Goal: Information Seeking & Learning: Learn about a topic

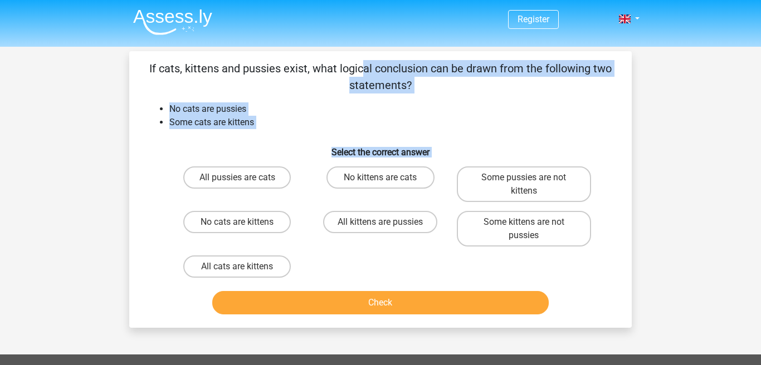
drag, startPoint x: 149, startPoint y: 66, endPoint x: 334, endPoint y: 198, distance: 226.4
click at [320, 272] on div "If cats, kittens and pussies exist, what logical conclusion can be drawn from t…" at bounding box center [380, 189] width 493 height 259
copy div "If cats, kittens and pussies exist, what logical conclusion can be drawn from t…"
click at [506, 229] on label "Some kittens are not pussies" at bounding box center [524, 229] width 134 height 36
click at [523, 229] on input "Some kittens are not pussies" at bounding box center [526, 225] width 7 height 7
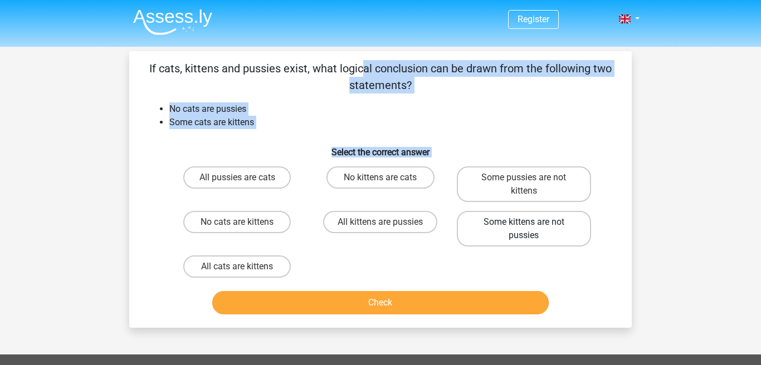
radio input "true"
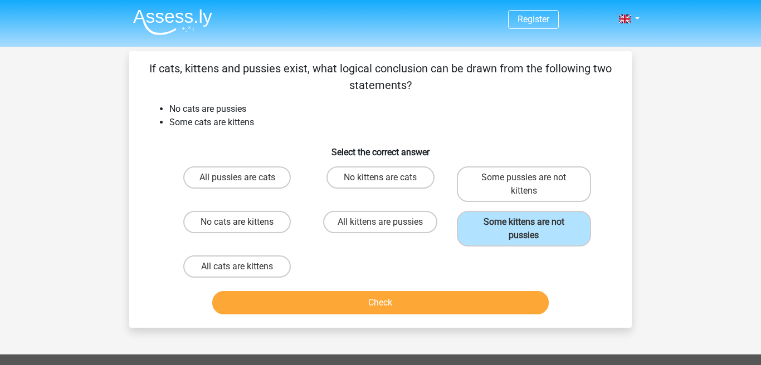
click at [448, 303] on button "Check" at bounding box center [380, 302] width 337 height 23
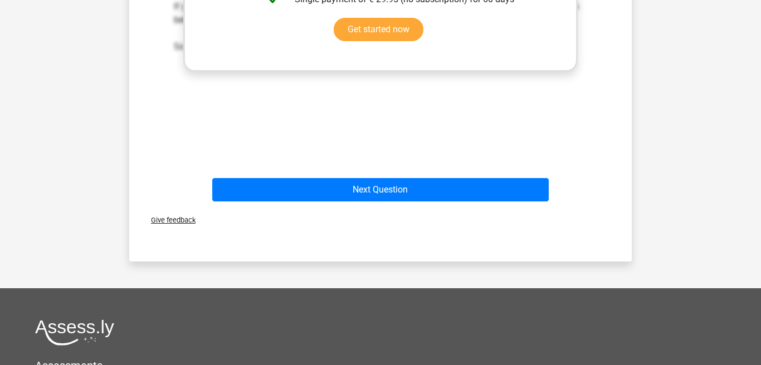
scroll to position [472, 0]
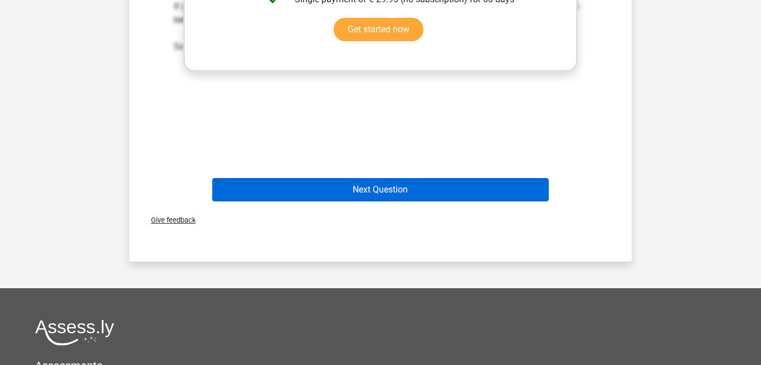
click at [429, 185] on button "Next Question" at bounding box center [380, 189] width 337 height 23
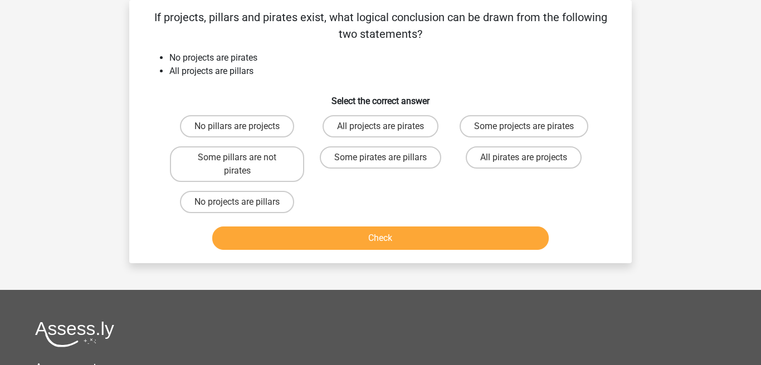
scroll to position [0, 0]
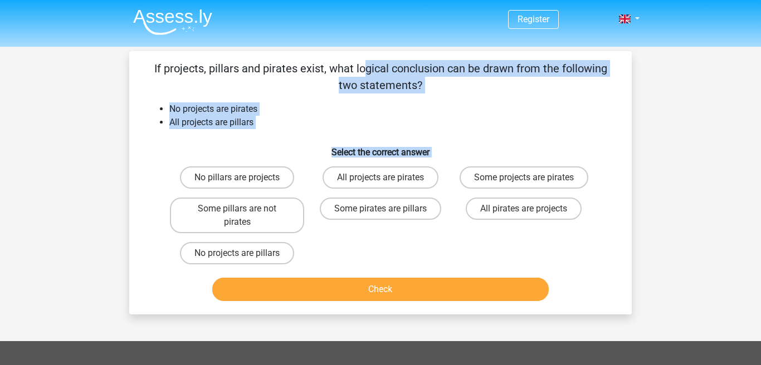
drag, startPoint x: 156, startPoint y: 68, endPoint x: 305, endPoint y: 248, distance: 232.6
click at [305, 248] on div "If projects, pillars and pirates exist, what logical conclusion can be drawn fr…" at bounding box center [380, 183] width 493 height 246
copy div "f projects, pillars and pirates exist, what logical conclusion can be drawn fro…"
click at [205, 211] on label "Some pillars are not pirates" at bounding box center [237, 216] width 134 height 36
click at [237, 211] on input "Some pillars are not pirates" at bounding box center [240, 212] width 7 height 7
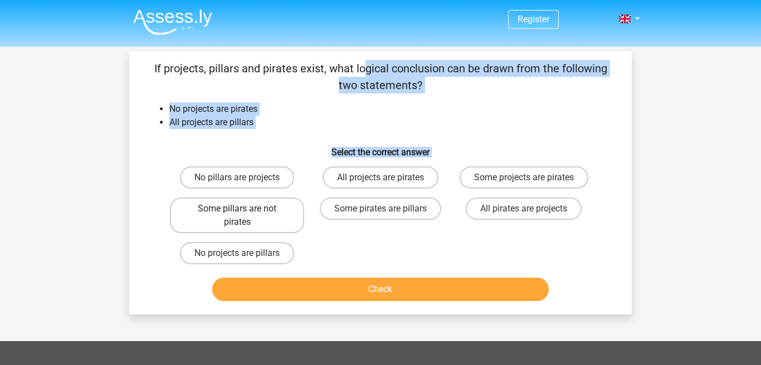
radio input "true"
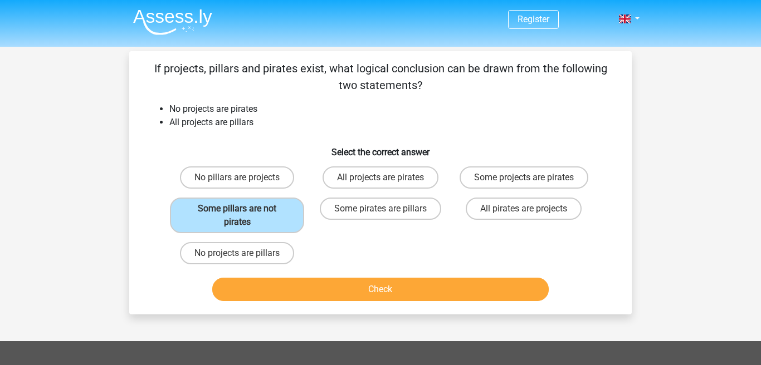
click at [351, 288] on button "Check" at bounding box center [380, 289] width 337 height 23
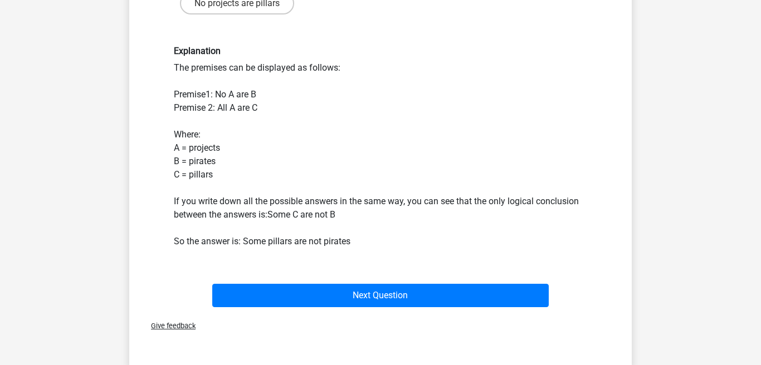
scroll to position [266, 0]
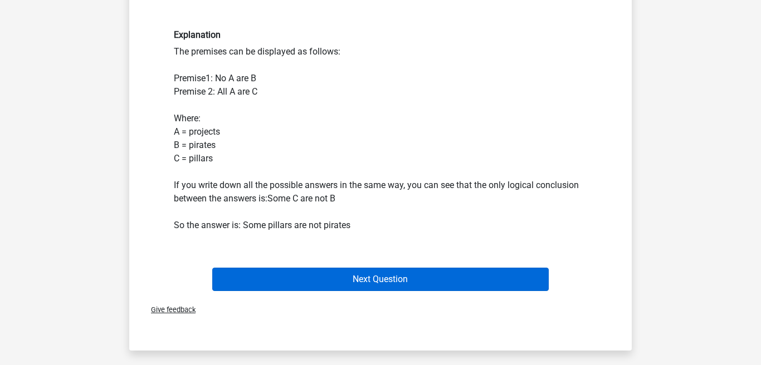
click at [337, 277] on button "Next Question" at bounding box center [380, 279] width 337 height 23
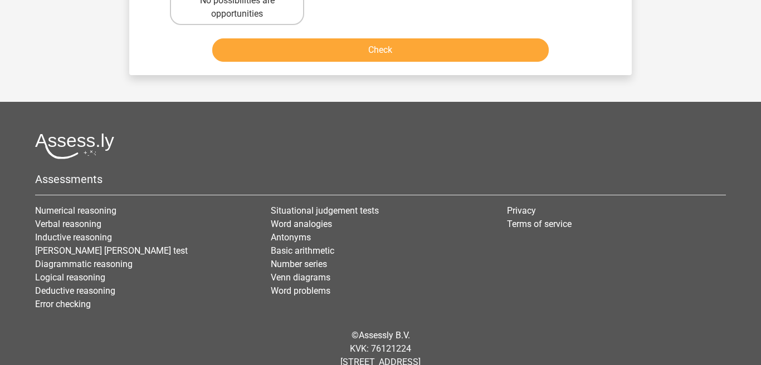
scroll to position [51, 0]
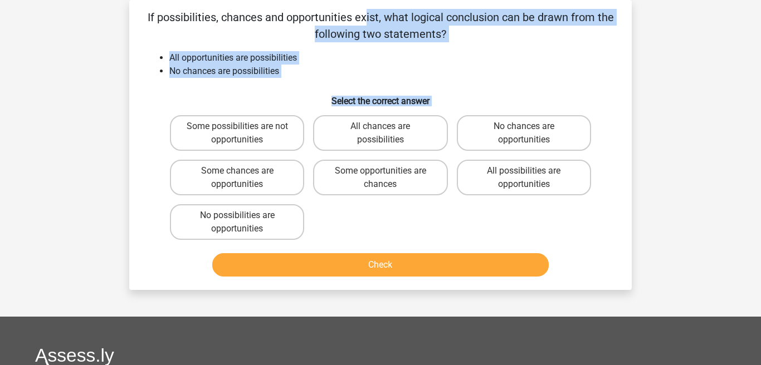
drag, startPoint x: 155, startPoint y: 18, endPoint x: 306, endPoint y: 225, distance: 255.8
click at [306, 225] on div "If possibilities, chances and opportunities exist, what logical conclusion can …" at bounding box center [380, 145] width 493 height 272
copy div "If possibilities, chances and opportunities exist, what logical conclusion can …"
click at [389, 129] on label "All chances are possibilities" at bounding box center [380, 133] width 134 height 36
click at [388, 129] on input "All chances are possibilities" at bounding box center [383, 129] width 7 height 7
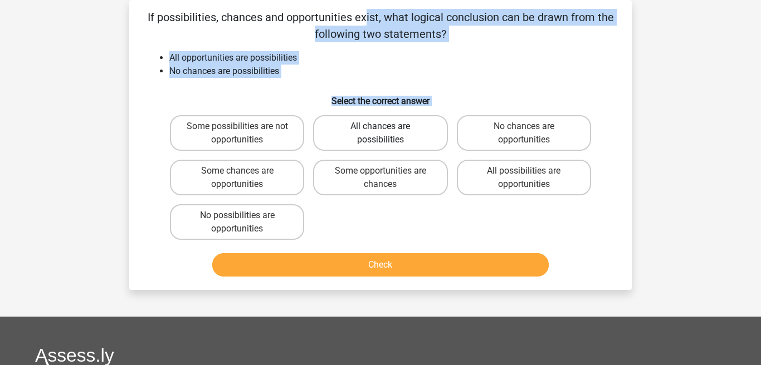
radio input "true"
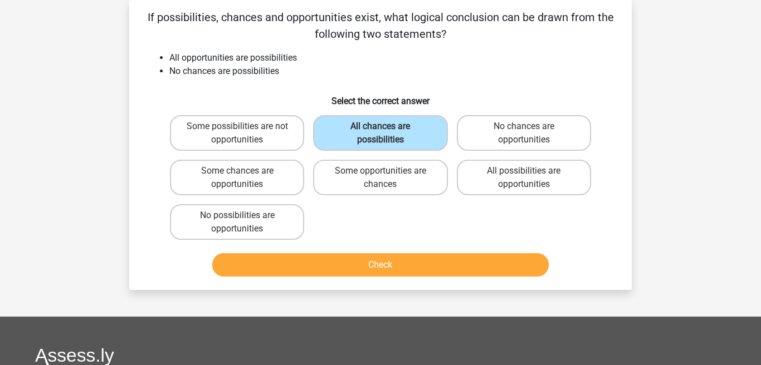
click at [385, 264] on button "Check" at bounding box center [380, 264] width 337 height 23
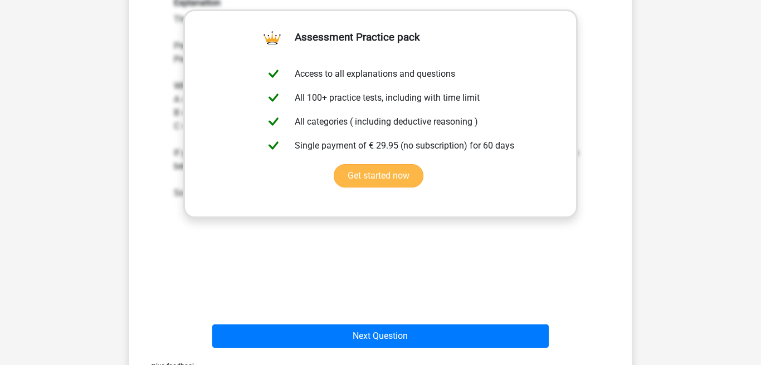
scroll to position [351, 0]
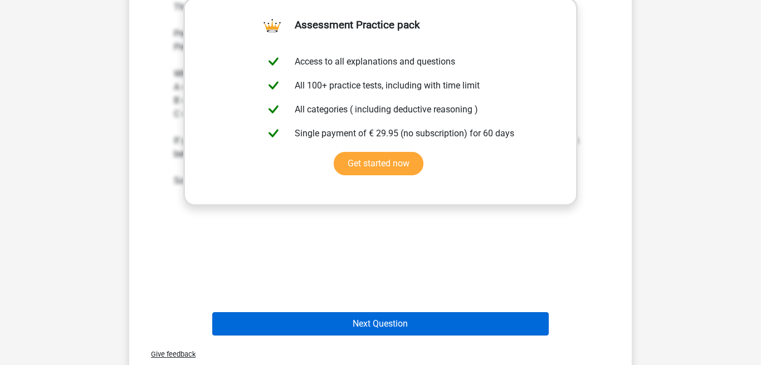
click at [427, 321] on button "Next Question" at bounding box center [380, 323] width 337 height 23
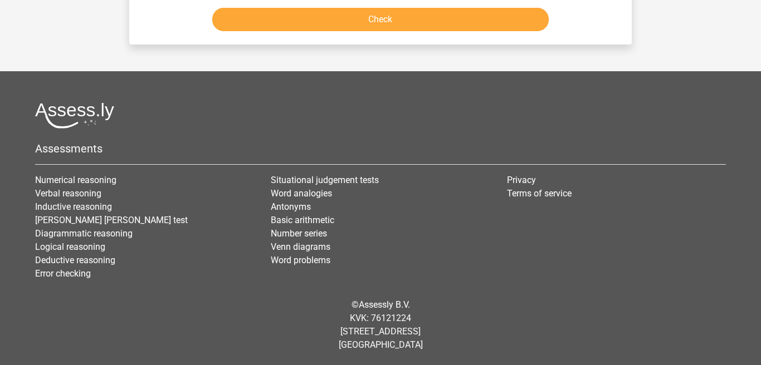
scroll to position [51, 0]
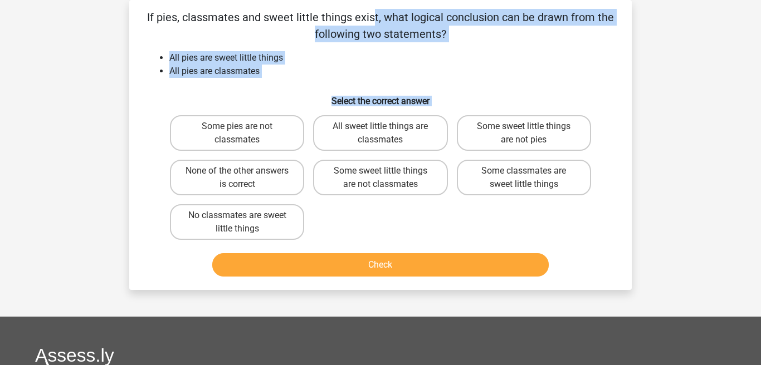
drag, startPoint x: 153, startPoint y: 14, endPoint x: 317, endPoint y: 224, distance: 266.2
click at [317, 224] on div "If pies, classmates and sweet little things exist, what logical conclusion can …" at bounding box center [380, 145] width 493 height 272
click at [335, 221] on div "Some pies are not classmates All sweet little things are classmates Some sweet …" at bounding box center [380, 178] width 430 height 134
drag, startPoint x: 144, startPoint y: 13, endPoint x: 320, endPoint y: 1, distance: 176.4
click at [312, 223] on div "If pies, classmates and sweet little things exist, what logical conclusion can …" at bounding box center [380, 145] width 493 height 272
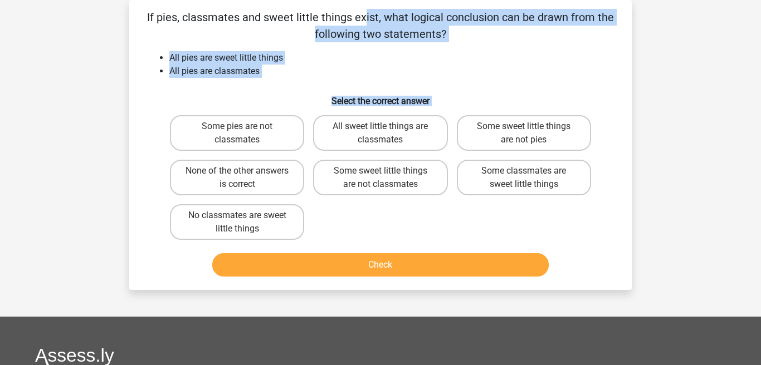
copy div "If pies, classmates and sweet little things exist, what logical conclusion can …"
click at [270, 179] on label "None of the other answers is correct" at bounding box center [237, 178] width 134 height 36
click at [244, 178] on input "None of the other answers is correct" at bounding box center [240, 174] width 7 height 7
radio input "true"
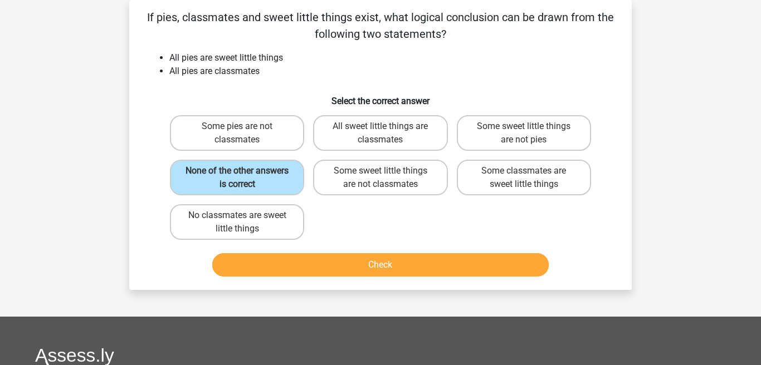
click at [334, 262] on button "Check" at bounding box center [380, 264] width 337 height 23
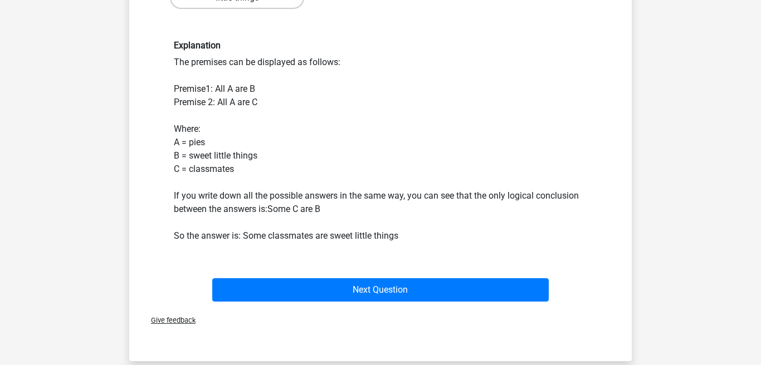
scroll to position [283, 0]
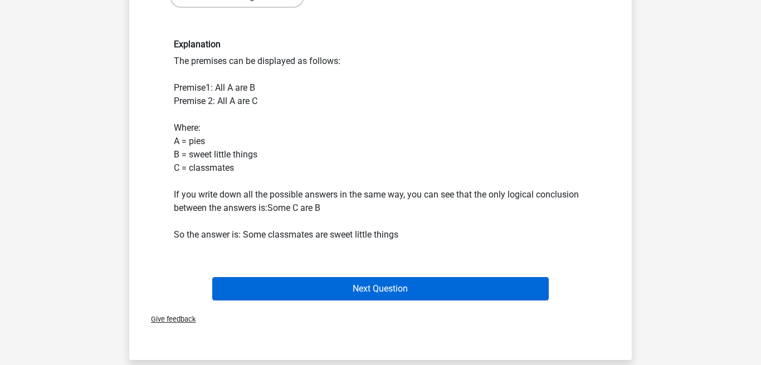
click at [281, 281] on button "Next Question" at bounding box center [380, 288] width 337 height 23
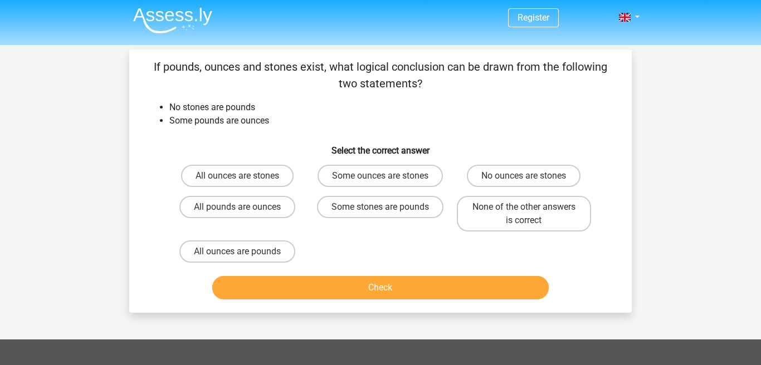
scroll to position [0, 0]
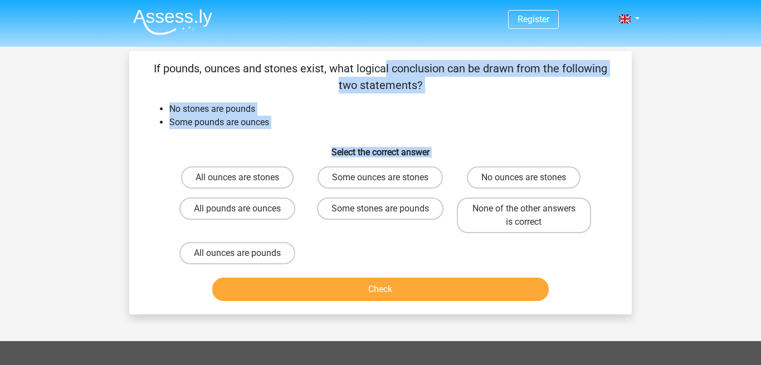
drag, startPoint x: 155, startPoint y: 66, endPoint x: 329, endPoint y: 144, distance: 189.9
click at [299, 237] on div "If pounds, ounces and stones exist, what logical conclusion can be drawn from t…" at bounding box center [380, 183] width 493 height 246
drag, startPoint x: 301, startPoint y: 252, endPoint x: 158, endPoint y: 66, distance: 235.5
click at [149, 63] on div "If pounds, ounces and stones exist, what logical conclusion can be drawn from t…" at bounding box center [380, 183] width 493 height 246
copy div "If pounds, ounces and stones exist, what logical conclusion can be drawn from t…"
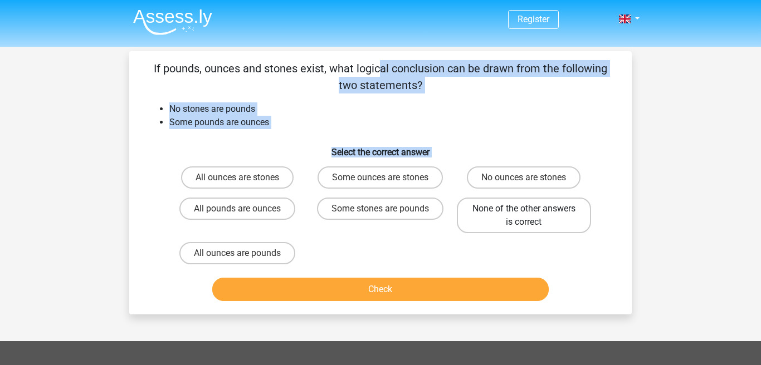
click at [486, 217] on label "None of the other answers is correct" at bounding box center [524, 216] width 134 height 36
click at [523, 216] on input "None of the other answers is correct" at bounding box center [526, 212] width 7 height 7
radio input "true"
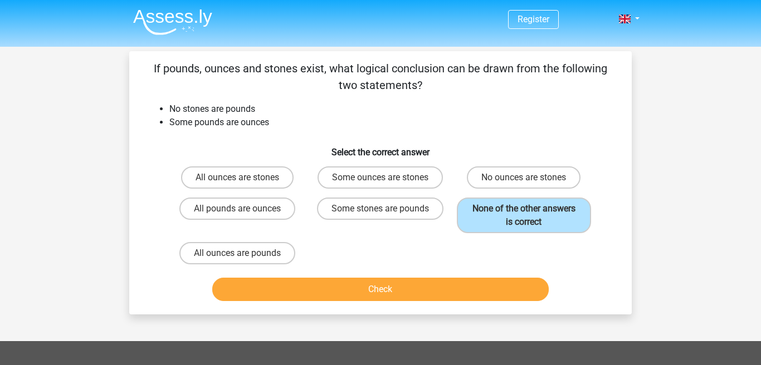
click at [452, 284] on button "Check" at bounding box center [380, 289] width 337 height 23
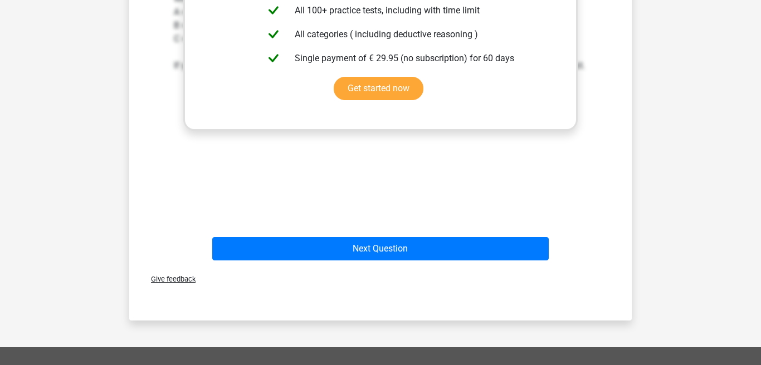
scroll to position [401, 0]
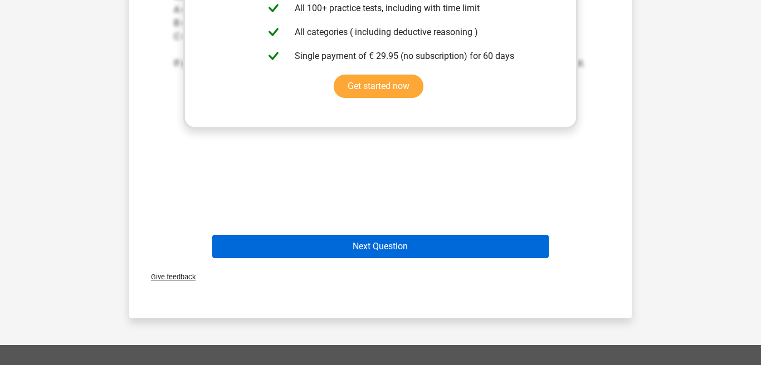
click at [446, 248] on button "Next Question" at bounding box center [380, 246] width 337 height 23
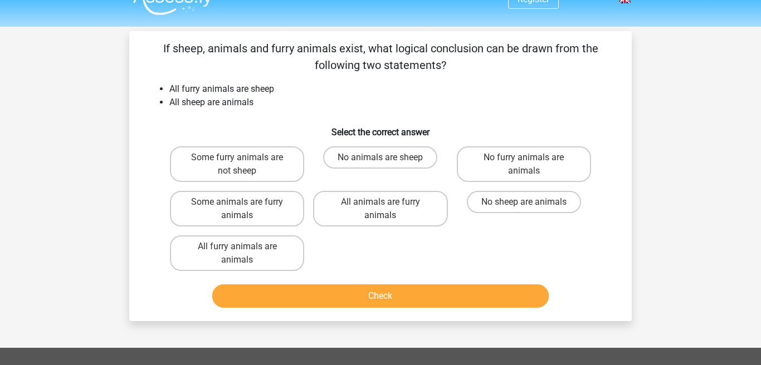
scroll to position [2, 0]
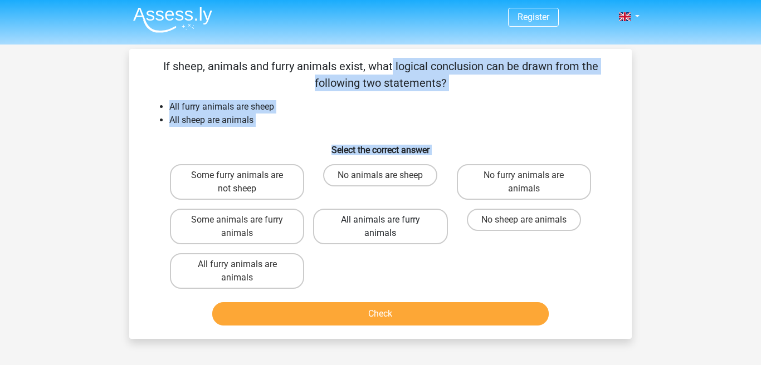
drag, startPoint x: 167, startPoint y: 62, endPoint x: 320, endPoint y: 227, distance: 224.2
click at [320, 265] on div "If sheep, animals and furry animals exist, what logical conclusion can be drawn…" at bounding box center [380, 194] width 493 height 272
copy div "f sheep, animals and furry animals exist, what logical conclusion can be drawn …"
click at [403, 220] on label "All animals are furry animals" at bounding box center [380, 227] width 134 height 36
click at [388, 220] on input "All animals are furry animals" at bounding box center [383, 223] width 7 height 7
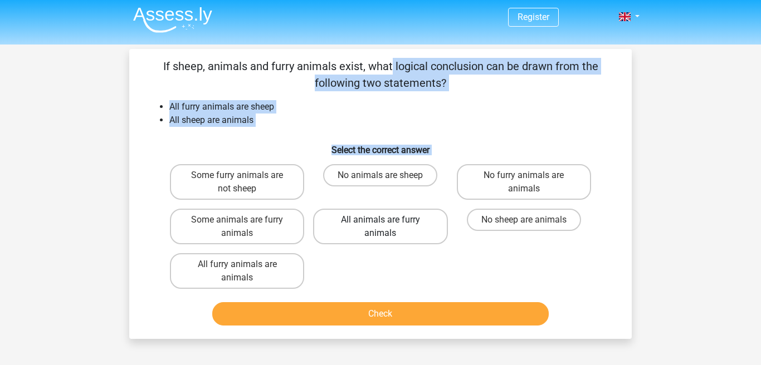
radio input "true"
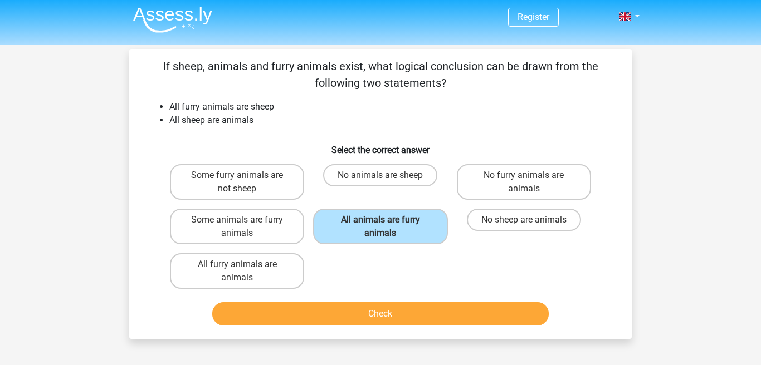
click at [404, 315] on button "Check" at bounding box center [380, 313] width 337 height 23
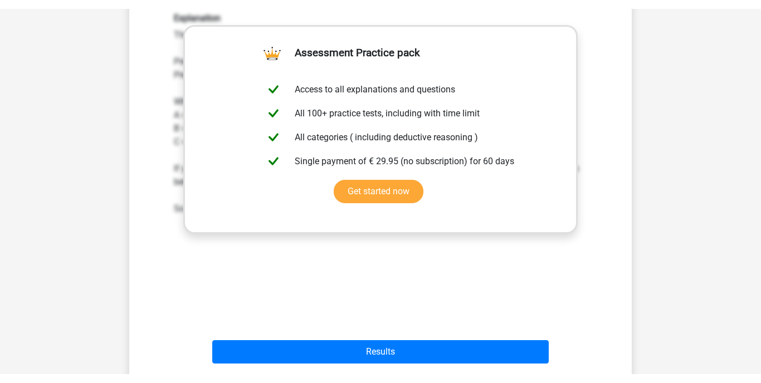
scroll to position [331, 0]
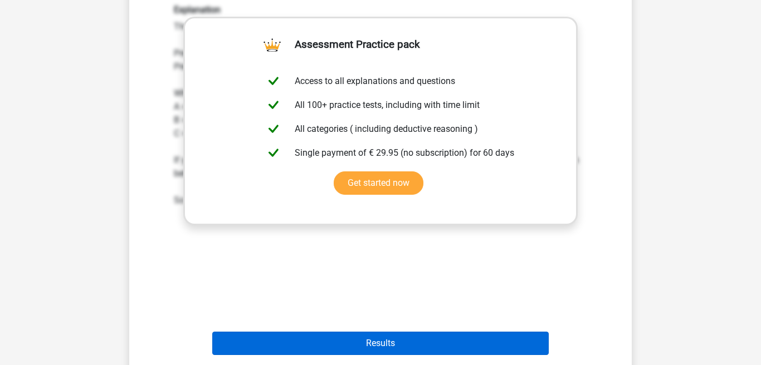
click at [444, 344] on button "Results" at bounding box center [380, 343] width 337 height 23
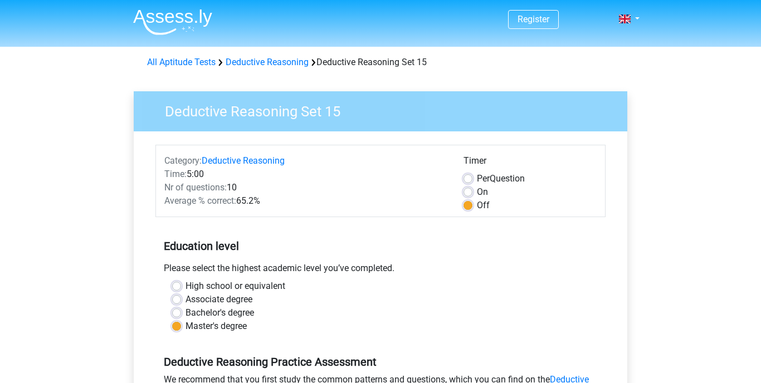
scroll to position [253, 0]
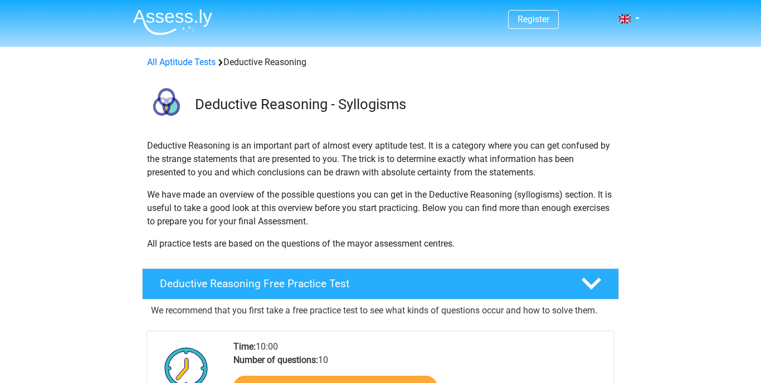
scroll to position [917, 0]
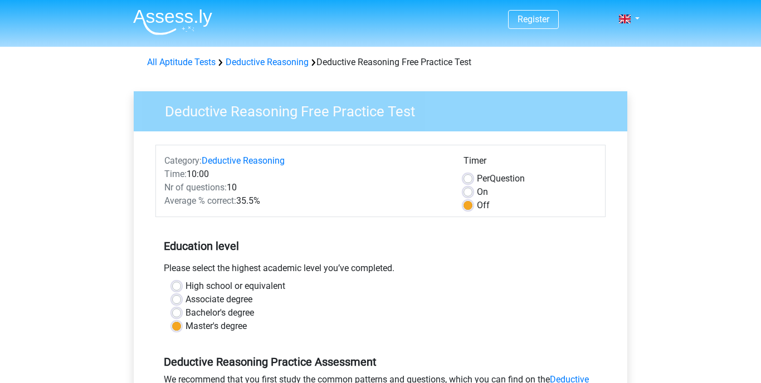
scroll to position [198, 0]
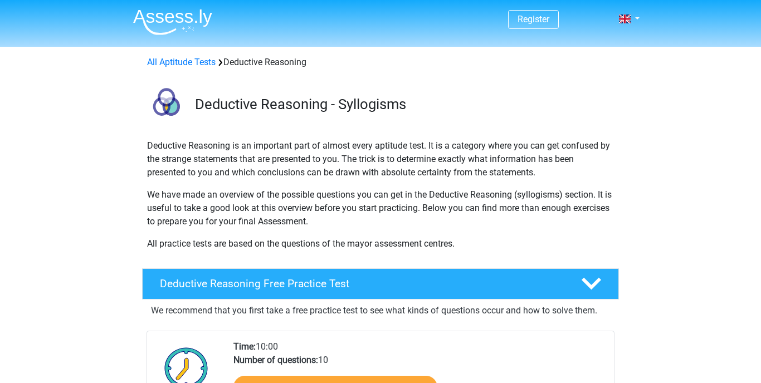
scroll to position [151, 0]
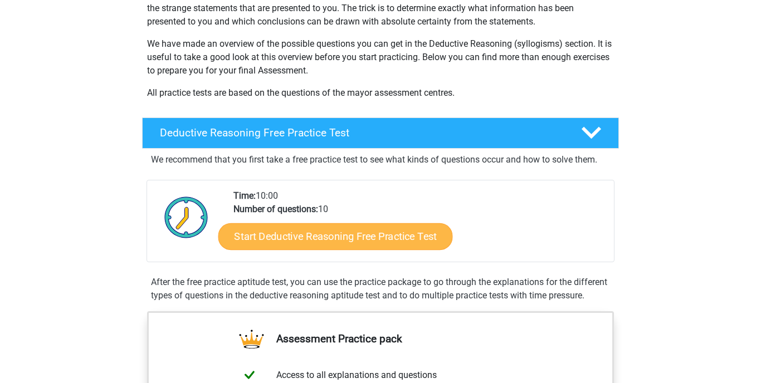
click at [310, 236] on link "Start Deductive Reasoning Free Practice Test" at bounding box center [335, 236] width 234 height 27
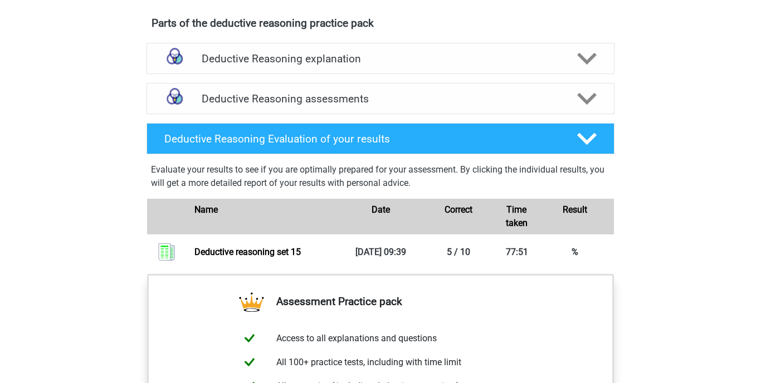
scroll to position [666, 0]
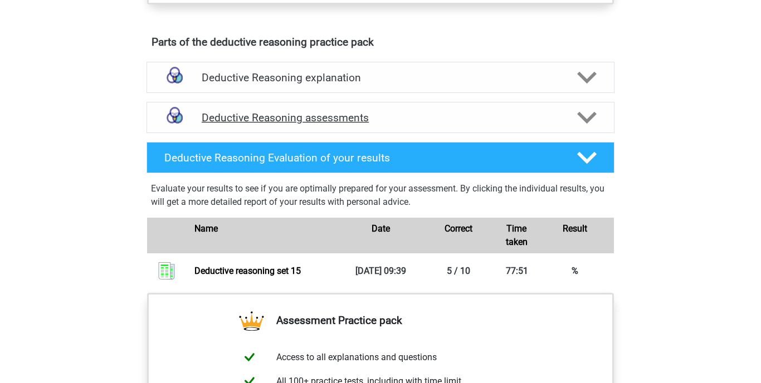
click at [238, 124] on h4 "Deductive Reasoning assessments" at bounding box center [380, 117] width 357 height 13
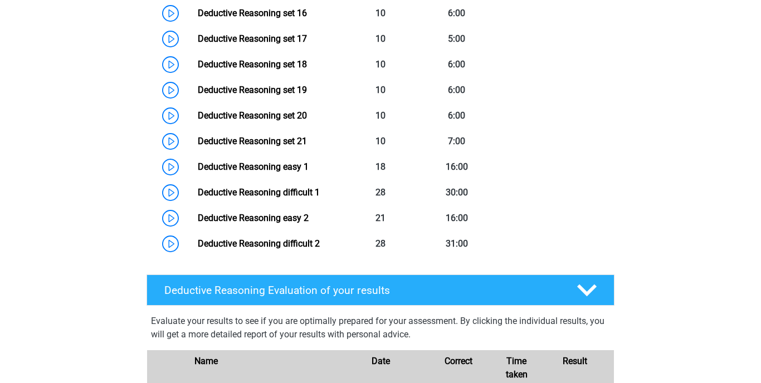
scroll to position [1260, 0]
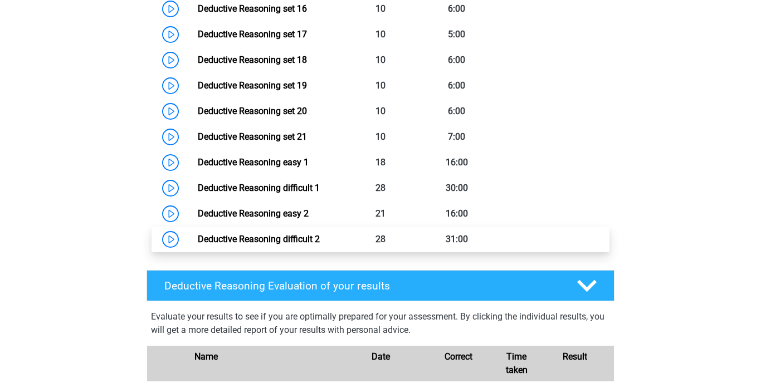
click at [228, 244] on link "Deductive Reasoning difficult 2" at bounding box center [259, 239] width 122 height 11
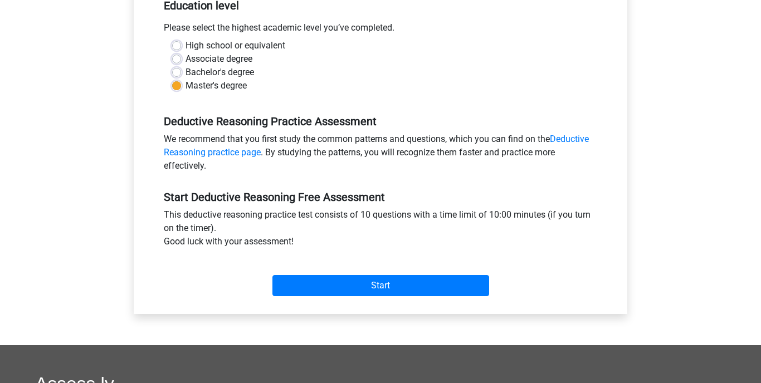
scroll to position [243, 0]
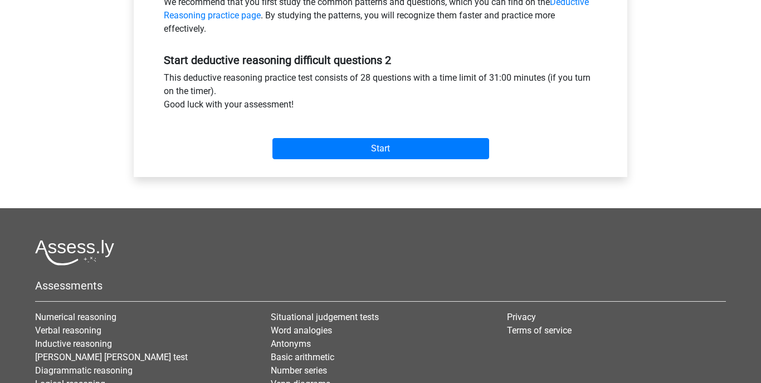
scroll to position [350, 0]
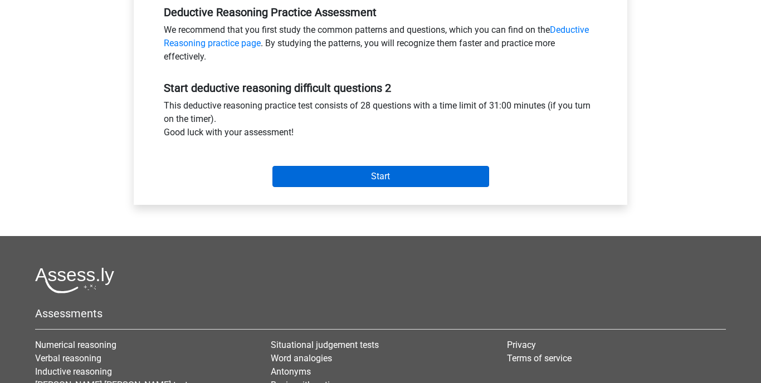
click at [413, 178] on input "Start" at bounding box center [380, 176] width 217 height 21
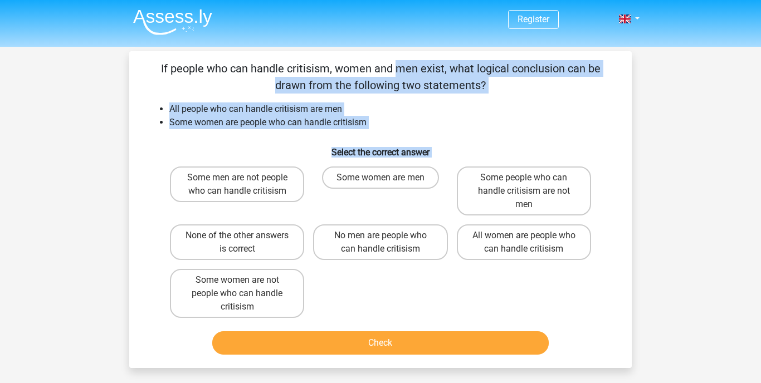
drag, startPoint x: 160, startPoint y: 65, endPoint x: 310, endPoint y: 293, distance: 272.9
click at [310, 293] on div "If people who can handle critisism, women and men exist, what logical conclusio…" at bounding box center [380, 209] width 493 height 299
copy div "If people who can handle critisism, women and men exist, what logical conclusio…"
click at [388, 178] on input "Some women are men" at bounding box center [383, 181] width 7 height 7
radio input "true"
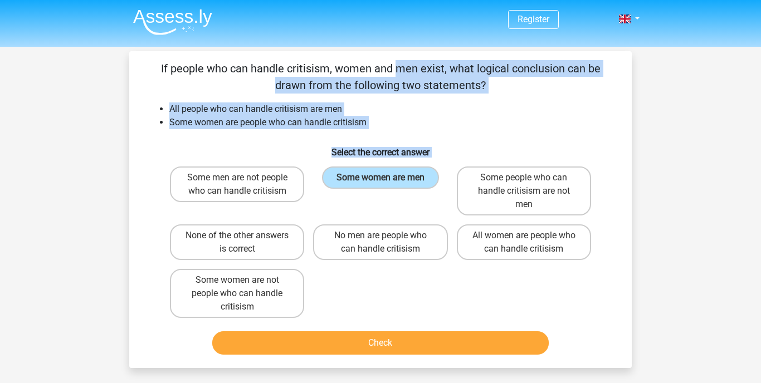
click at [386, 342] on button "Check" at bounding box center [380, 342] width 337 height 23
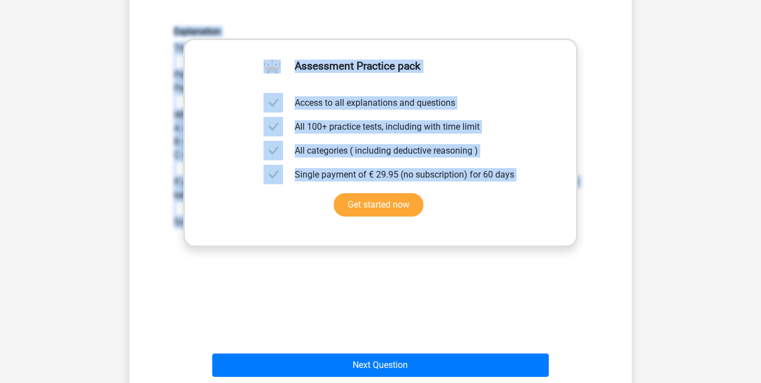
scroll to position [346, 0]
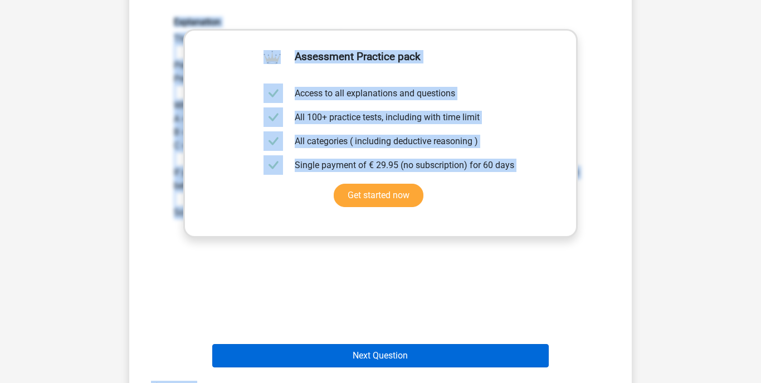
click at [384, 353] on button "Next Question" at bounding box center [380, 355] width 337 height 23
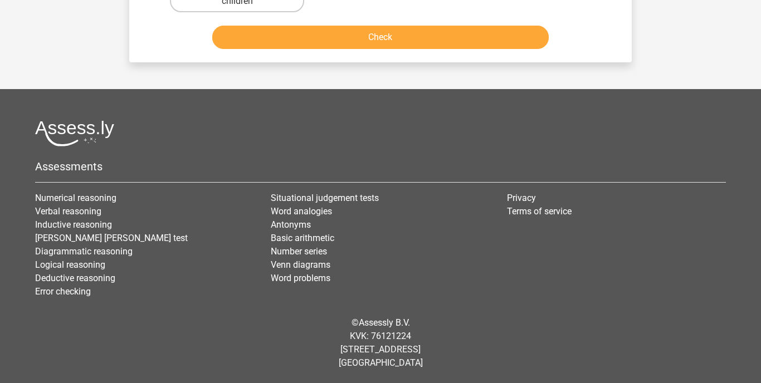
scroll to position [51, 0]
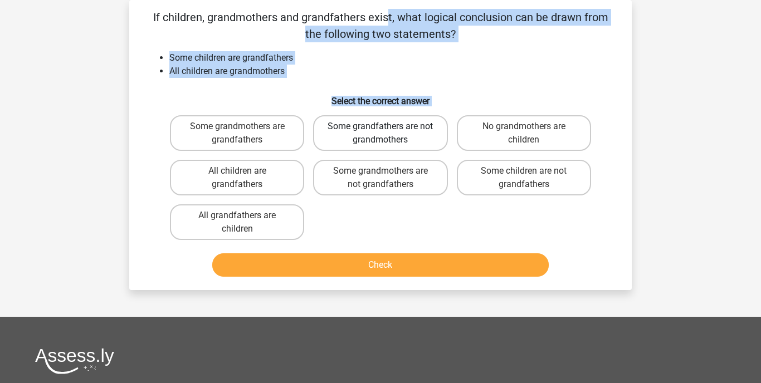
drag, startPoint x: 157, startPoint y: 14, endPoint x: 330, endPoint y: 145, distance: 217.4
click at [319, 216] on div "If children, grandmothers and grandfathers exist, what logical conclusion can b…" at bounding box center [380, 145] width 493 height 272
copy div "f children, grandmothers and grandfathers exist, what logical conclusion can be…"
click at [237, 135] on label "Some grandmothers are grandfathers" at bounding box center [237, 133] width 134 height 36
click at [237, 134] on input "Some grandmothers are grandfathers" at bounding box center [240, 129] width 7 height 7
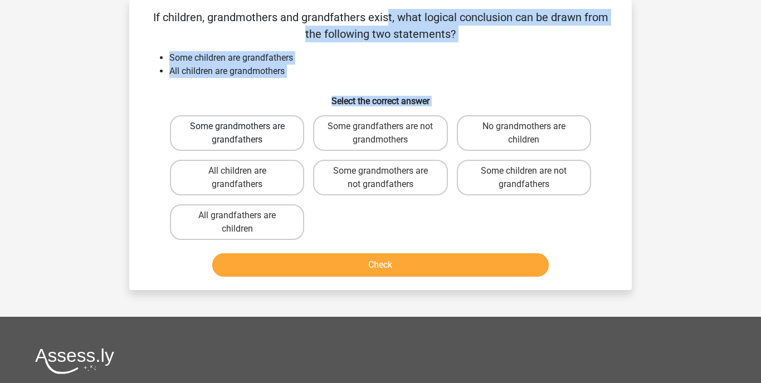
radio input "true"
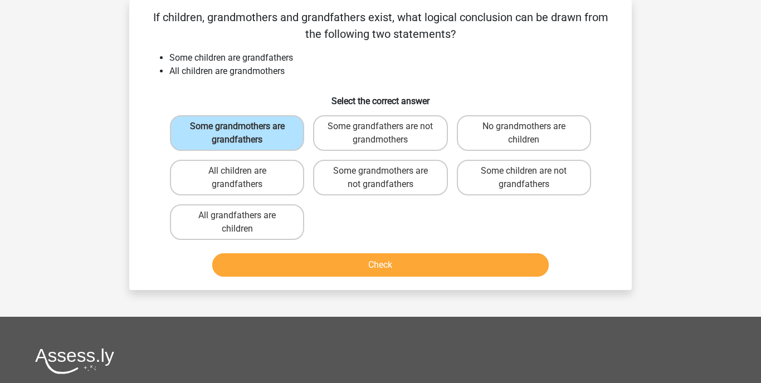
click at [349, 268] on button "Check" at bounding box center [380, 264] width 337 height 23
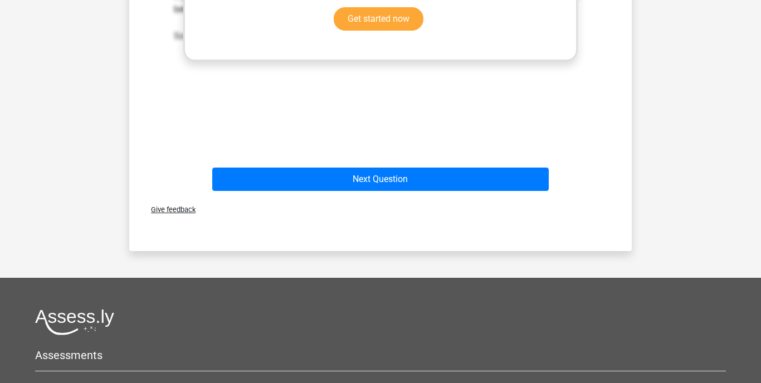
scroll to position [491, 0]
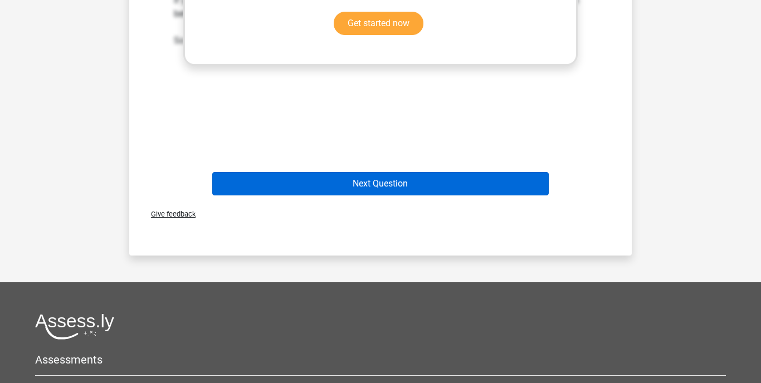
click at [392, 180] on button "Next Question" at bounding box center [380, 183] width 337 height 23
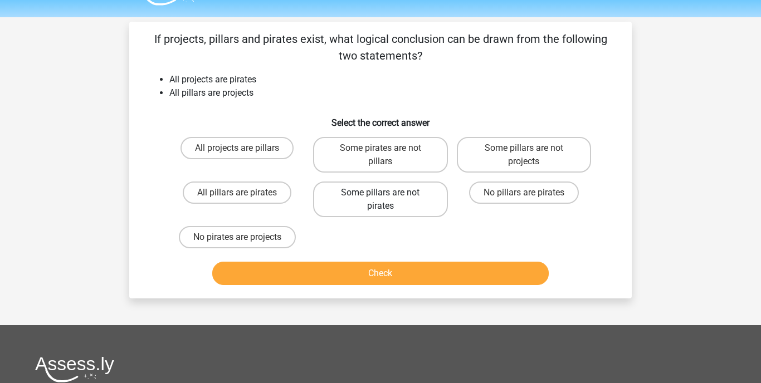
scroll to position [23, 0]
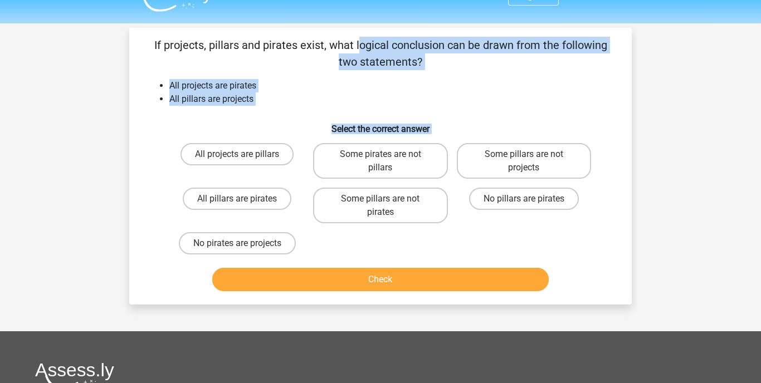
drag, startPoint x: 152, startPoint y: 42, endPoint x: 299, endPoint y: 252, distance: 256.7
click at [299, 252] on div "If projects, pillars and pirates exist, what logical conclusion can be drawn fr…" at bounding box center [380, 166] width 493 height 259
copy div "If projects, pillars and pirates exist, what logical conclusion can be drawn fr…"
click at [242, 198] on label "All pillars are pirates" at bounding box center [237, 199] width 109 height 22
click at [242, 199] on input "All pillars are pirates" at bounding box center [240, 202] width 7 height 7
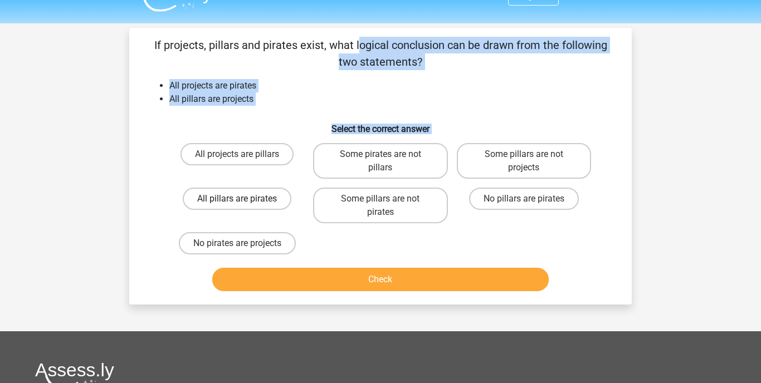
radio input "true"
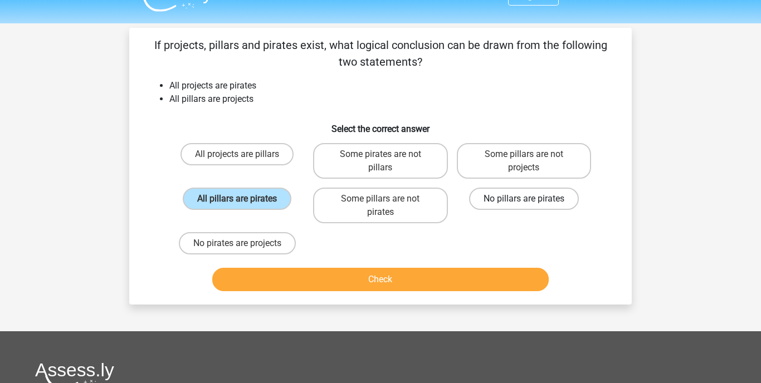
click at [513, 197] on label "No pillars are pirates" at bounding box center [524, 199] width 110 height 22
click at [523, 199] on input "No pillars are pirates" at bounding box center [526, 202] width 7 height 7
radio input "true"
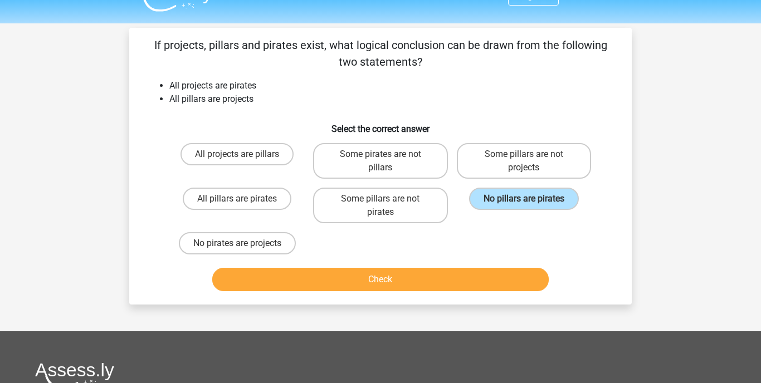
click at [447, 276] on button "Check" at bounding box center [380, 279] width 337 height 23
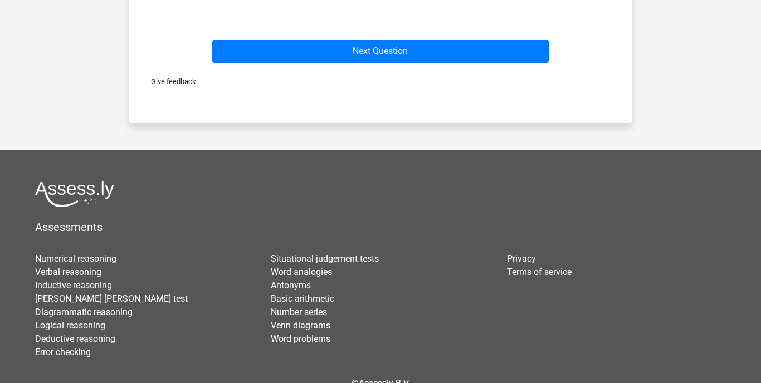
scroll to position [569, 0]
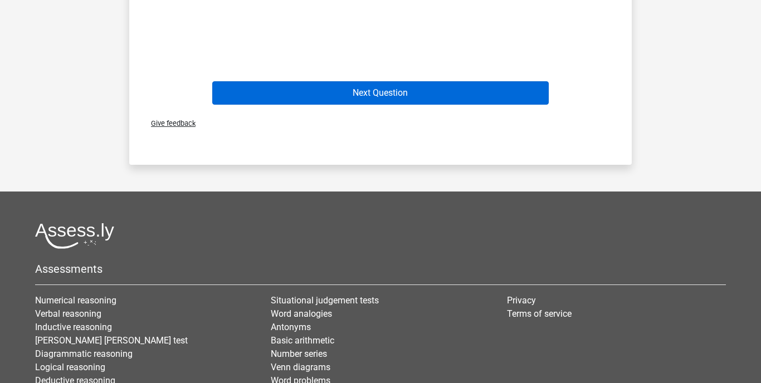
click at [315, 88] on button "Next Question" at bounding box center [380, 92] width 337 height 23
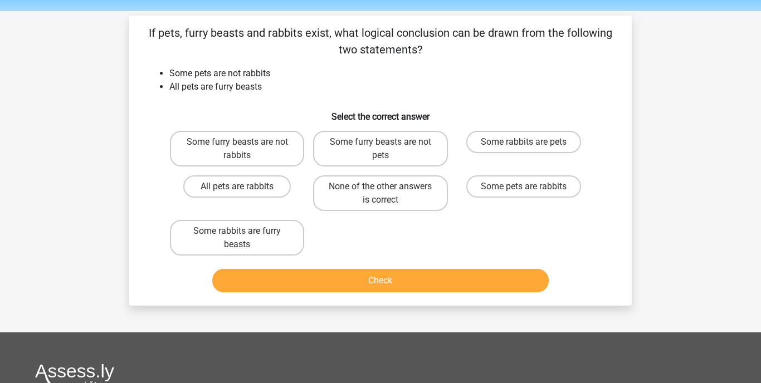
scroll to position [35, 0]
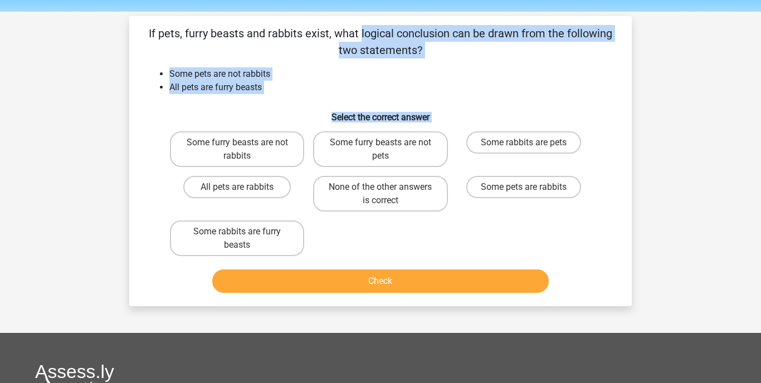
drag, startPoint x: 146, startPoint y: 30, endPoint x: 306, endPoint y: 227, distance: 253.0
click at [306, 229] on div "If pets, furry beasts and rabbits exist, what logical conclusion can be drawn f…" at bounding box center [380, 161] width 493 height 272
copy div "If pets, furry beasts and rabbits exist, what logical conclusion can be drawn f…"
click at [238, 146] on input "Some furry beasts are not rabbits" at bounding box center [240, 146] width 7 height 7
radio input "true"
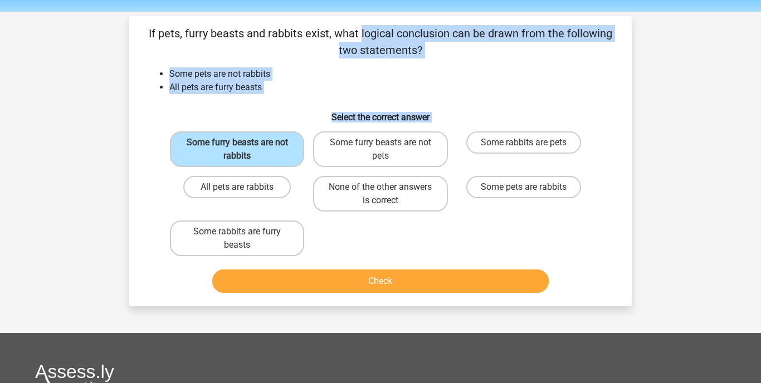
click at [409, 287] on button "Check" at bounding box center [380, 281] width 337 height 23
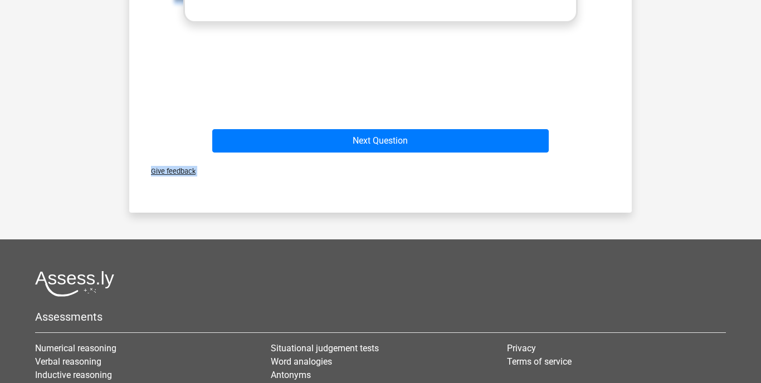
scroll to position [535, 0]
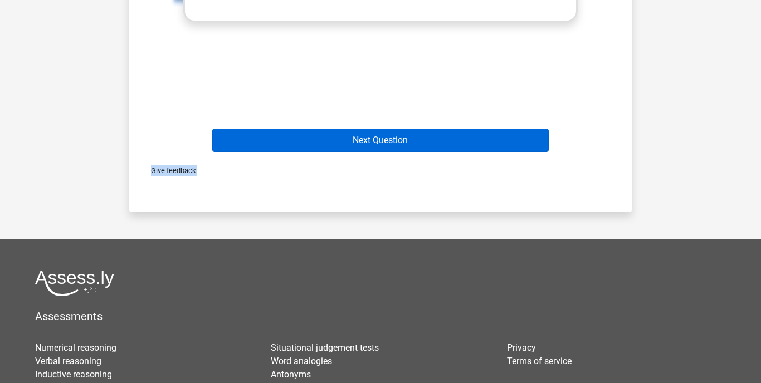
click at [399, 141] on button "Next Question" at bounding box center [380, 140] width 337 height 23
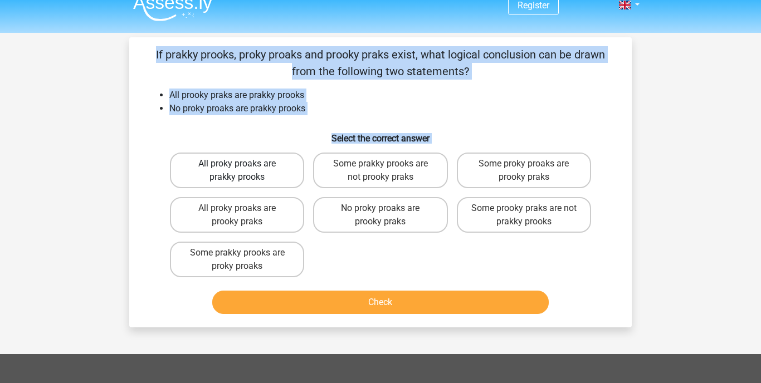
scroll to position [0, 0]
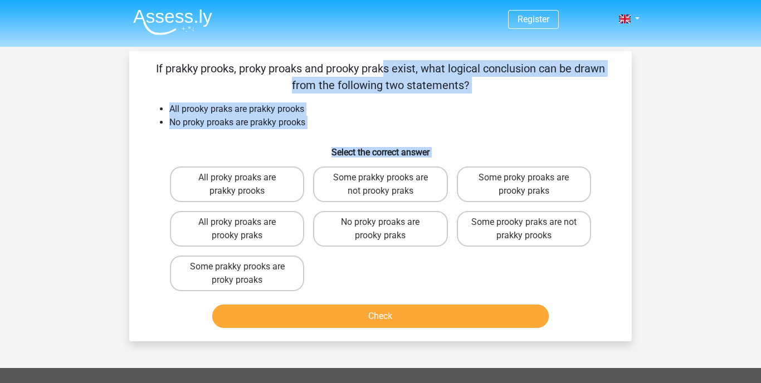
drag, startPoint x: 153, startPoint y: 61, endPoint x: 305, endPoint y: 274, distance: 261.8
click at [305, 274] on div "If prakky prooks, proky proaks and prooky praks exist, what logical conclusion …" at bounding box center [380, 196] width 493 height 272
copy div "If prakky prooks, proky proaks and prooky praks exist, what logical conclusion …"
click at [366, 232] on label "No proky proaks are prooky praks" at bounding box center [380, 229] width 134 height 36
click at [380, 229] on input "No proky proaks are prooky praks" at bounding box center [383, 225] width 7 height 7
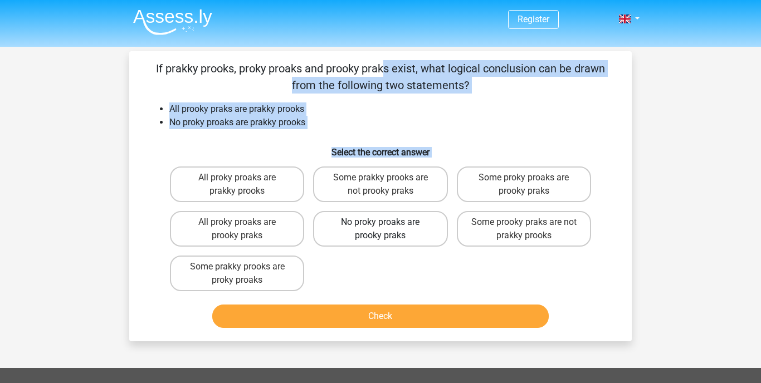
radio input "true"
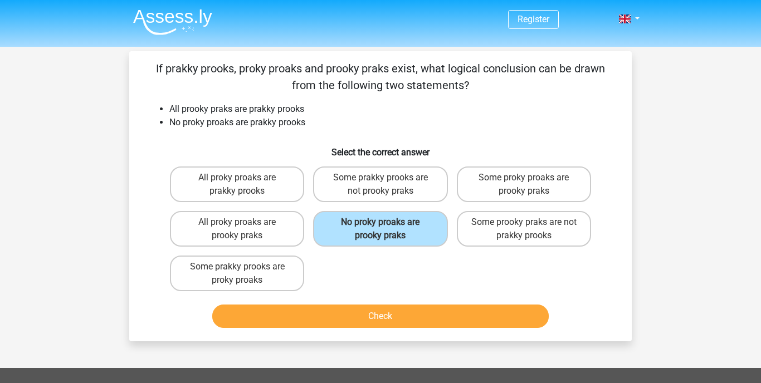
click at [380, 309] on button "Check" at bounding box center [380, 316] width 337 height 23
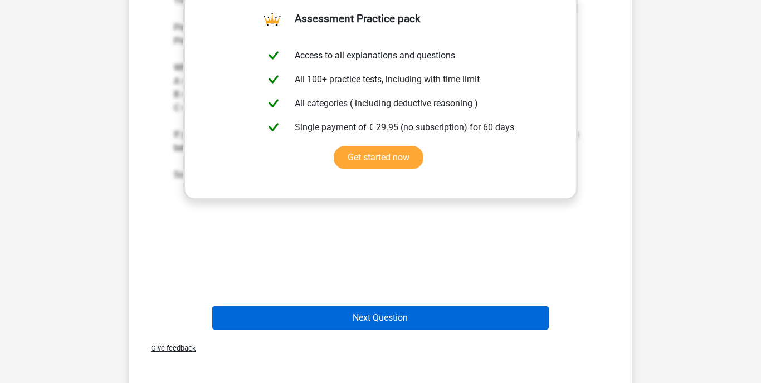
click at [381, 315] on button "Next Question" at bounding box center [380, 317] width 337 height 23
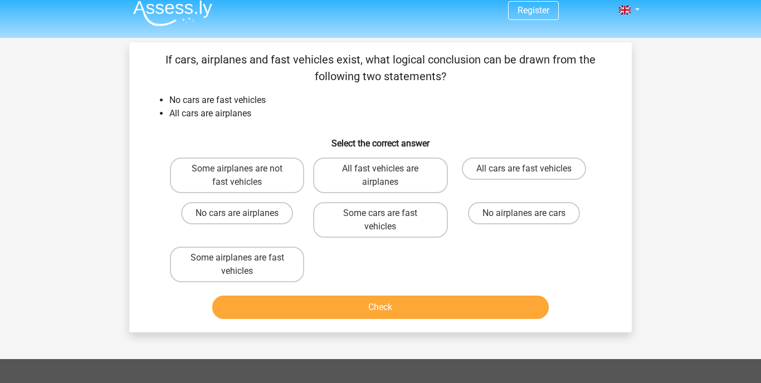
scroll to position [9, 0]
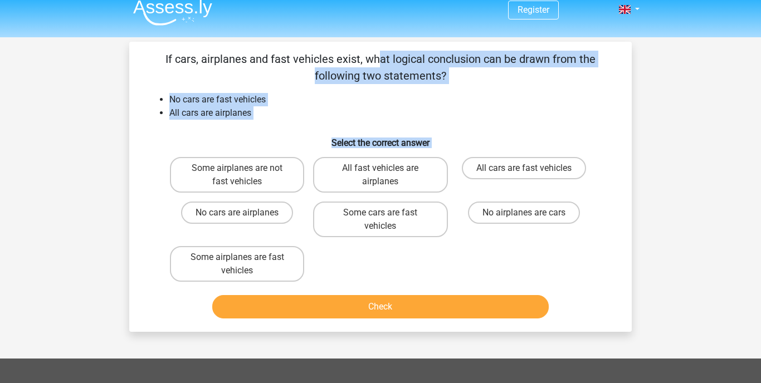
drag, startPoint x: 164, startPoint y: 55, endPoint x: 311, endPoint y: 270, distance: 260.4
click at [311, 270] on div "If cars, airplanes and fast vehicles exist, what logical conclusion can be draw…" at bounding box center [380, 187] width 493 height 272
copy div "If cars, airplanes and fast vehicles exist, what logical conclusion can be draw…"
click at [215, 179] on label "Some airplanes are not fast vehicles" at bounding box center [237, 175] width 134 height 36
click at [237, 175] on input "Some airplanes are not fast vehicles" at bounding box center [240, 171] width 7 height 7
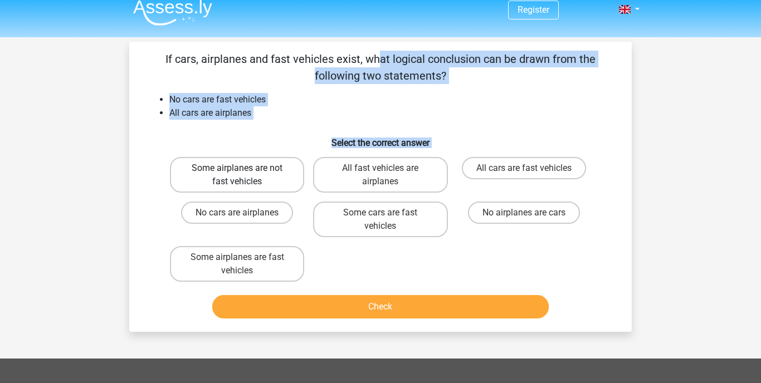
radio input "true"
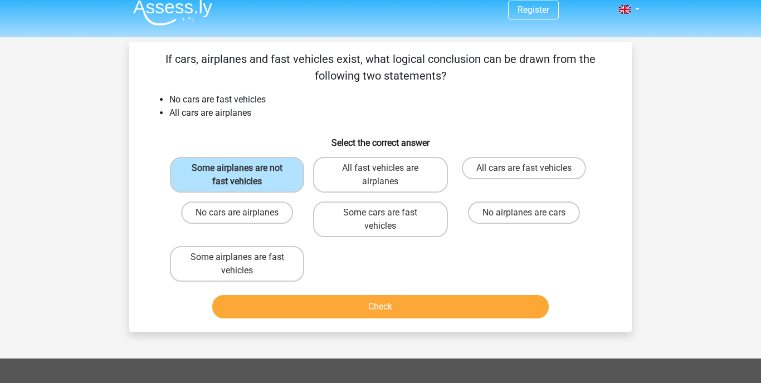
click at [358, 302] on button "Check" at bounding box center [380, 306] width 337 height 23
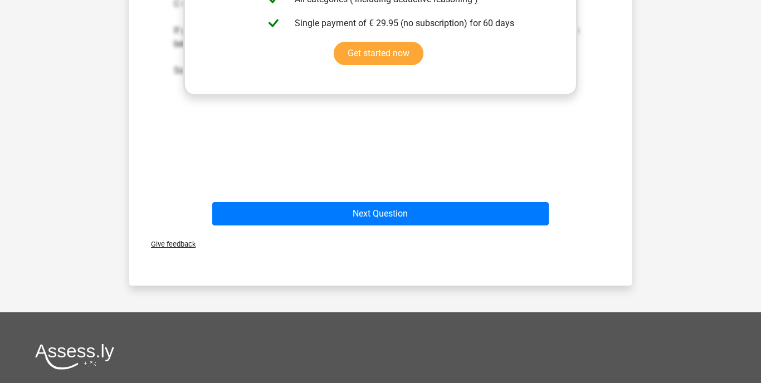
scroll to position [464, 0]
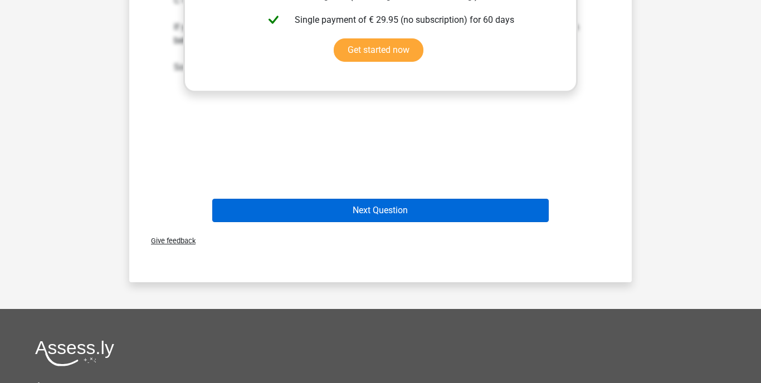
click at [363, 216] on button "Next Question" at bounding box center [380, 210] width 337 height 23
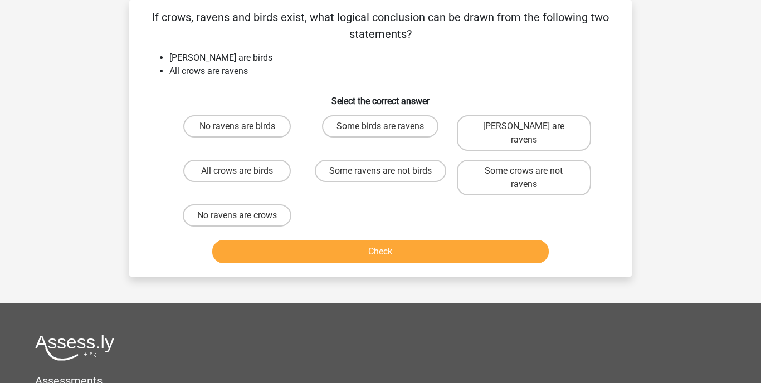
scroll to position [23, 0]
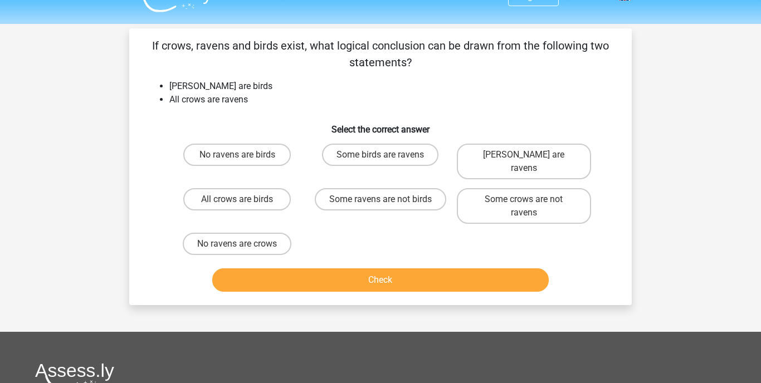
drag, startPoint x: 150, startPoint y: 60, endPoint x: 148, endPoint y: 53, distance: 6.5
click at [148, 53] on p "If crows, ravens and birds exist, what logical conclusion can be drawn from the…" at bounding box center [380, 53] width 467 height 33
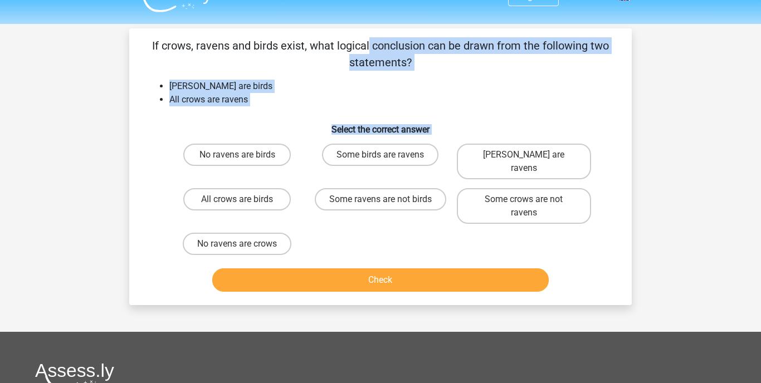
drag, startPoint x: 149, startPoint y: 43, endPoint x: 300, endPoint y: 229, distance: 239.9
click at [300, 229] on div "If crows, ravens and birds exist, what logical conclusion can be drawn from the…" at bounding box center [380, 166] width 493 height 259
copy div "If crows, ravens and birds exist, what logical conclusion can be drawn from the…"
click at [408, 188] on label "Some ravens are not birds" at bounding box center [380, 199] width 131 height 22
click at [388, 199] on input "Some ravens are not birds" at bounding box center [383, 202] width 7 height 7
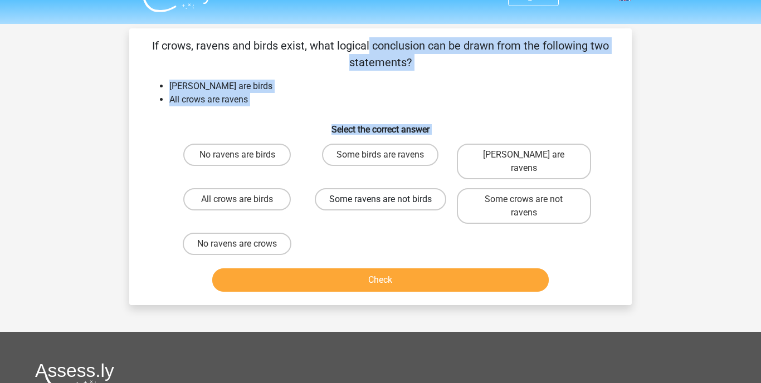
radio input "true"
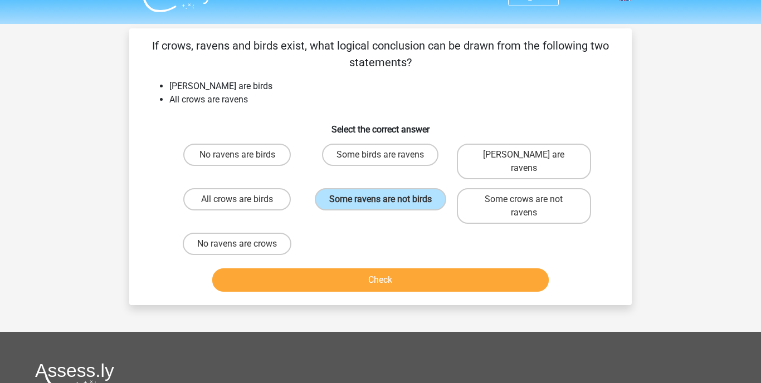
click at [405, 268] on button "Check" at bounding box center [380, 279] width 337 height 23
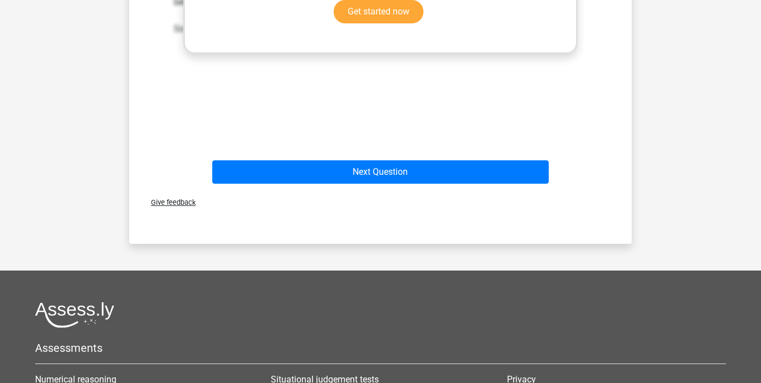
scroll to position [489, 0]
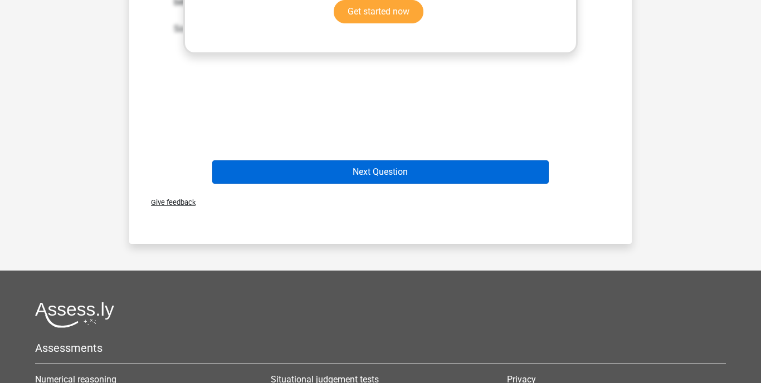
click at [417, 161] on button "Next Question" at bounding box center [380, 171] width 337 height 23
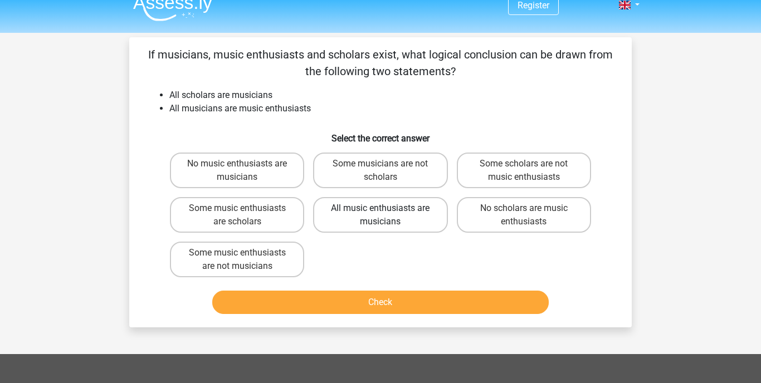
scroll to position [0, 0]
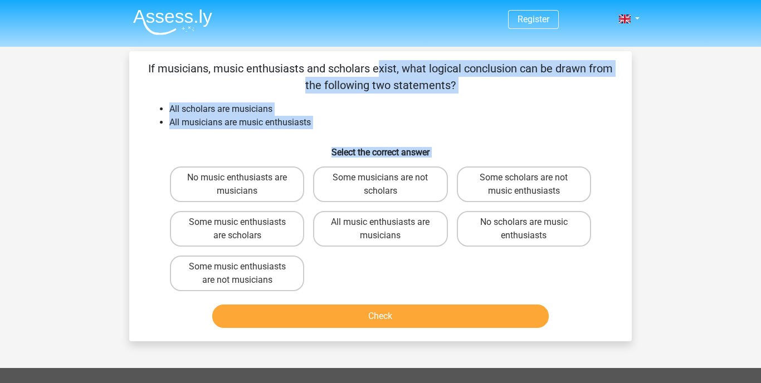
drag, startPoint x: 146, startPoint y: 64, endPoint x: 308, endPoint y: 233, distance: 233.9
click at [295, 292] on div "If musicians, music enthusiasts and scholars exist, what logical conclusion can…" at bounding box center [380, 196] width 493 height 272
copy div "If musicians, music enthusiasts and scholars exist, what logical conclusion can…"
click at [375, 227] on label "All music enthusiasts are musicians" at bounding box center [380, 229] width 134 height 36
click at [380, 227] on input "All music enthusiasts are musicians" at bounding box center [383, 225] width 7 height 7
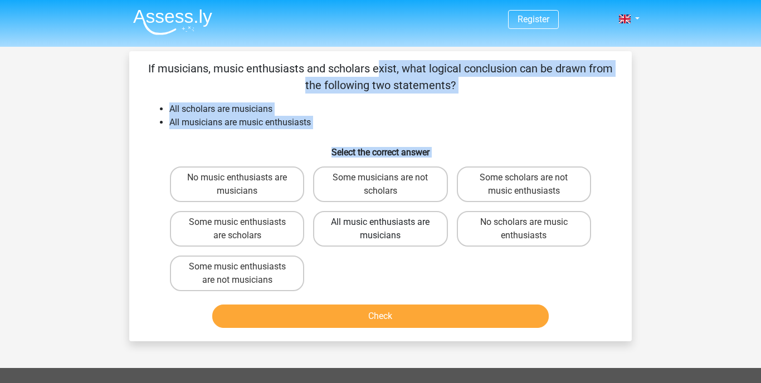
radio input "true"
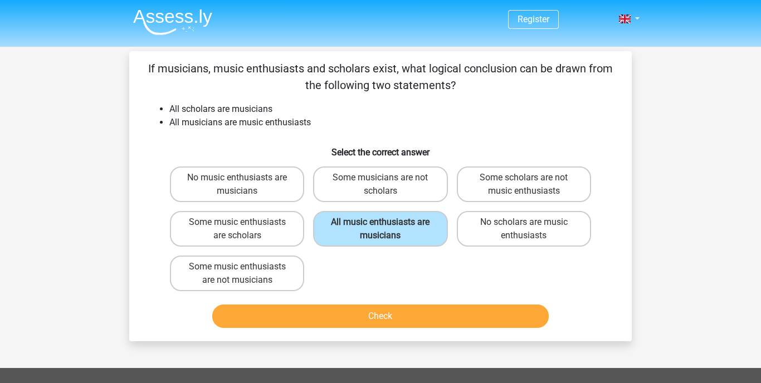
click at [378, 318] on button "Check" at bounding box center [380, 316] width 337 height 23
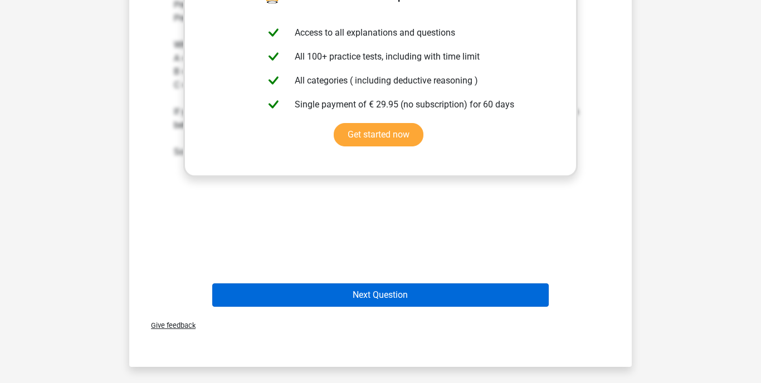
scroll to position [379, 1]
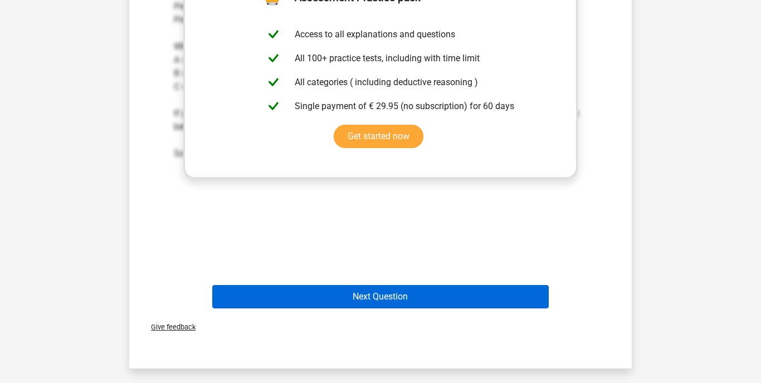
click at [376, 308] on button "Next Question" at bounding box center [380, 296] width 337 height 23
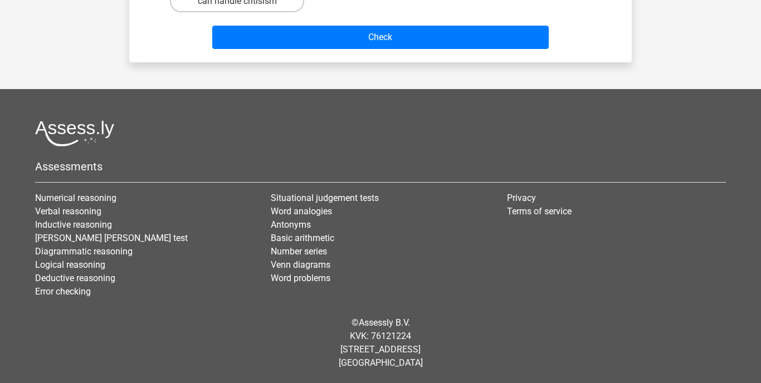
scroll to position [51, 0]
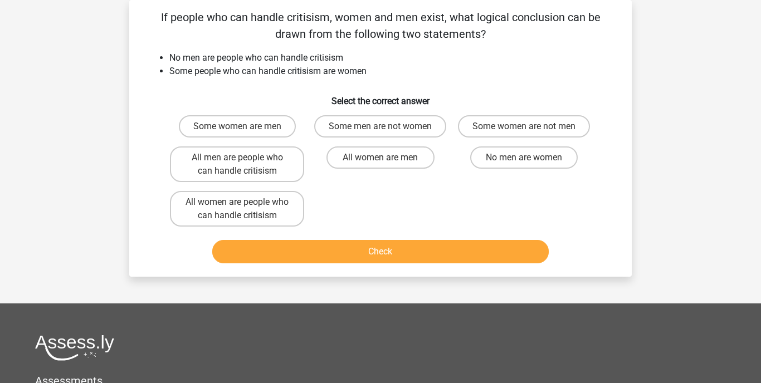
click at [384, 255] on button "Check" at bounding box center [380, 251] width 337 height 23
click at [386, 159] on input "All women are men" at bounding box center [383, 161] width 7 height 7
radio input "true"
click at [384, 251] on button "Check" at bounding box center [380, 251] width 337 height 23
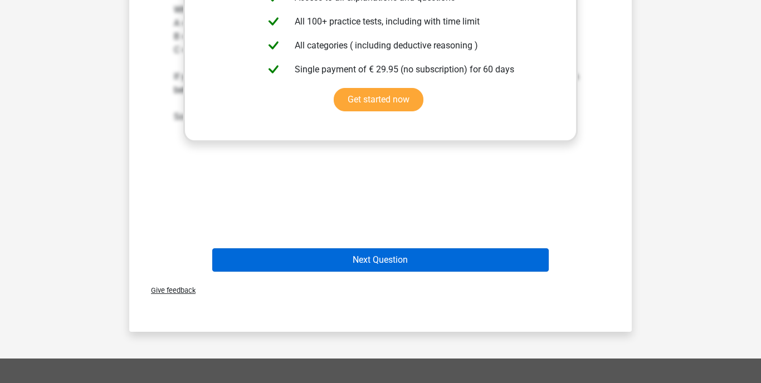
click at [391, 271] on button "Next Question" at bounding box center [380, 259] width 337 height 23
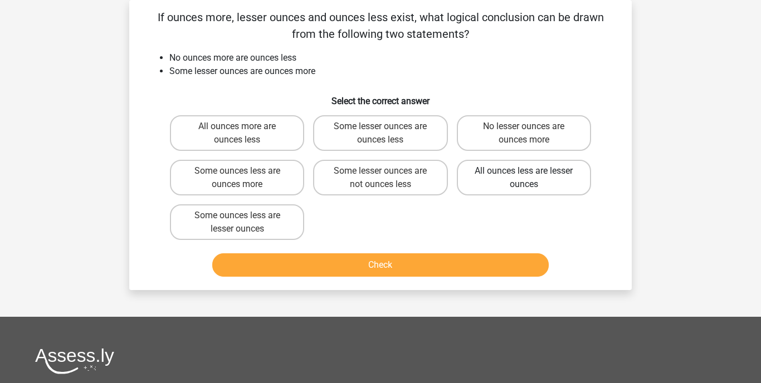
click at [496, 181] on label "All ounces less are lesser ounces" at bounding box center [524, 178] width 134 height 36
click at [523, 178] on input "All ounces less are lesser ounces" at bounding box center [526, 174] width 7 height 7
radio input "true"
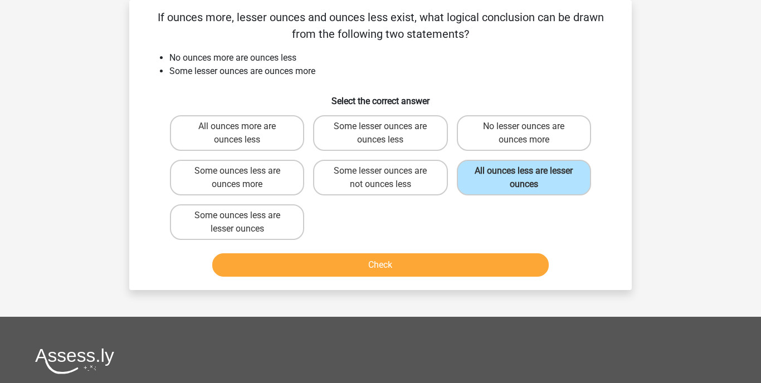
click at [436, 263] on button "Check" at bounding box center [380, 264] width 337 height 23
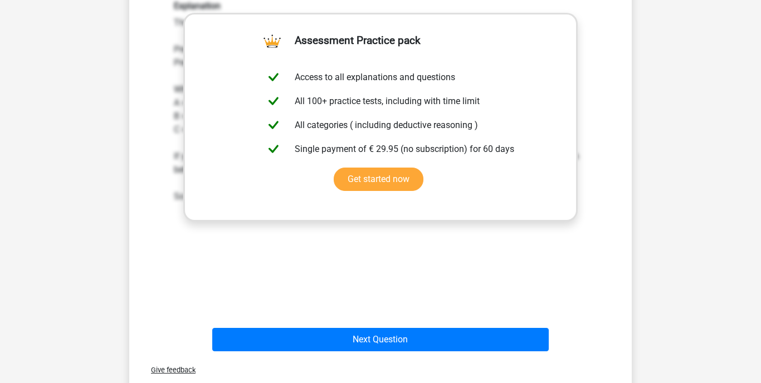
scroll to position [344, 0]
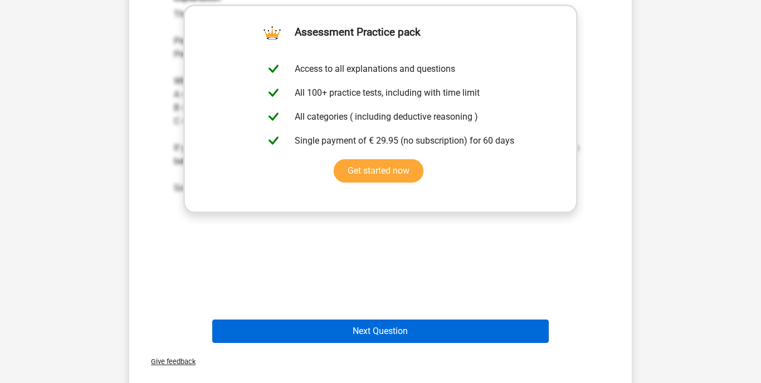
click at [430, 324] on button "Next Question" at bounding box center [380, 331] width 337 height 23
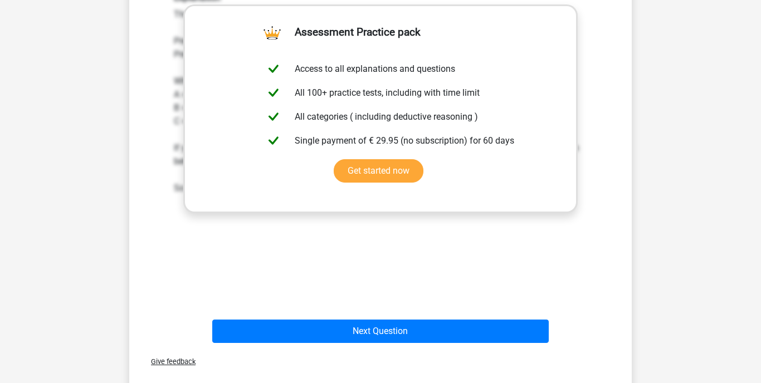
scroll to position [51, 0]
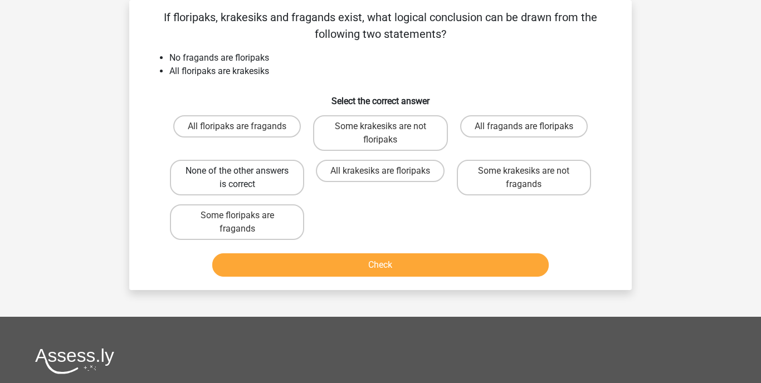
click at [269, 169] on label "None of the other answers is correct" at bounding box center [237, 178] width 134 height 36
click at [244, 171] on input "None of the other answers is correct" at bounding box center [240, 174] width 7 height 7
radio input "true"
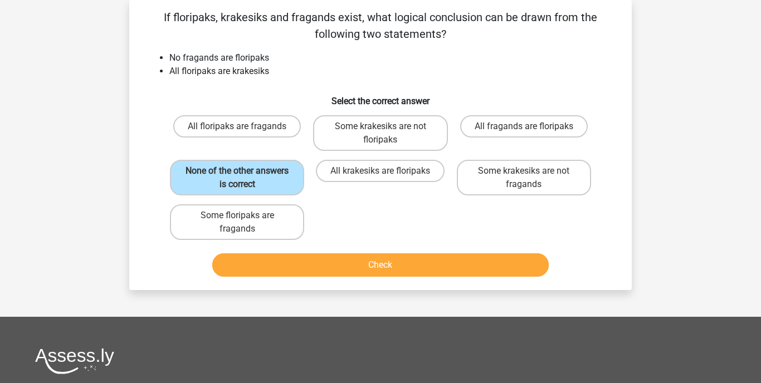
click at [323, 266] on button "Check" at bounding box center [380, 264] width 337 height 23
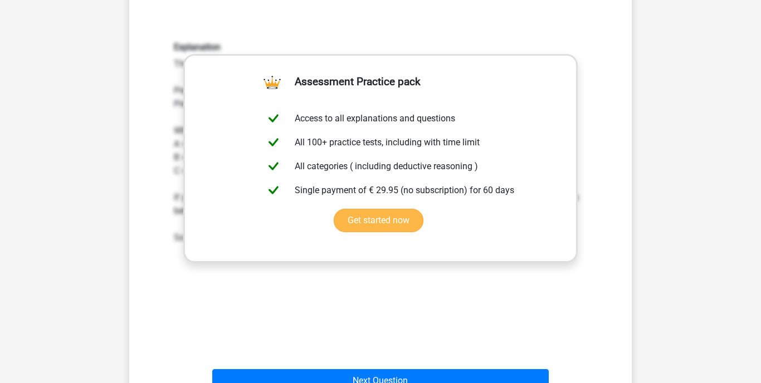
scroll to position [380, 0]
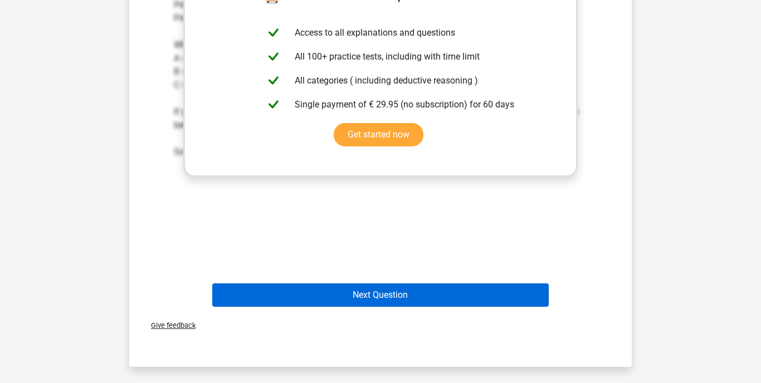
click at [324, 287] on button "Next Question" at bounding box center [380, 294] width 337 height 23
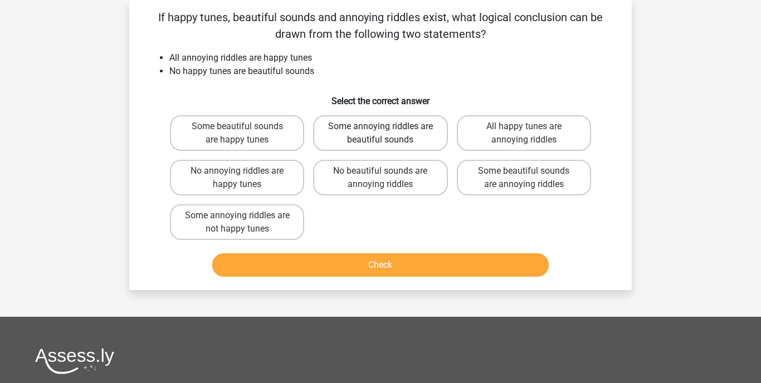
click at [383, 135] on label "Some annoying riddles are beautiful sounds" at bounding box center [380, 133] width 134 height 36
click at [383, 134] on input "Some annoying riddles are beautiful sounds" at bounding box center [383, 129] width 7 height 7
radio input "true"
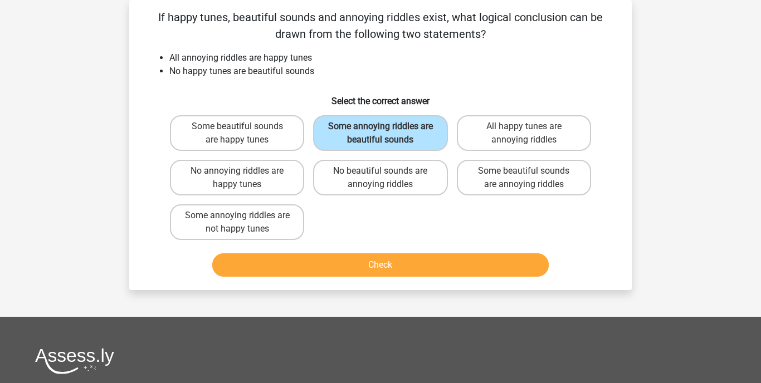
click at [336, 40] on p "If happy tunes, beautiful sounds and annoying riddles exist, what logical concl…" at bounding box center [380, 25] width 467 height 33
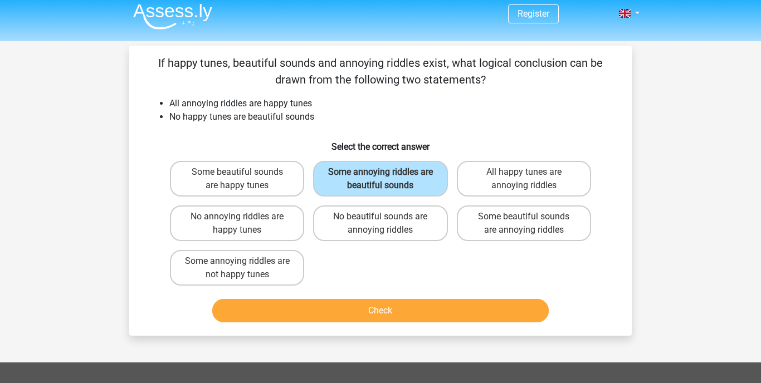
scroll to position [4, 0]
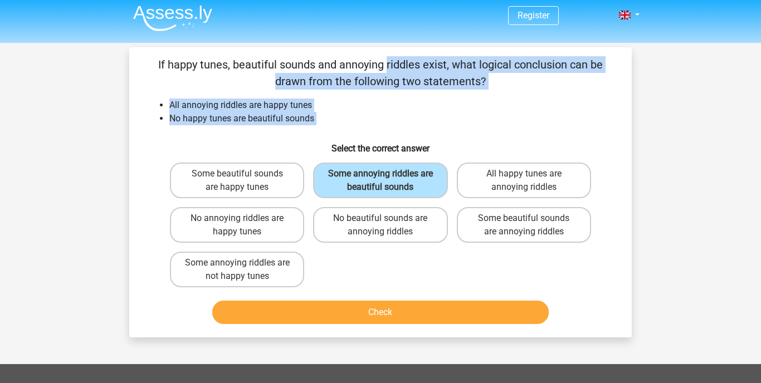
drag, startPoint x: 149, startPoint y: 61, endPoint x: 315, endPoint y: 128, distance: 179.4
click at [315, 128] on div "If happy tunes, beautiful sounds and annoying riddles exist, what logical concl…" at bounding box center [380, 192] width 493 height 272
copy div "If happy tunes, beautiful sounds and annoying riddles exist, what logical concl…"
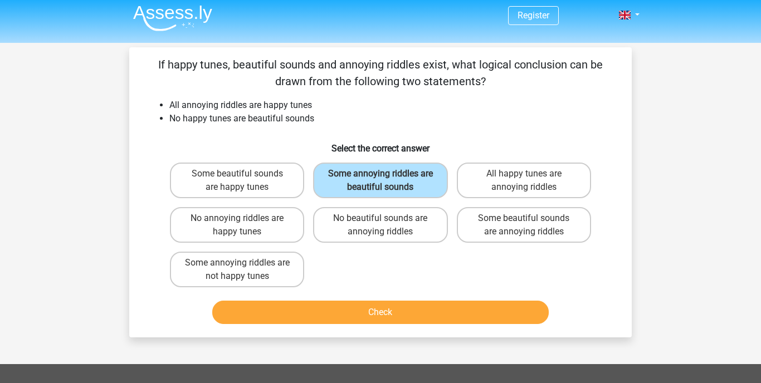
click at [246, 135] on h6 "Select the correct answer" at bounding box center [380, 143] width 467 height 19
drag, startPoint x: 205, startPoint y: 136, endPoint x: 307, endPoint y: 263, distance: 162.8
click at [306, 265] on div "If happy tunes, beautiful sounds and annoying riddles exist, what logical concl…" at bounding box center [380, 192] width 493 height 272
copy div "Select the correct answer Some beautiful sounds are happy tunes Some annoying r…"
click at [369, 221] on label "No beautiful sounds are annoying riddles" at bounding box center [380, 225] width 134 height 36
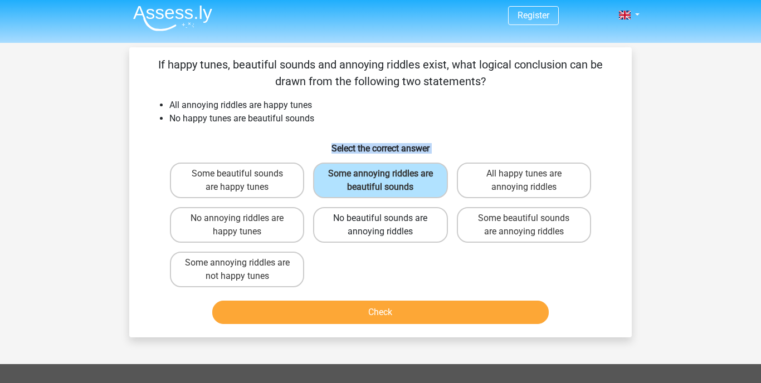
click at [380, 221] on input "No beautiful sounds are annoying riddles" at bounding box center [383, 221] width 7 height 7
radio input "true"
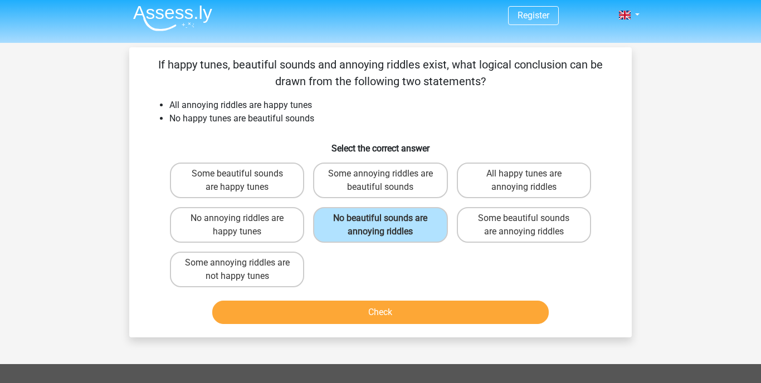
click at [372, 312] on button "Check" at bounding box center [380, 312] width 337 height 23
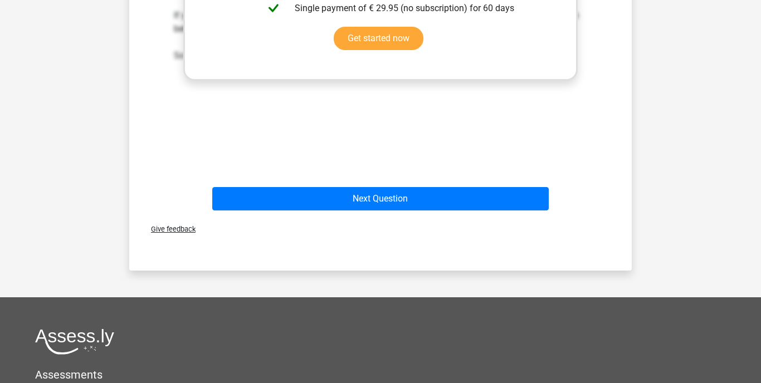
scroll to position [476, 0]
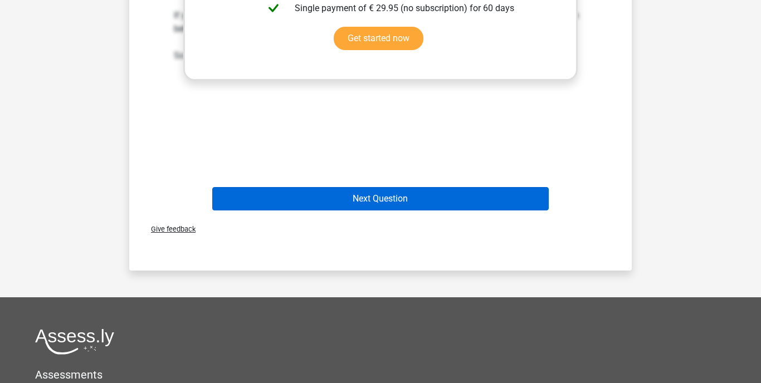
click at [426, 197] on button "Next Question" at bounding box center [380, 198] width 337 height 23
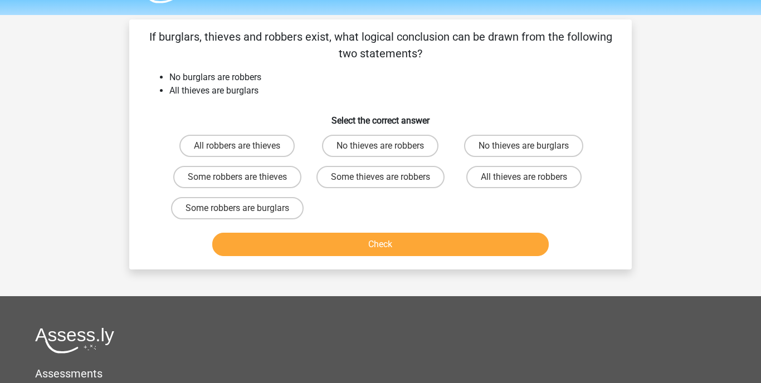
scroll to position [29, 0]
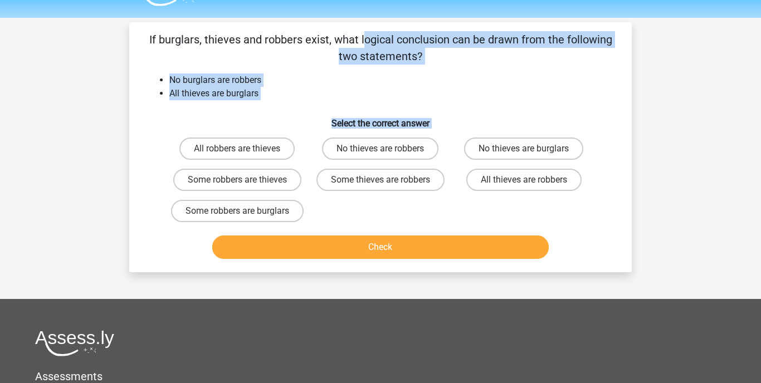
drag, startPoint x: 148, startPoint y: 38, endPoint x: 316, endPoint y: 208, distance: 239.0
click at [316, 210] on div "If burglars, thieves and robbers exist, what logical conclusion can be drawn fr…" at bounding box center [380, 147] width 493 height 232
click at [326, 66] on div "If burglars, thieves and robbers exist, what logical conclusion can be drawn fr…" at bounding box center [380, 147] width 493 height 232
drag, startPoint x: 148, startPoint y: 37, endPoint x: 318, endPoint y: 189, distance: 228.4
click at [318, 208] on div "If burglars, thieves and robbers exist, what logical conclusion can be drawn fr…" at bounding box center [380, 147] width 493 height 232
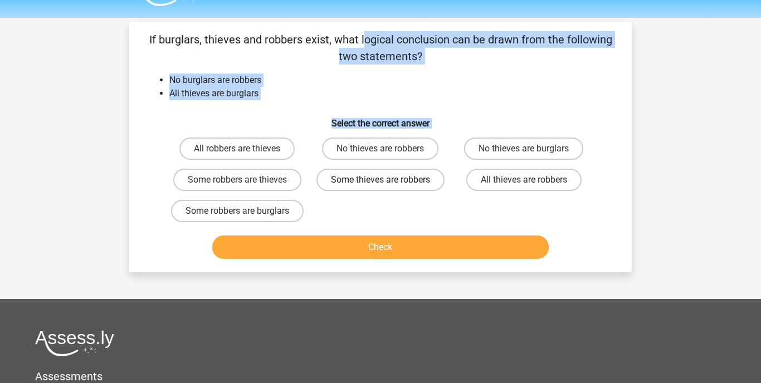
click at [378, 179] on label "Some thieves are robbers" at bounding box center [380, 180] width 128 height 22
click at [380, 180] on input "Some thieves are robbers" at bounding box center [383, 183] width 7 height 7
radio input "true"
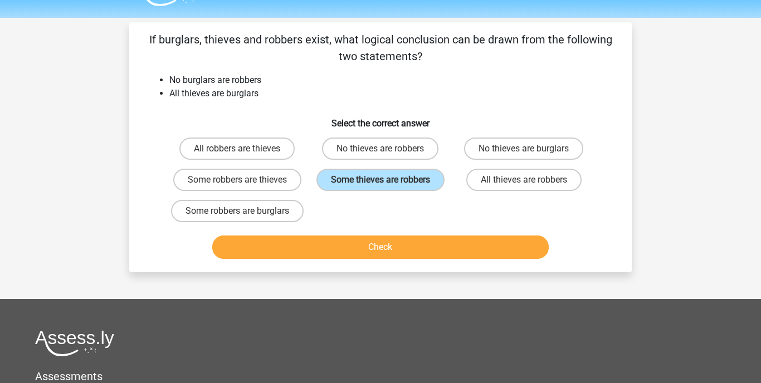
click at [389, 259] on button "Check" at bounding box center [380, 247] width 337 height 23
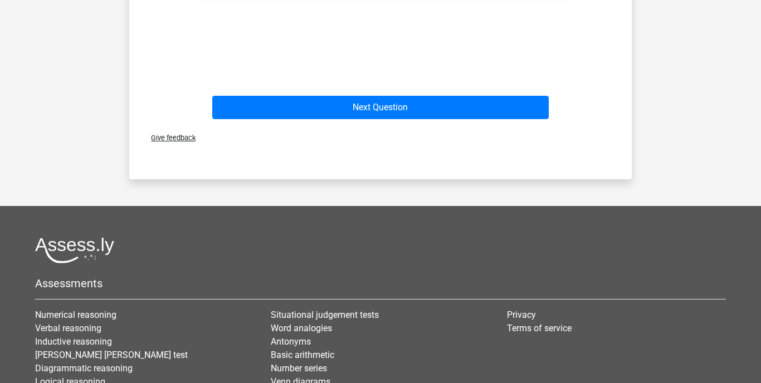
scroll to position [528, 0]
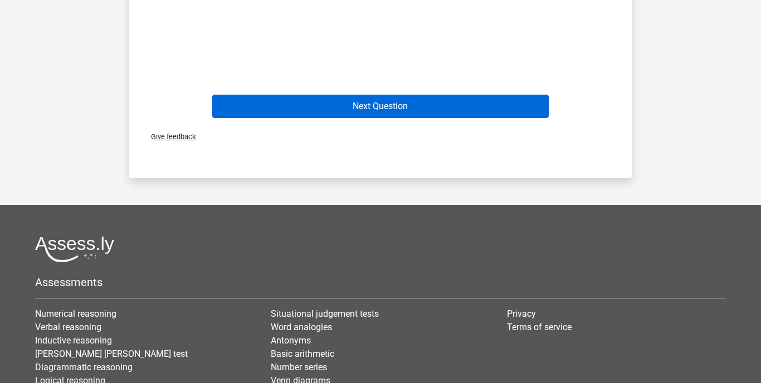
click at [373, 102] on button "Next Question" at bounding box center [380, 106] width 337 height 23
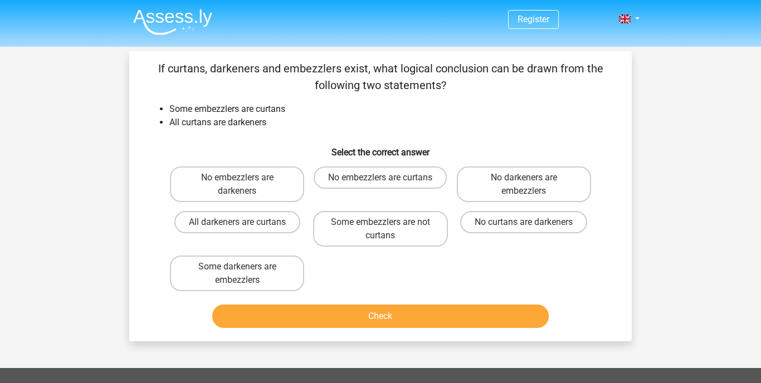
scroll to position [0, 0]
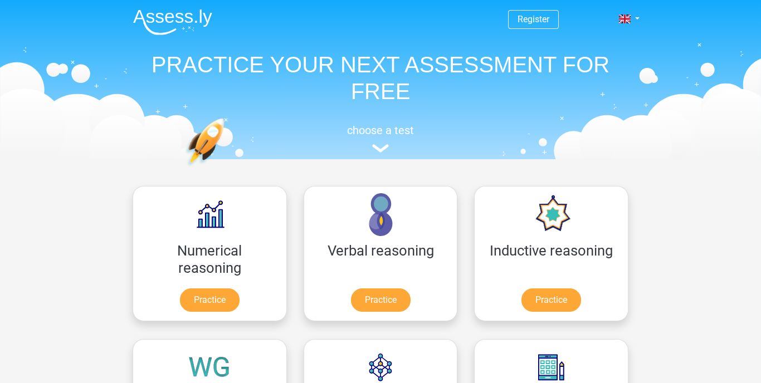
scroll to position [318, 0]
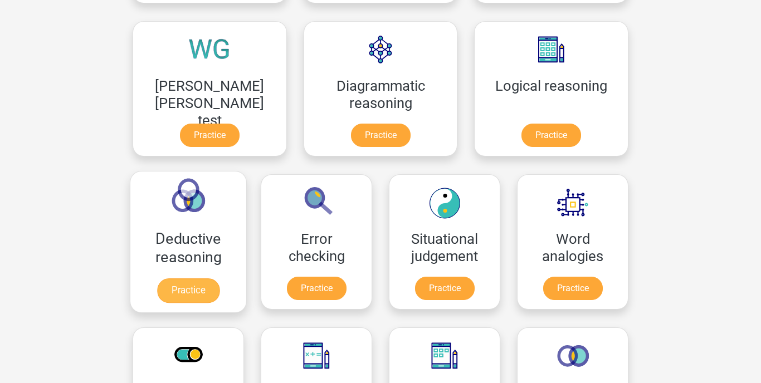
click at [219, 278] on link "Practice" at bounding box center [188, 290] width 62 height 25
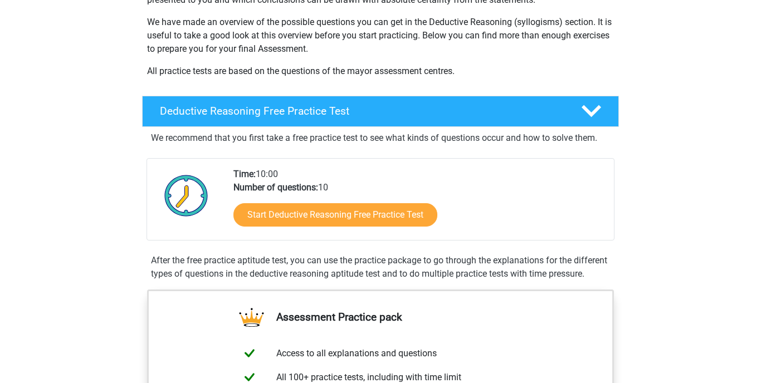
scroll to position [175, 0]
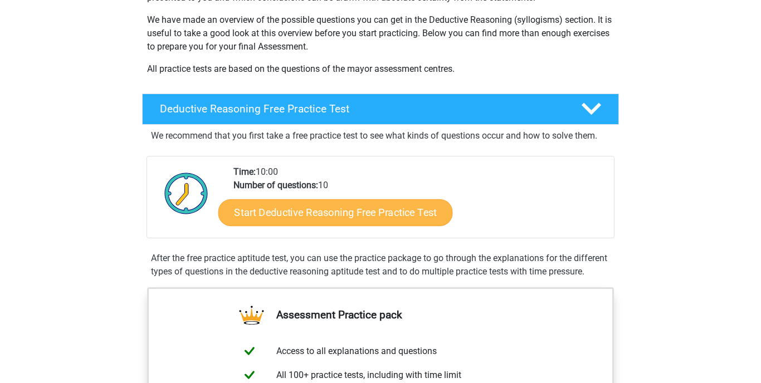
click at [320, 213] on link "Start Deductive Reasoning Free Practice Test" at bounding box center [335, 212] width 234 height 27
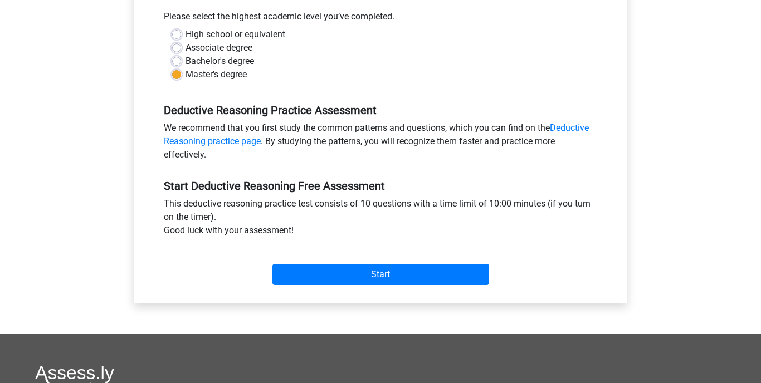
scroll to position [254, 0]
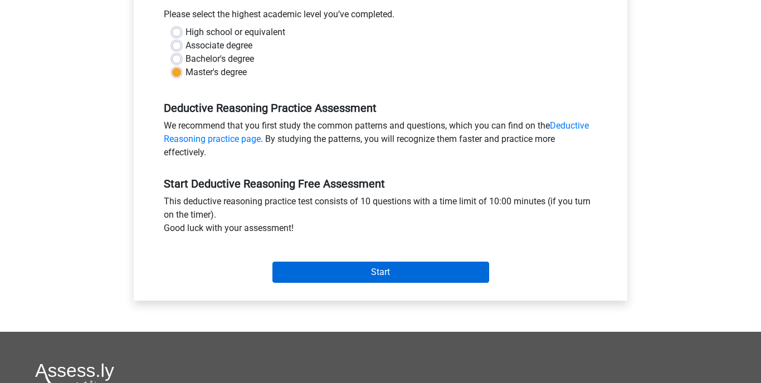
click at [358, 268] on input "Start" at bounding box center [380, 272] width 217 height 21
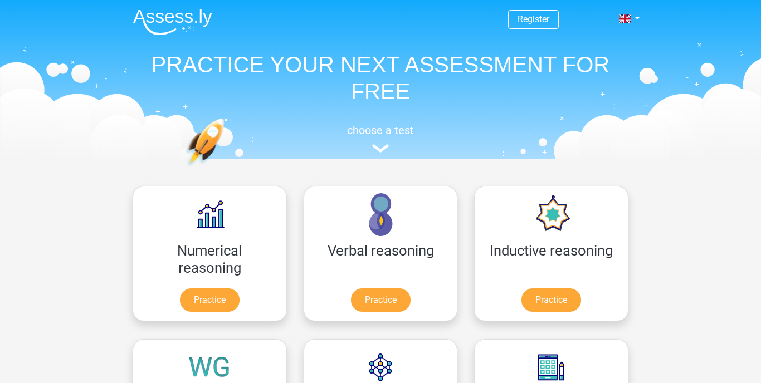
scroll to position [318, 0]
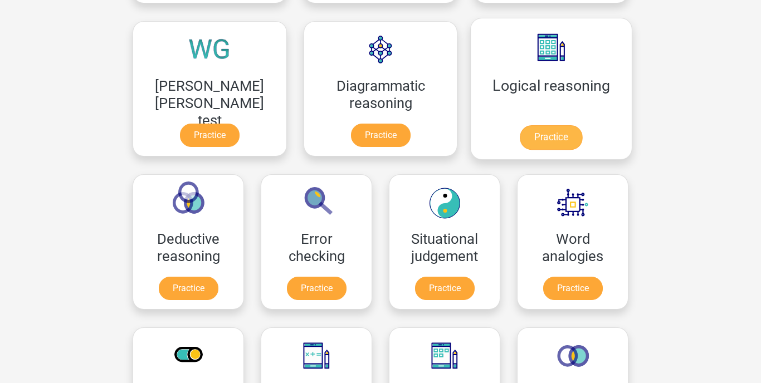
click at [520, 125] on link "Practice" at bounding box center [551, 137] width 62 height 25
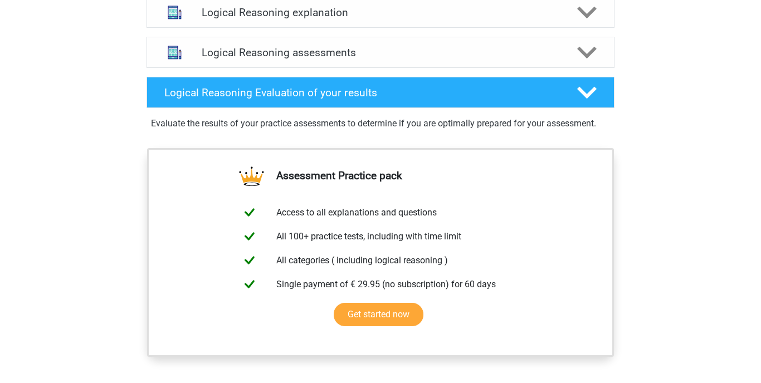
scroll to position [658, 0]
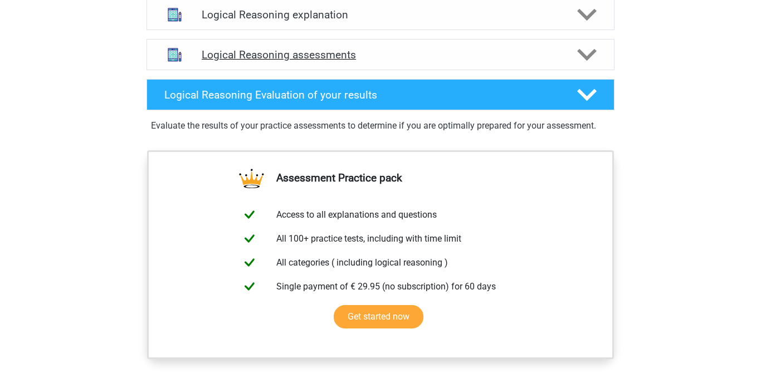
click at [312, 61] on h4 "Logical Reasoning assessments" at bounding box center [380, 54] width 357 height 13
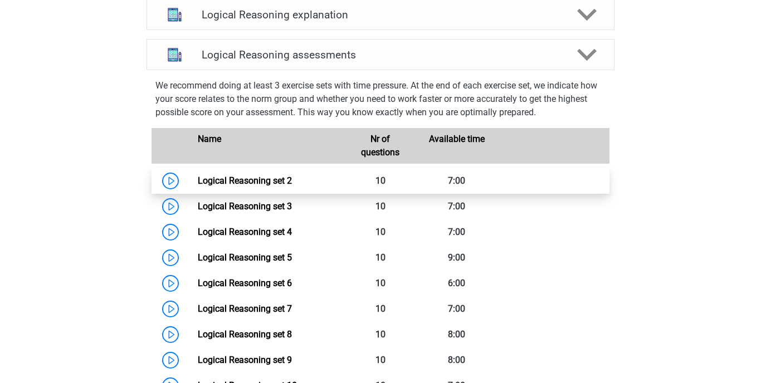
click at [266, 186] on link "Logical Reasoning set 2" at bounding box center [245, 180] width 94 height 11
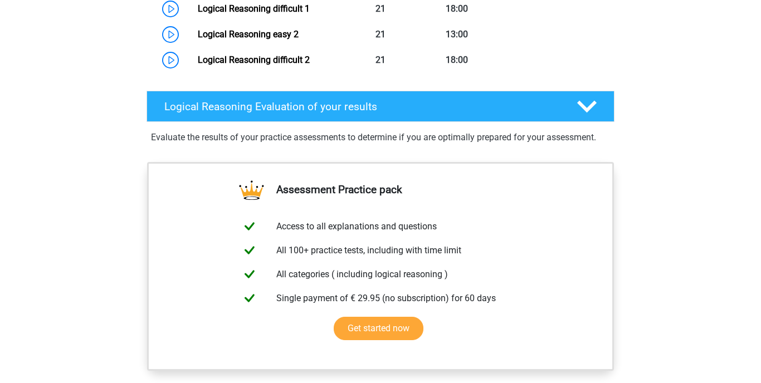
scroll to position [1088, 0]
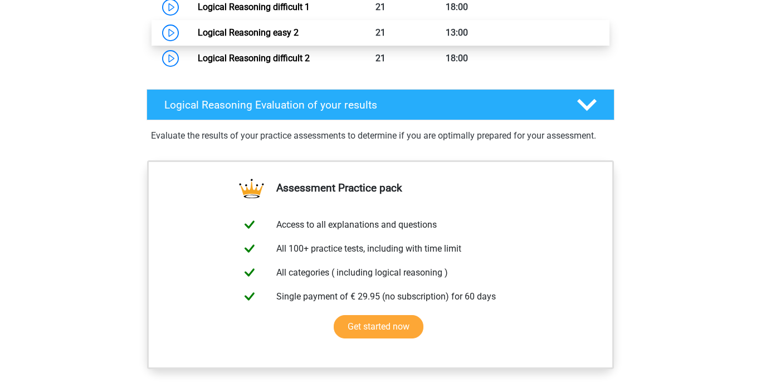
click at [238, 38] on link "Logical Reasoning easy 2" at bounding box center [248, 32] width 101 height 11
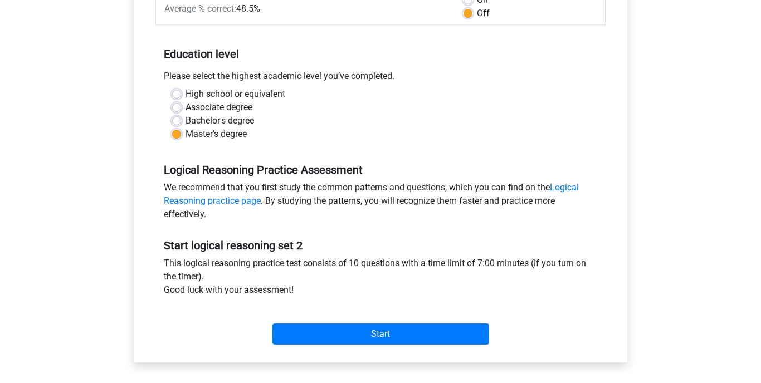
scroll to position [194, 0]
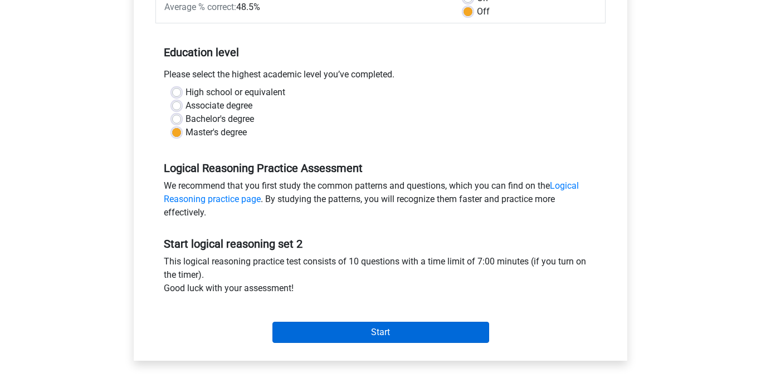
click at [342, 327] on input "Start" at bounding box center [380, 332] width 217 height 21
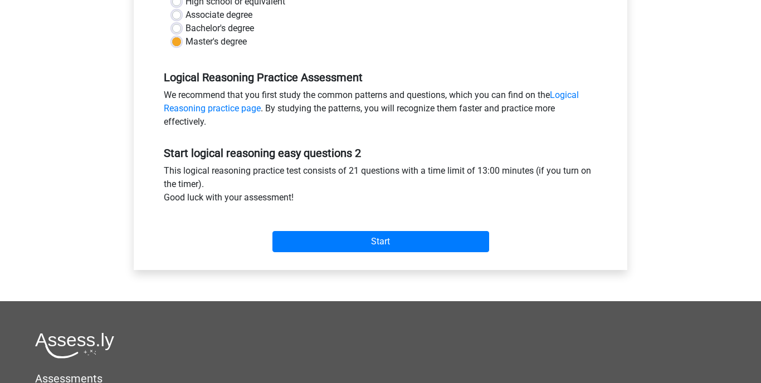
scroll to position [286, 0]
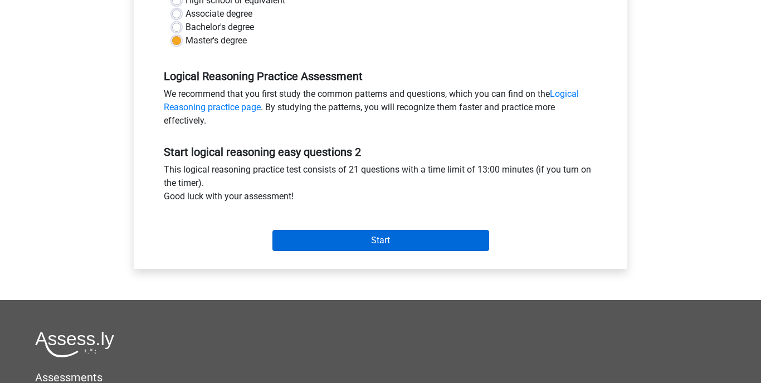
click at [381, 237] on input "Start" at bounding box center [380, 240] width 217 height 21
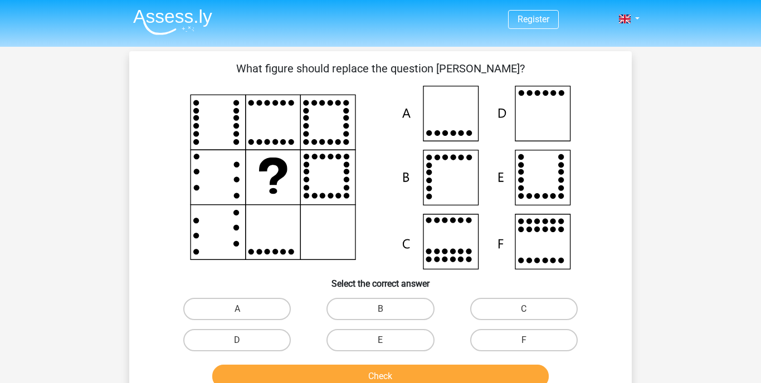
click at [546, 166] on icon at bounding box center [380, 178] width 449 height 184
click at [390, 338] on label "E" at bounding box center [379, 340] width 107 height 22
click at [388, 340] on input "E" at bounding box center [383, 343] width 7 height 7
radio input "true"
click at [389, 375] on button "Check" at bounding box center [380, 376] width 337 height 23
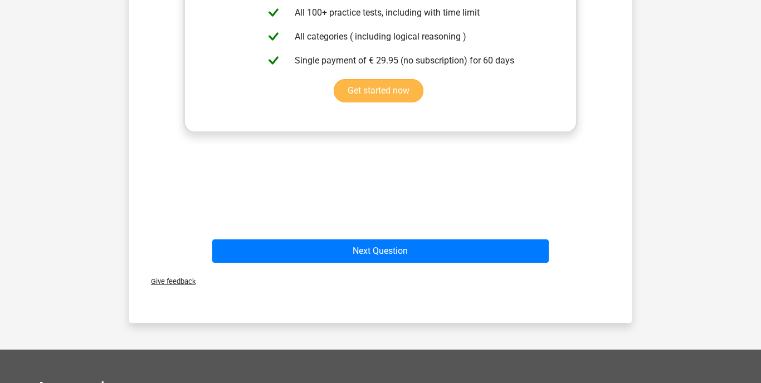
scroll to position [488, 0]
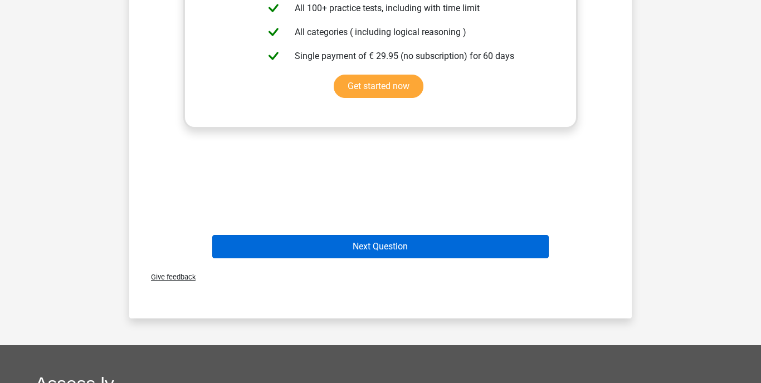
click at [377, 248] on button "Next Question" at bounding box center [380, 246] width 337 height 23
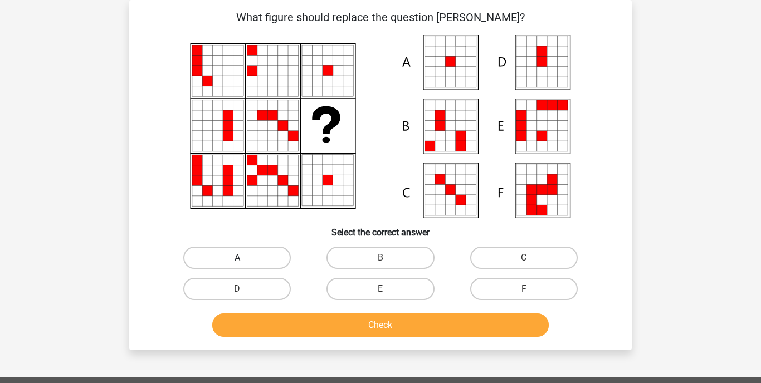
click at [248, 259] on label "A" at bounding box center [236, 258] width 107 height 22
click at [244, 259] on input "A" at bounding box center [240, 261] width 7 height 7
radio input "true"
click at [311, 329] on button "Check" at bounding box center [380, 325] width 337 height 23
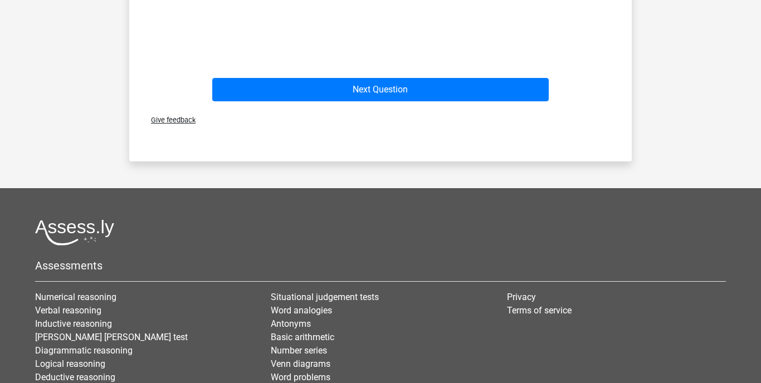
scroll to position [624, 0]
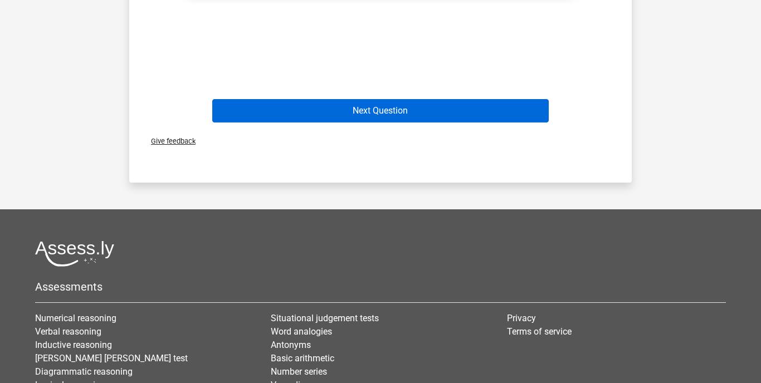
click at [365, 113] on button "Next Question" at bounding box center [380, 110] width 337 height 23
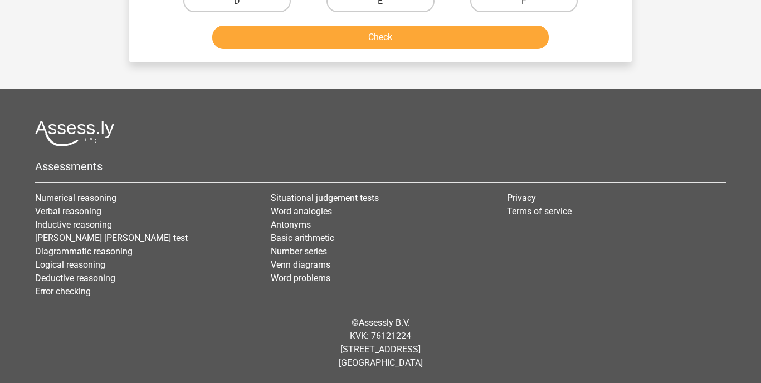
scroll to position [51, 0]
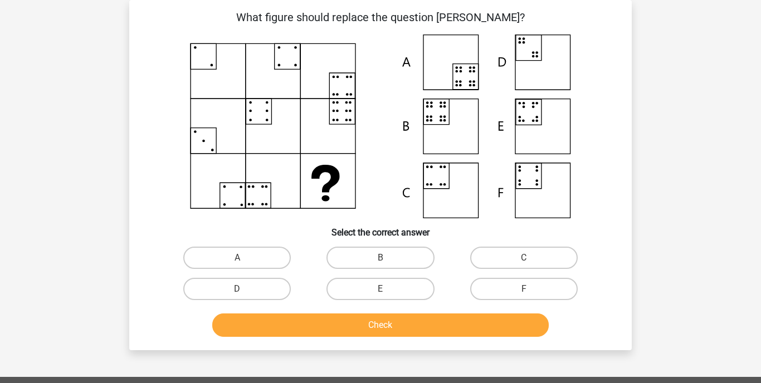
click at [385, 260] on input "B" at bounding box center [383, 261] width 7 height 7
radio input "true"
click at [385, 325] on button "Check" at bounding box center [380, 325] width 337 height 23
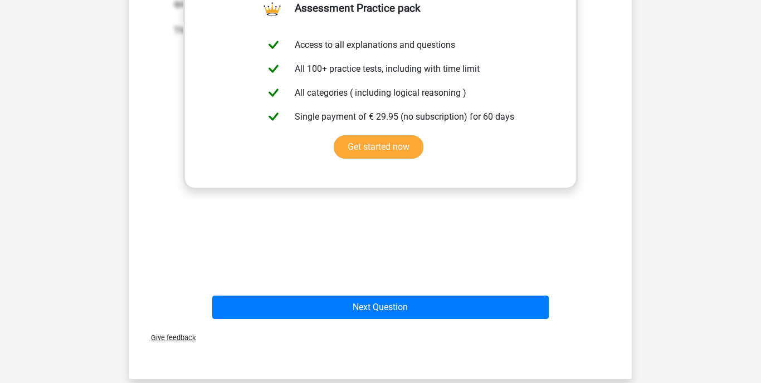
scroll to position [447, 0]
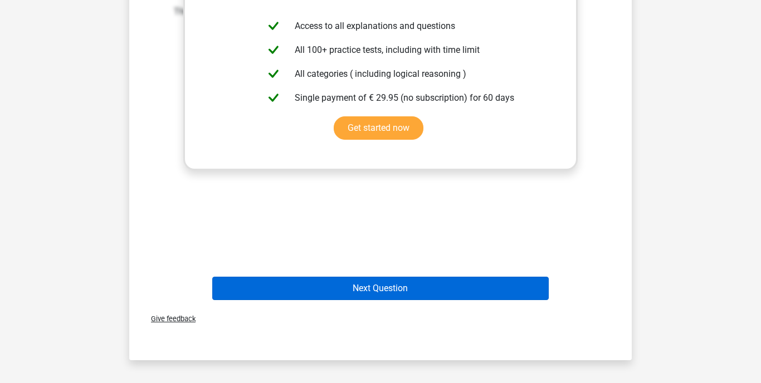
click at [388, 288] on button "Next Question" at bounding box center [380, 288] width 337 height 23
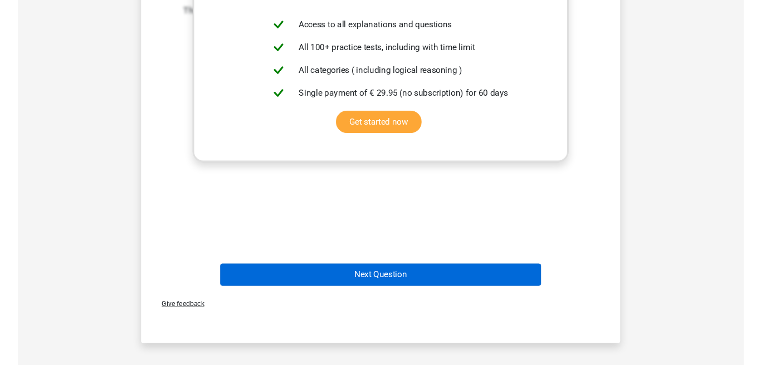
scroll to position [51, 0]
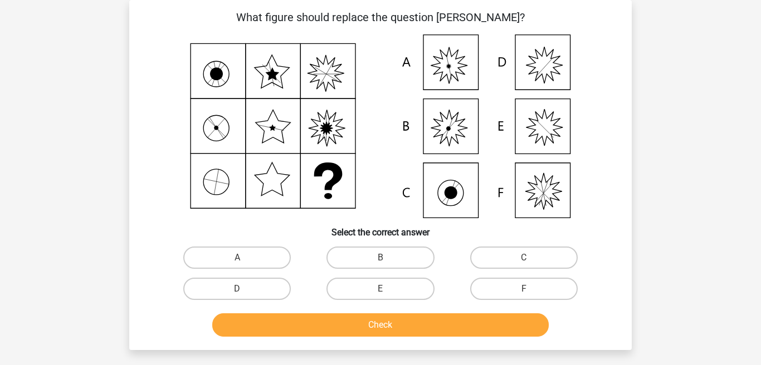
click at [550, 132] on icon at bounding box center [380, 127] width 449 height 184
click at [396, 287] on label "E" at bounding box center [379, 289] width 107 height 22
click at [388, 289] on input "E" at bounding box center [383, 292] width 7 height 7
radio input "true"
click at [395, 329] on button "Check" at bounding box center [380, 325] width 337 height 23
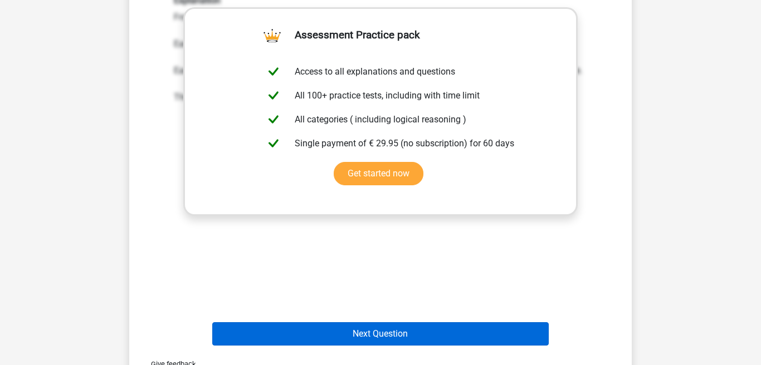
click at [279, 329] on button "Next Question" at bounding box center [380, 333] width 337 height 23
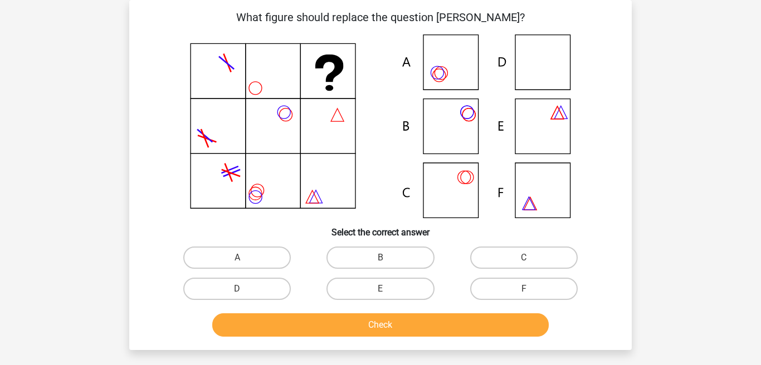
click at [457, 70] on icon at bounding box center [380, 127] width 449 height 184
click at [258, 252] on label "A" at bounding box center [236, 258] width 107 height 22
click at [244, 258] on input "A" at bounding box center [240, 261] width 7 height 7
radio input "true"
click at [323, 333] on button "Check" at bounding box center [380, 325] width 337 height 23
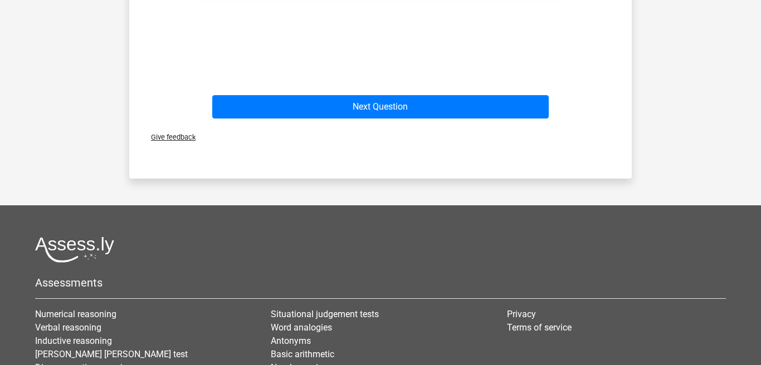
scroll to position [628, 0]
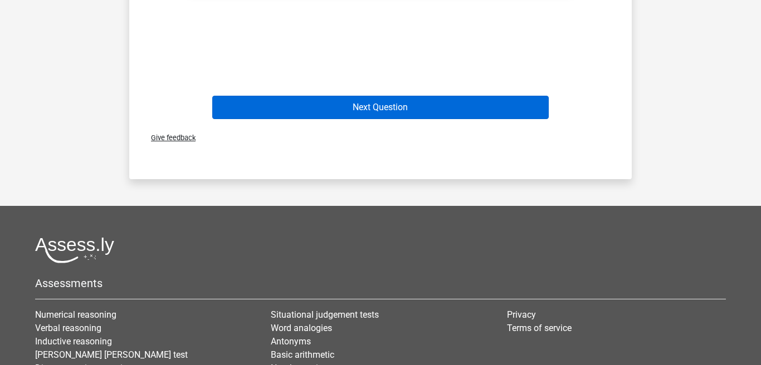
click at [490, 104] on button "Next Question" at bounding box center [380, 107] width 337 height 23
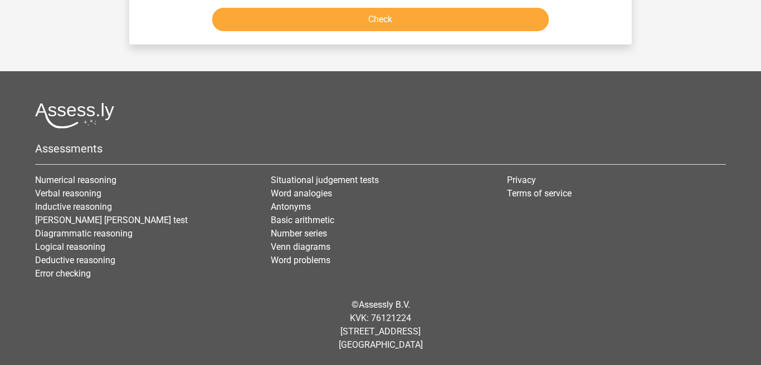
scroll to position [51, 0]
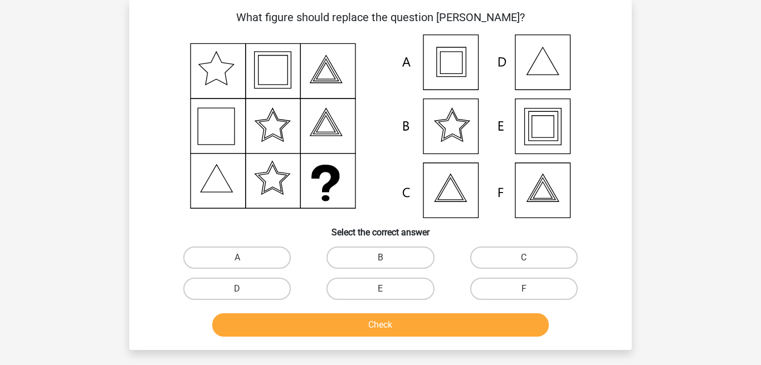
click at [461, 62] on icon at bounding box center [380, 127] width 449 height 184
click at [257, 252] on label "A" at bounding box center [236, 258] width 107 height 22
click at [244, 258] on input "A" at bounding box center [240, 261] width 7 height 7
radio input "true"
click at [397, 292] on label "E" at bounding box center [379, 289] width 107 height 22
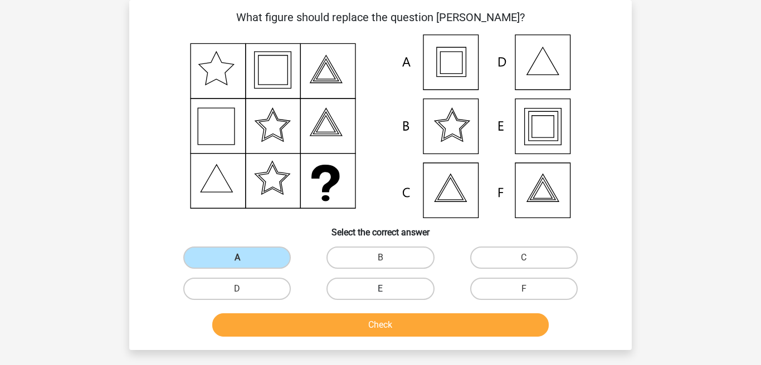
click at [388, 292] on input "E" at bounding box center [383, 292] width 7 height 7
radio input "true"
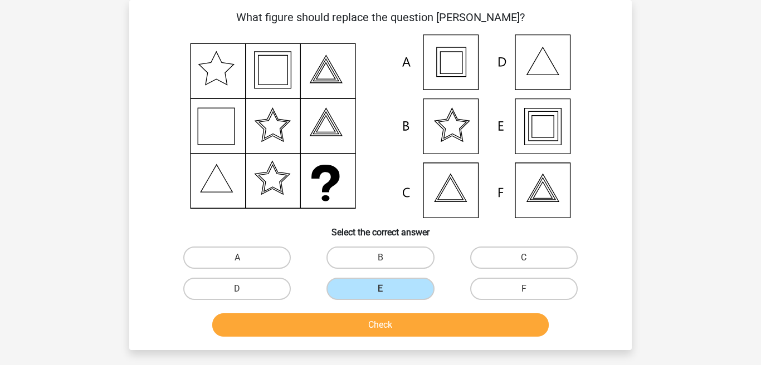
click at [386, 324] on button "Check" at bounding box center [380, 325] width 337 height 23
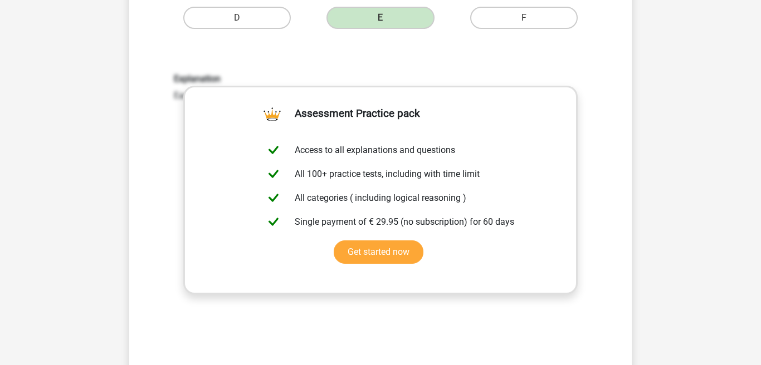
scroll to position [394, 0]
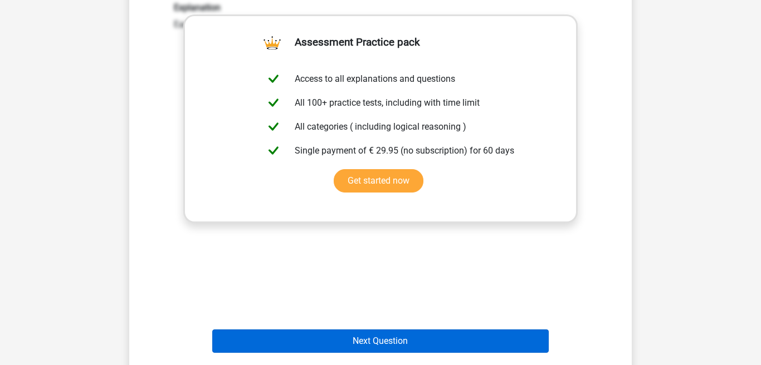
click at [386, 334] on button "Next Question" at bounding box center [380, 341] width 337 height 23
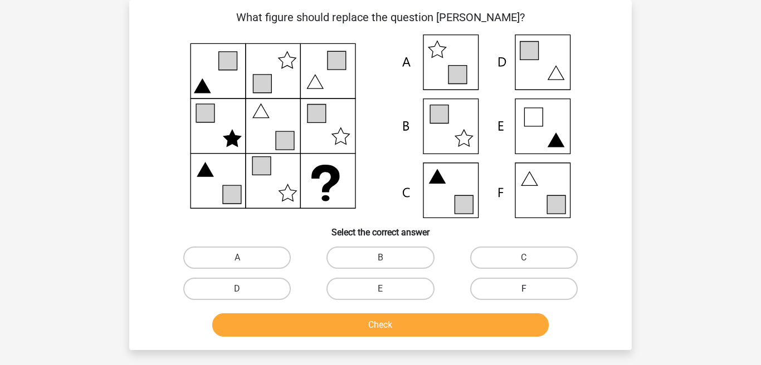
click at [548, 292] on label "F" at bounding box center [523, 289] width 107 height 22
click at [531, 292] on input "F" at bounding box center [526, 292] width 7 height 7
radio input "true"
click at [486, 326] on button "Check" at bounding box center [380, 325] width 337 height 23
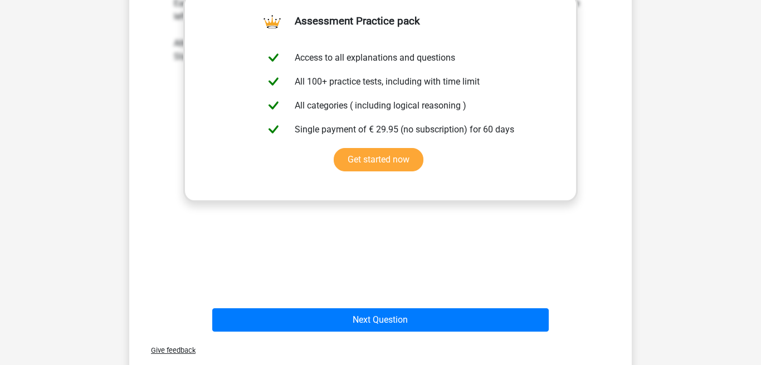
scroll to position [429, 0]
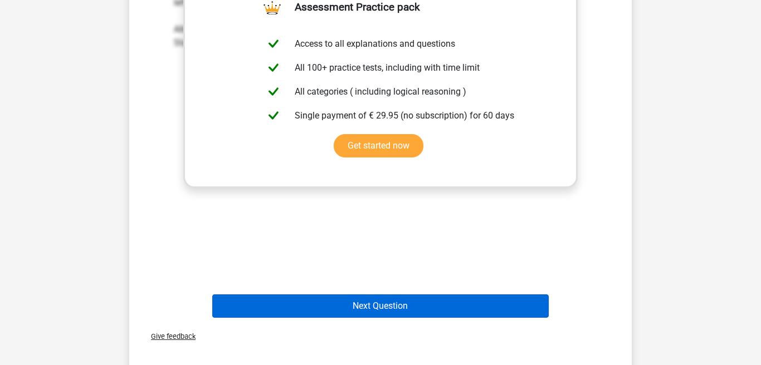
click at [486, 310] on button "Next Question" at bounding box center [380, 306] width 337 height 23
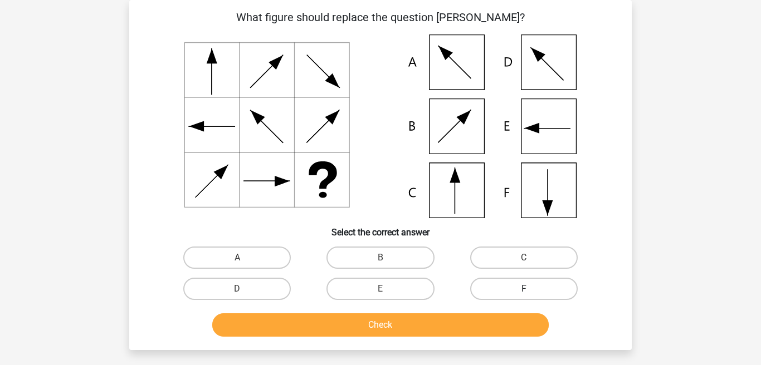
click at [518, 298] on label "F" at bounding box center [523, 289] width 107 height 22
click at [523, 296] on input "F" at bounding box center [526, 292] width 7 height 7
radio input "true"
click at [473, 332] on button "Check" at bounding box center [380, 325] width 337 height 23
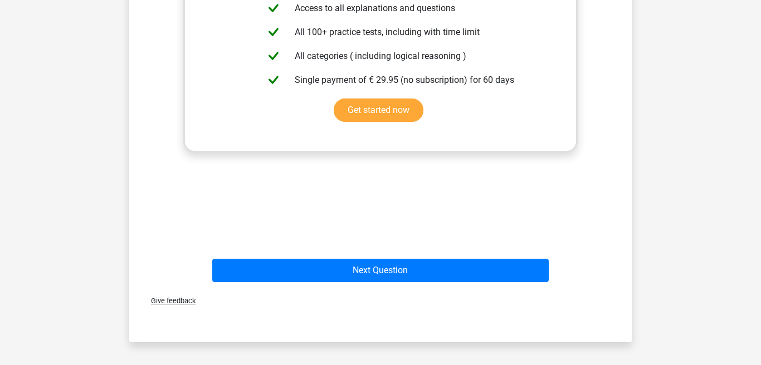
scroll to position [494, 0]
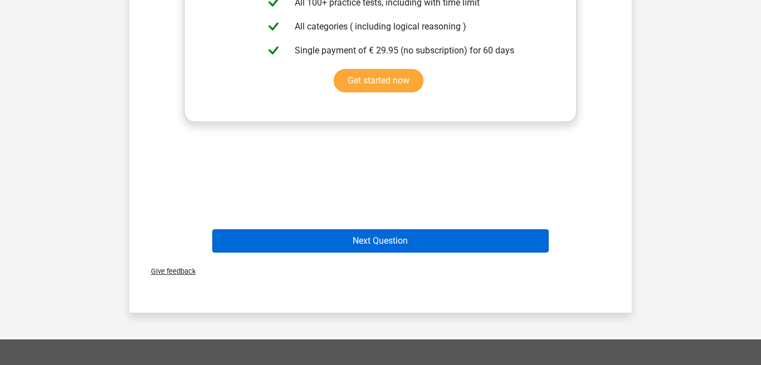
click at [466, 234] on button "Next Question" at bounding box center [380, 240] width 337 height 23
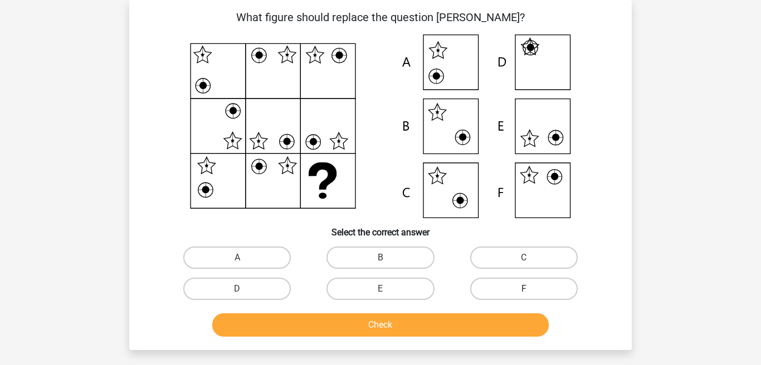
click at [509, 285] on label "F" at bounding box center [523, 289] width 107 height 22
click at [523, 289] on input "F" at bounding box center [526, 292] width 7 height 7
radio input "true"
click at [477, 323] on button "Check" at bounding box center [380, 325] width 337 height 23
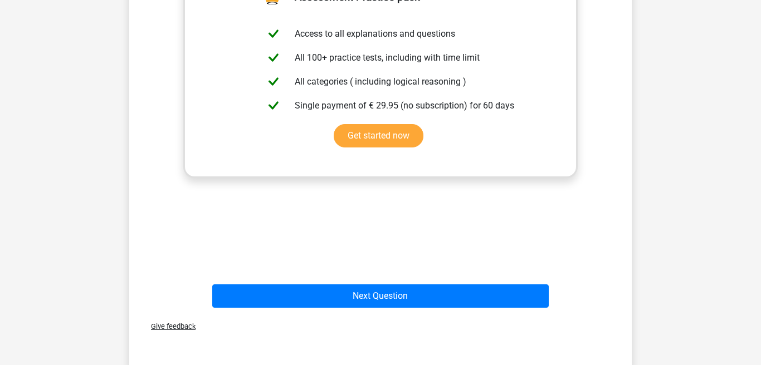
scroll to position [462, 0]
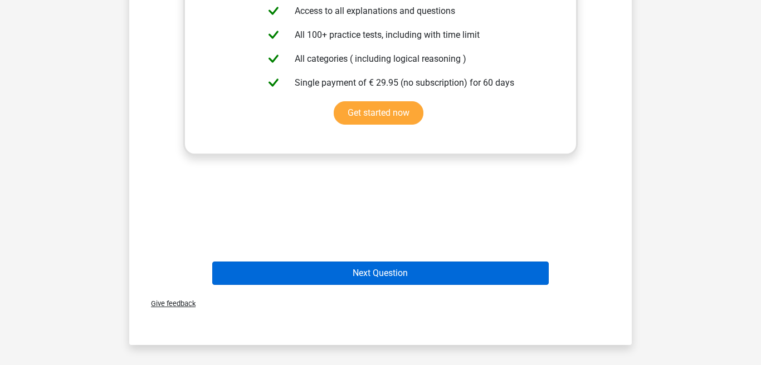
click at [464, 273] on button "Next Question" at bounding box center [380, 273] width 337 height 23
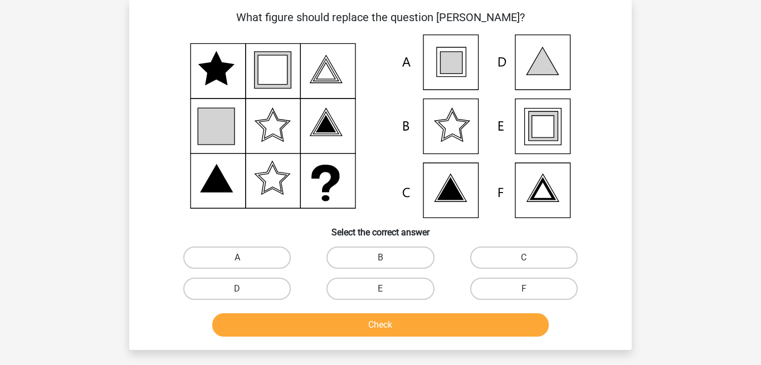
click at [246, 262] on label "A" at bounding box center [236, 258] width 107 height 22
click at [244, 262] on input "A" at bounding box center [240, 261] width 7 height 7
radio input "true"
click at [347, 329] on button "Check" at bounding box center [380, 325] width 337 height 23
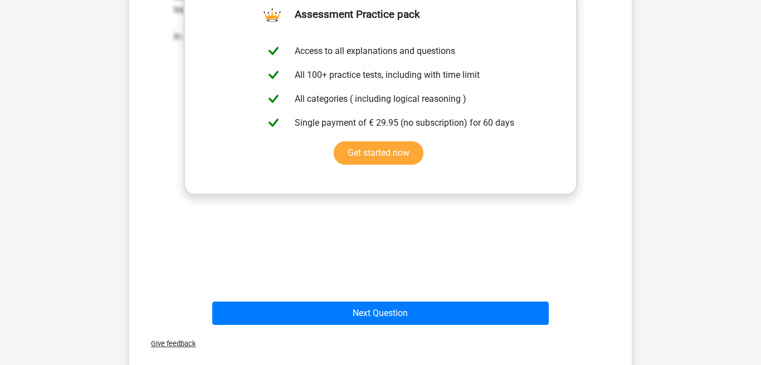
scroll to position [421, 1]
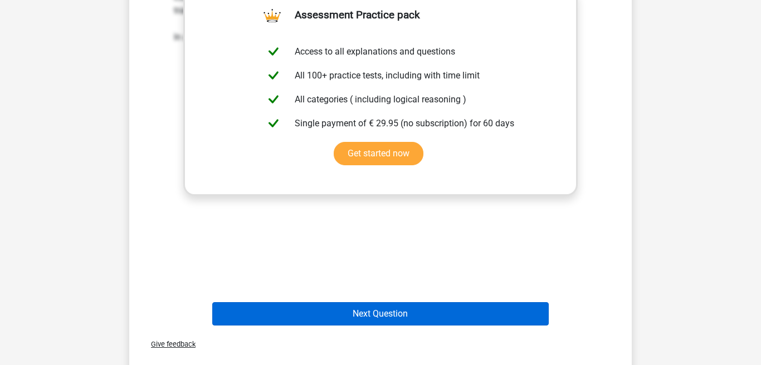
click at [347, 317] on button "Next Question" at bounding box center [380, 313] width 337 height 23
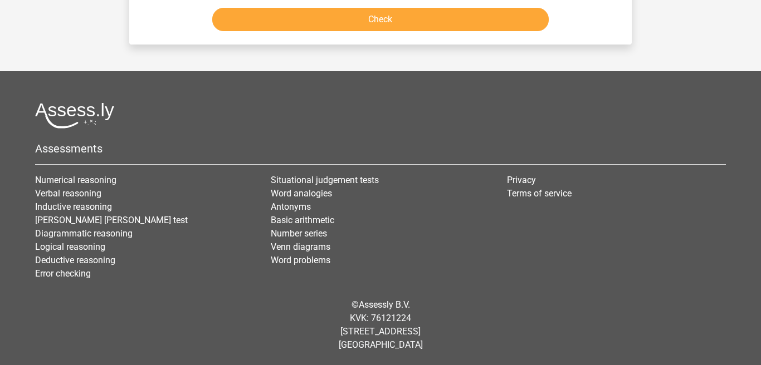
scroll to position [51, 0]
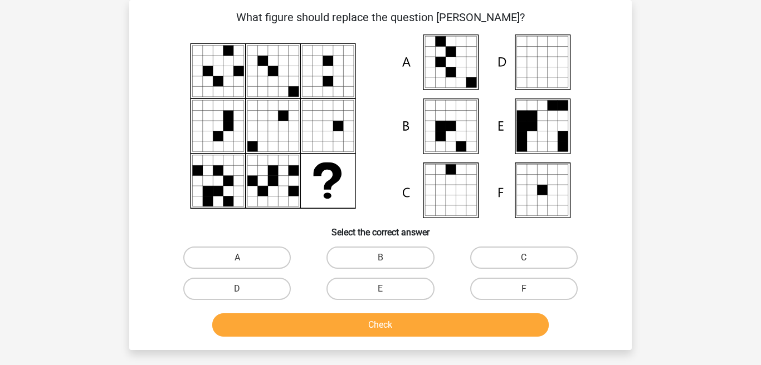
click at [237, 264] on input "A" at bounding box center [240, 261] width 7 height 7
radio input "true"
click at [312, 324] on button "Check" at bounding box center [380, 325] width 337 height 23
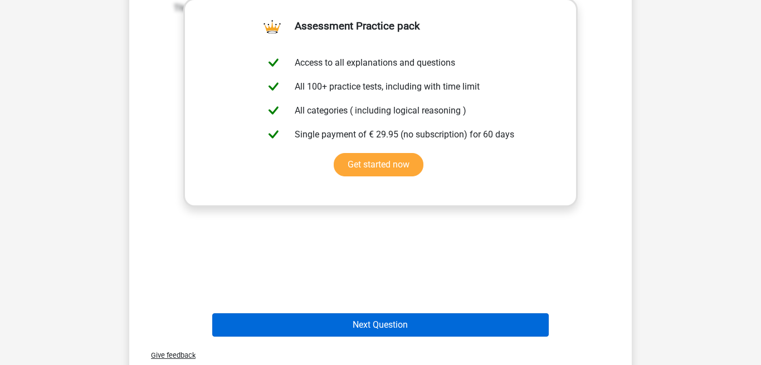
click at [312, 324] on button "Next Question" at bounding box center [380, 325] width 337 height 23
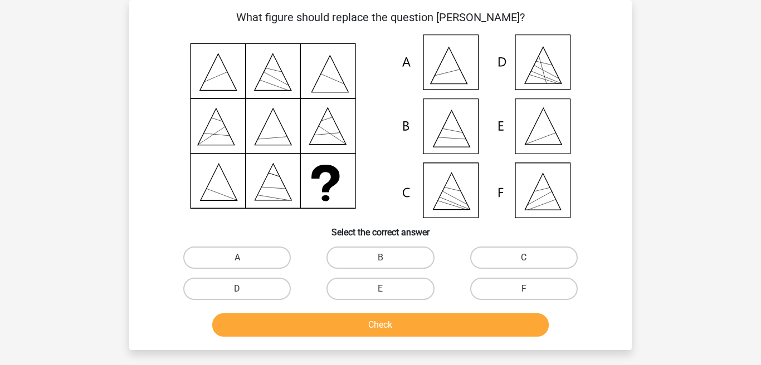
click at [381, 291] on input "E" at bounding box center [383, 292] width 7 height 7
radio input "true"
click at [376, 334] on button "Check" at bounding box center [380, 325] width 337 height 23
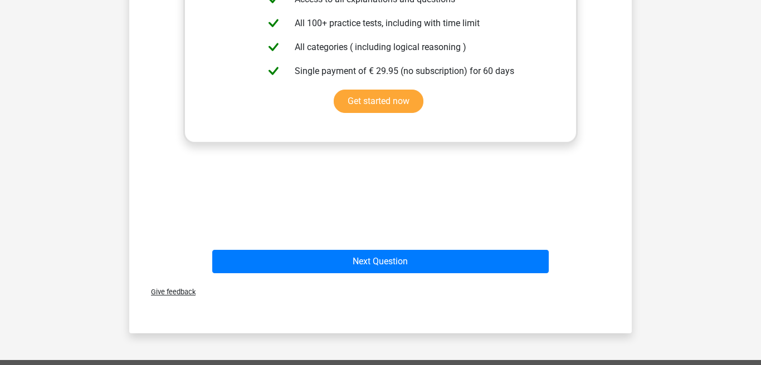
scroll to position [475, 0]
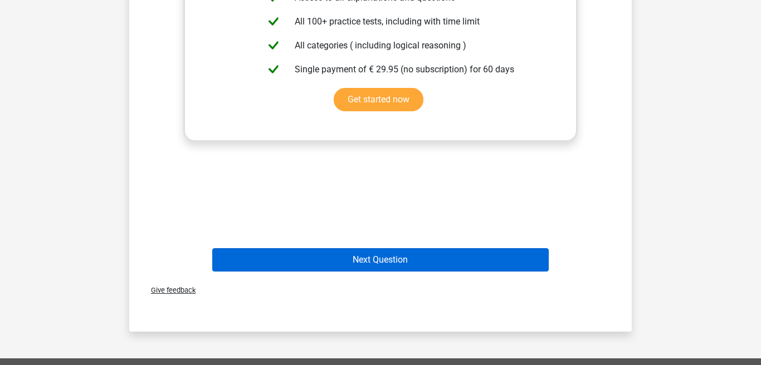
click at [387, 261] on button "Next Question" at bounding box center [380, 259] width 337 height 23
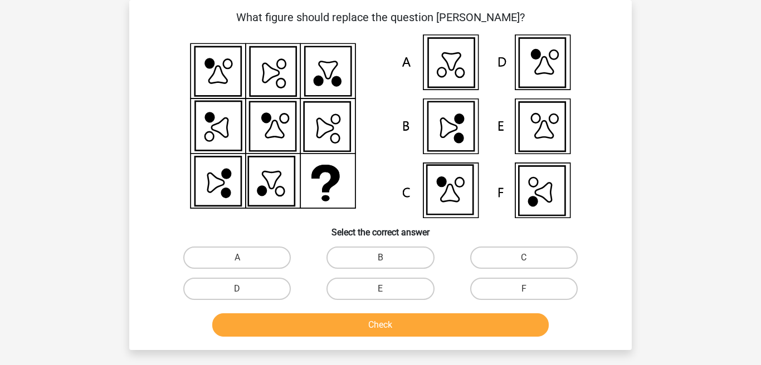
click at [542, 188] on icon at bounding box center [543, 192] width 16 height 19
click at [513, 286] on label "F" at bounding box center [523, 289] width 107 height 22
click at [523, 289] on input "F" at bounding box center [526, 292] width 7 height 7
radio input "true"
click at [471, 321] on button "Check" at bounding box center [380, 325] width 337 height 23
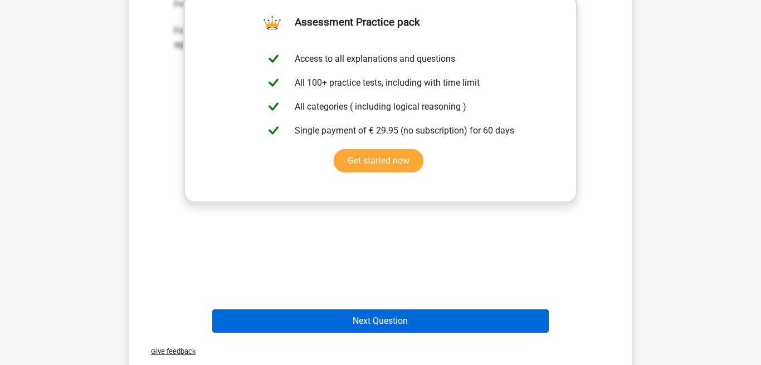
click at [471, 321] on button "Next Question" at bounding box center [380, 321] width 337 height 23
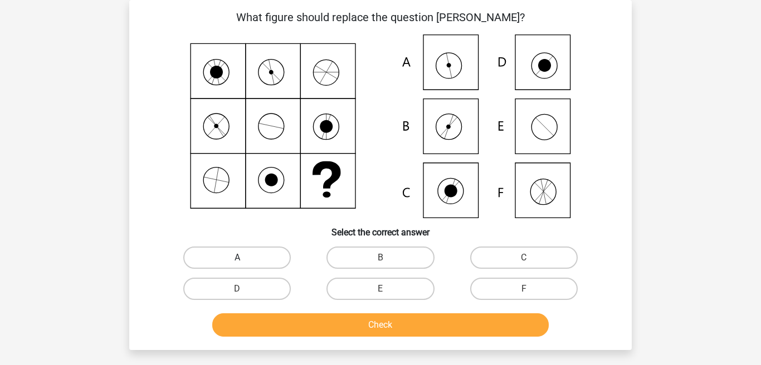
click at [238, 256] on label "A" at bounding box center [236, 258] width 107 height 22
click at [238, 258] on input "A" at bounding box center [240, 261] width 7 height 7
radio input "true"
click at [321, 323] on button "Check" at bounding box center [380, 325] width 337 height 23
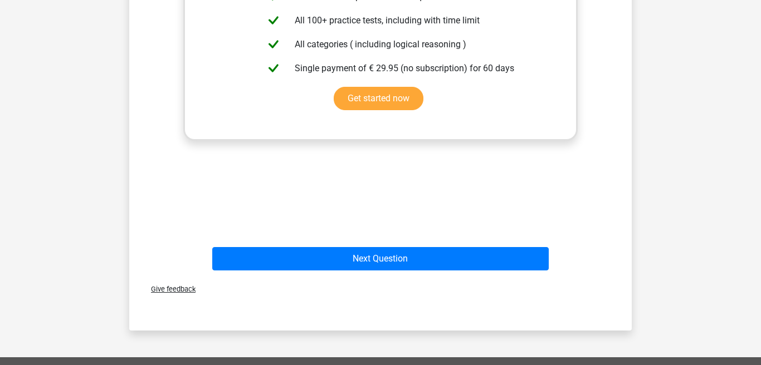
scroll to position [486, 0]
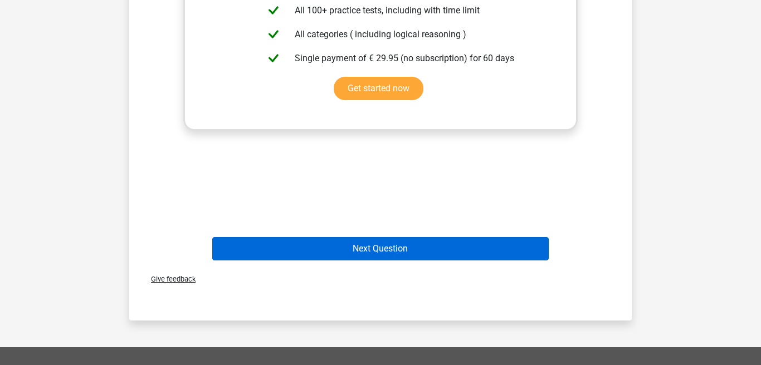
click at [335, 247] on button "Next Question" at bounding box center [380, 248] width 337 height 23
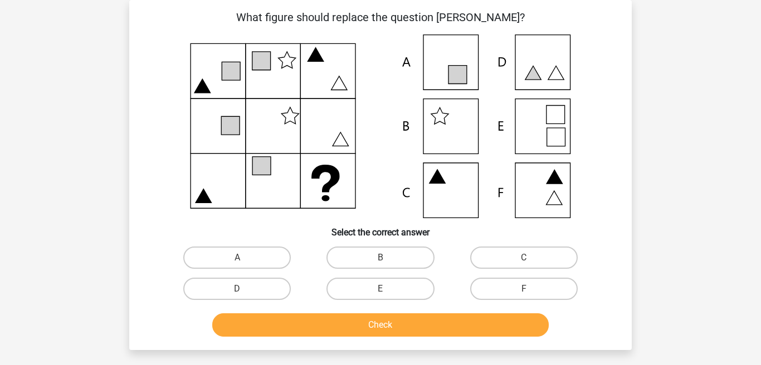
click at [270, 53] on icon at bounding box center [261, 61] width 18 height 18
click at [501, 261] on label "C" at bounding box center [523, 258] width 107 height 22
click at [523, 261] on input "C" at bounding box center [526, 261] width 7 height 7
radio input "true"
click at [444, 326] on button "Check" at bounding box center [380, 325] width 337 height 23
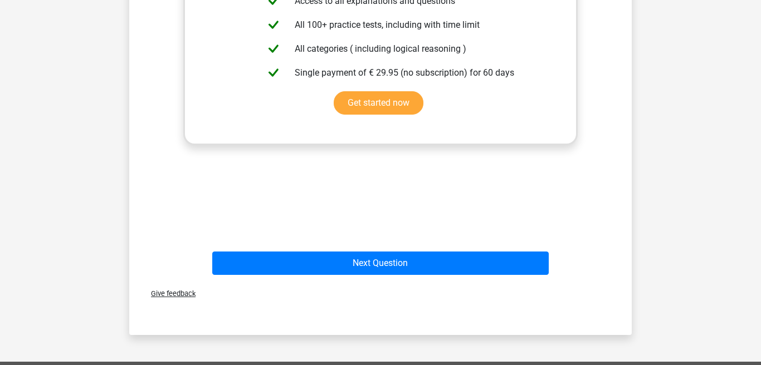
scroll to position [472, 0]
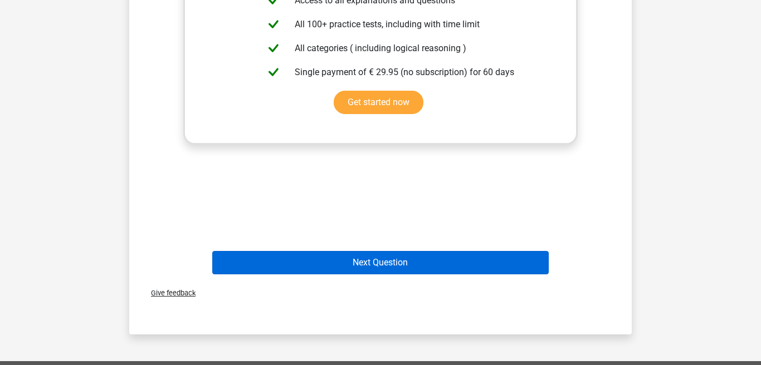
click at [434, 262] on button "Next Question" at bounding box center [380, 262] width 337 height 23
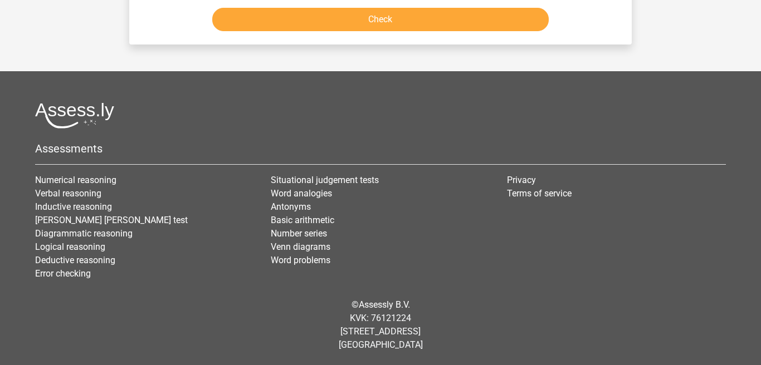
scroll to position [51, 0]
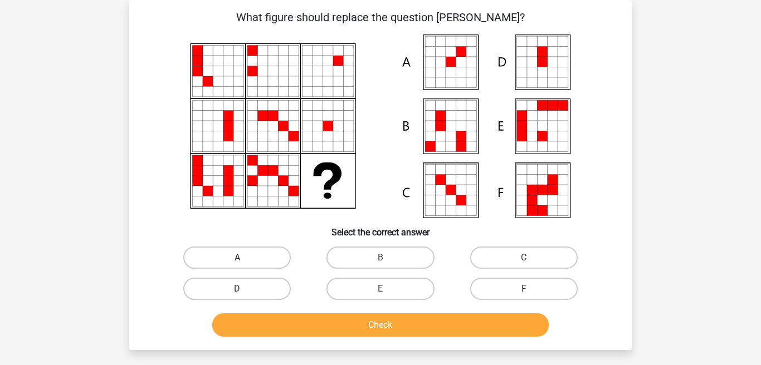
click at [261, 260] on label "A" at bounding box center [236, 258] width 107 height 22
click at [244, 260] on input "A" at bounding box center [240, 261] width 7 height 7
radio input "true"
click at [342, 326] on button "Check" at bounding box center [380, 325] width 337 height 23
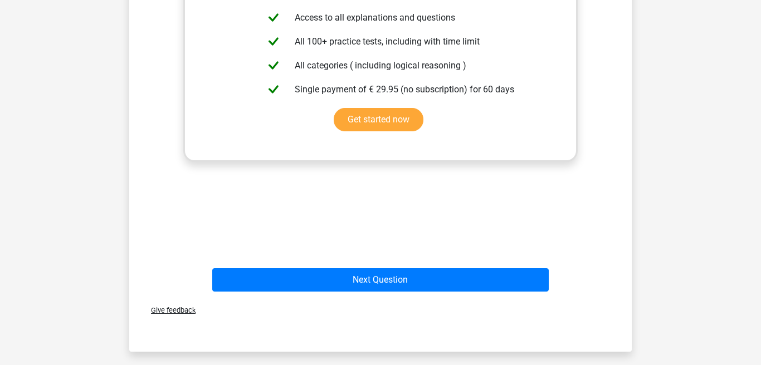
scroll to position [456, 1]
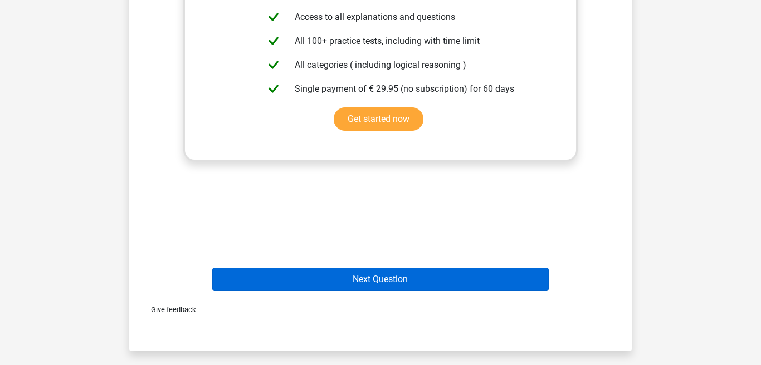
click at [349, 278] on button "Next Question" at bounding box center [380, 279] width 337 height 23
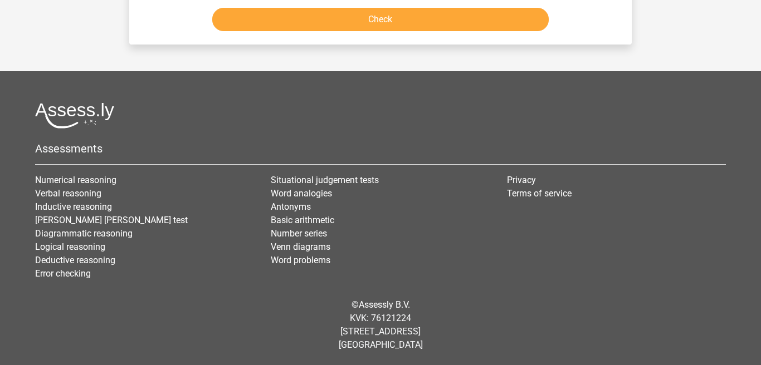
scroll to position [51, 0]
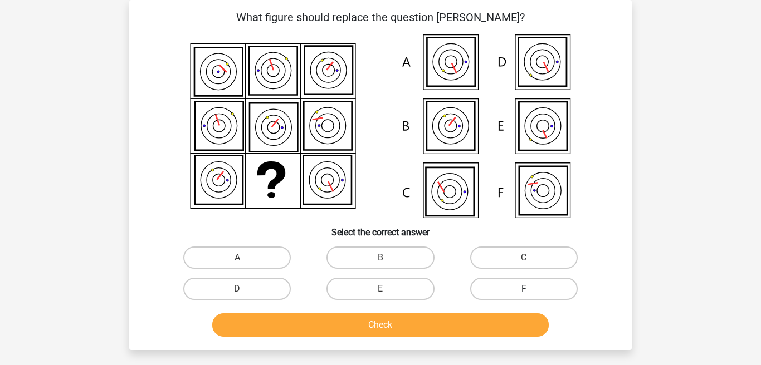
click at [548, 289] on label "F" at bounding box center [523, 289] width 107 height 22
click at [531, 289] on input "F" at bounding box center [526, 292] width 7 height 7
radio input "true"
click at [474, 326] on button "Check" at bounding box center [380, 325] width 337 height 23
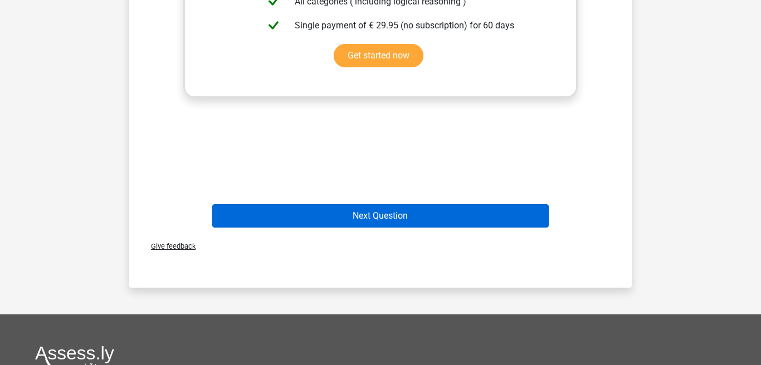
click at [452, 213] on button "Next Question" at bounding box center [380, 215] width 337 height 23
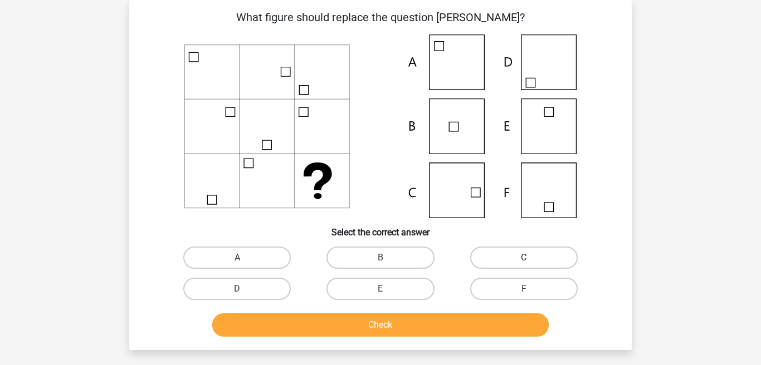
click at [531, 254] on label "C" at bounding box center [523, 258] width 107 height 22
click at [531, 258] on input "C" at bounding box center [526, 261] width 7 height 7
radio input "true"
click at [409, 327] on button "Check" at bounding box center [380, 325] width 337 height 23
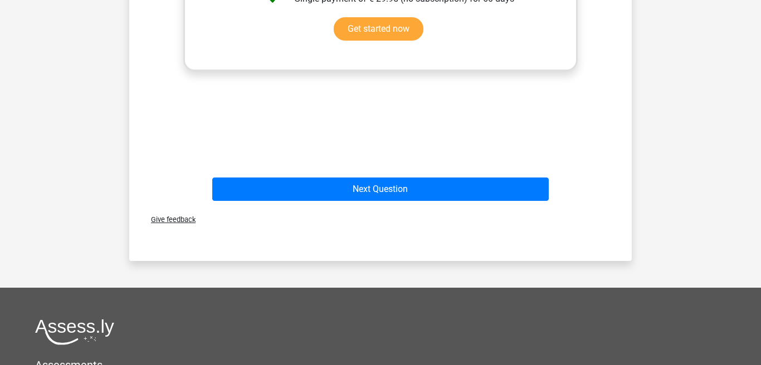
scroll to position [546, 0]
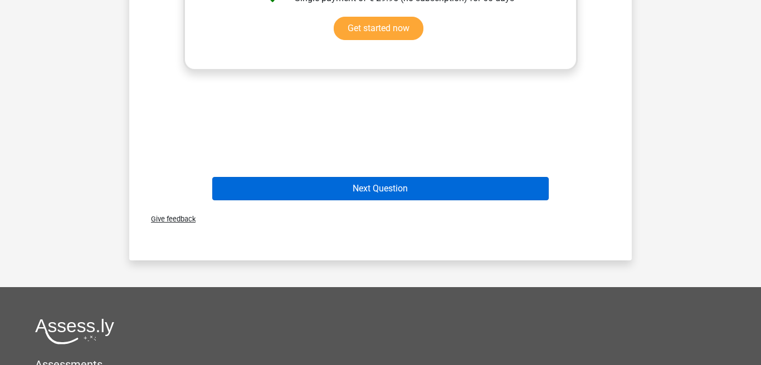
click at [416, 185] on button "Next Question" at bounding box center [380, 188] width 337 height 23
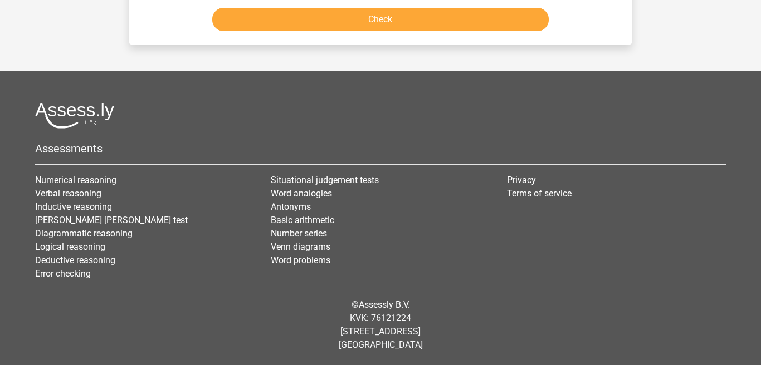
scroll to position [51, 0]
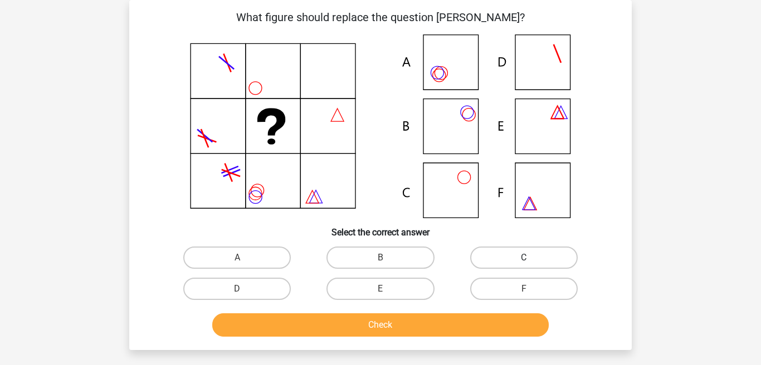
click at [520, 255] on label "C" at bounding box center [523, 258] width 107 height 22
click at [523, 258] on input "C" at bounding box center [526, 261] width 7 height 7
radio input "true"
click at [452, 322] on button "Check" at bounding box center [380, 325] width 337 height 23
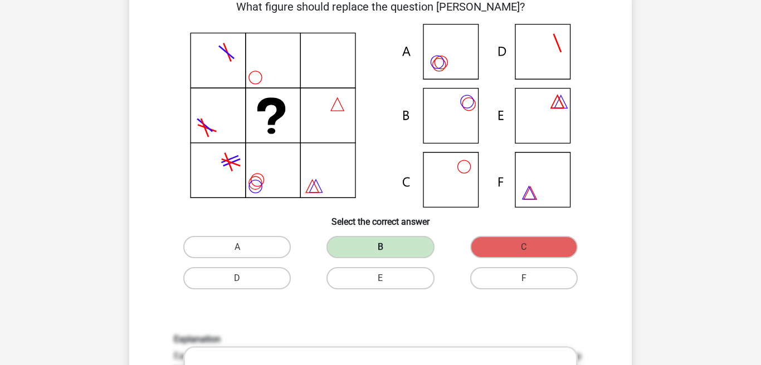
scroll to position [152, 1]
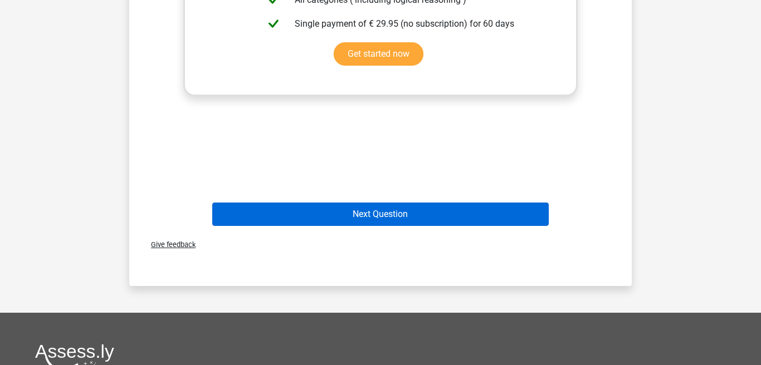
click at [398, 217] on button "Next Question" at bounding box center [380, 214] width 337 height 23
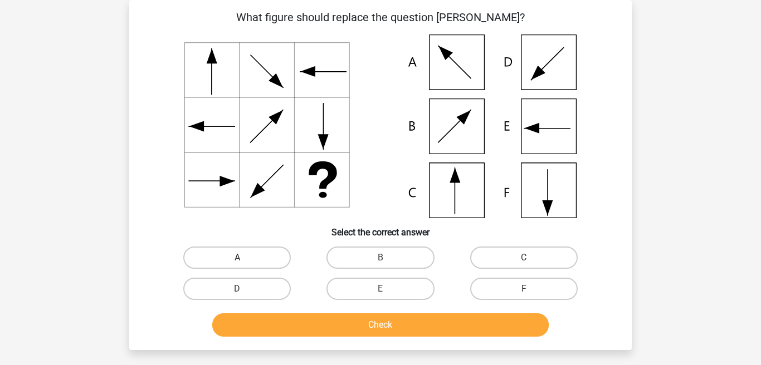
click at [233, 252] on label "A" at bounding box center [236, 258] width 107 height 22
click at [237, 258] on input "A" at bounding box center [240, 261] width 7 height 7
radio input "true"
click at [374, 319] on button "Check" at bounding box center [380, 325] width 337 height 23
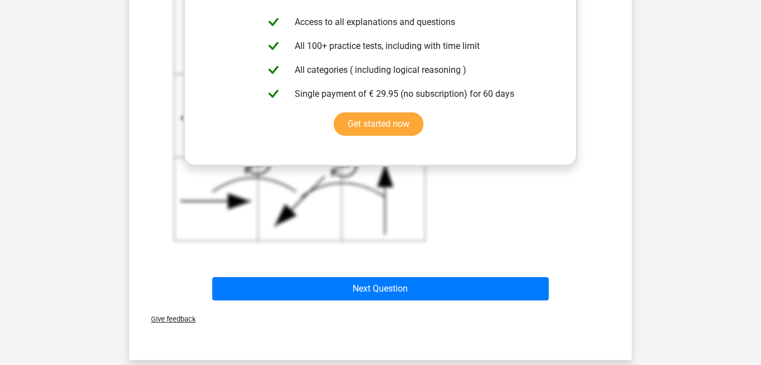
scroll to position [452, 0]
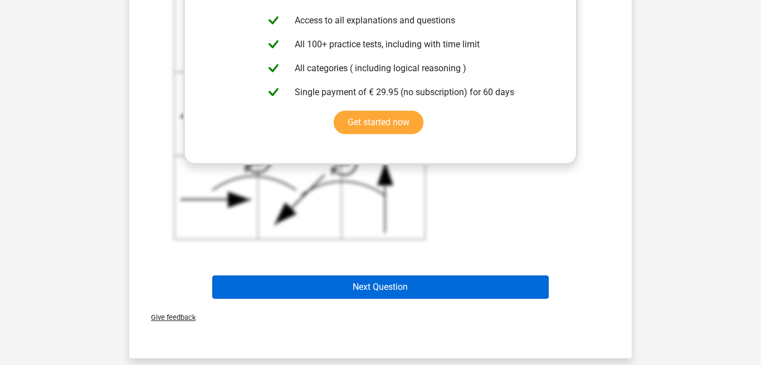
click at [378, 281] on button "Next Question" at bounding box center [380, 287] width 337 height 23
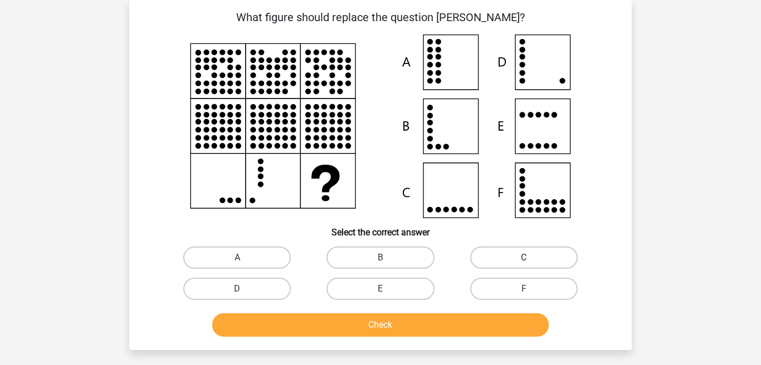
click at [532, 257] on label "C" at bounding box center [523, 258] width 107 height 22
click at [531, 258] on input "C" at bounding box center [526, 261] width 7 height 7
radio input "true"
click at [438, 321] on button "Check" at bounding box center [380, 325] width 337 height 23
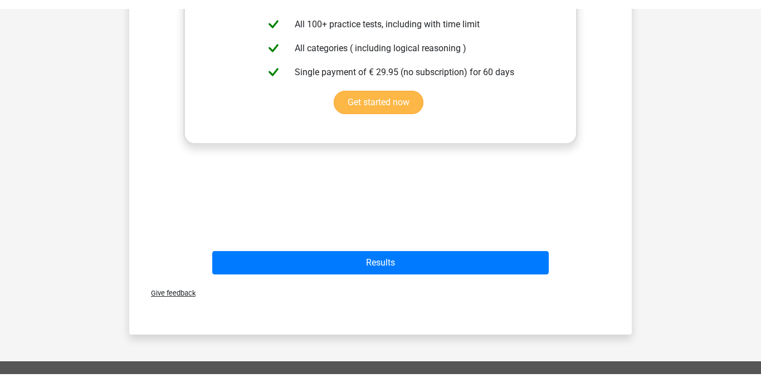
scroll to position [494, 0]
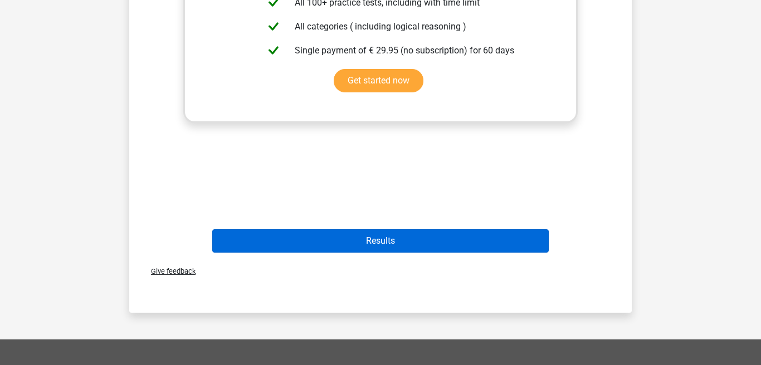
click at [339, 233] on button "Results" at bounding box center [380, 240] width 337 height 23
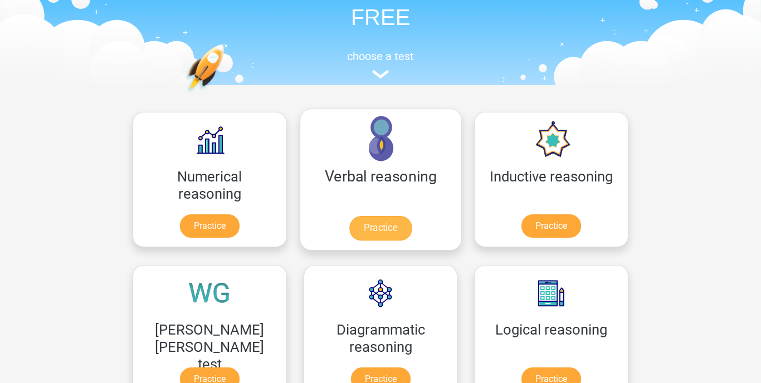
scroll to position [75, 0]
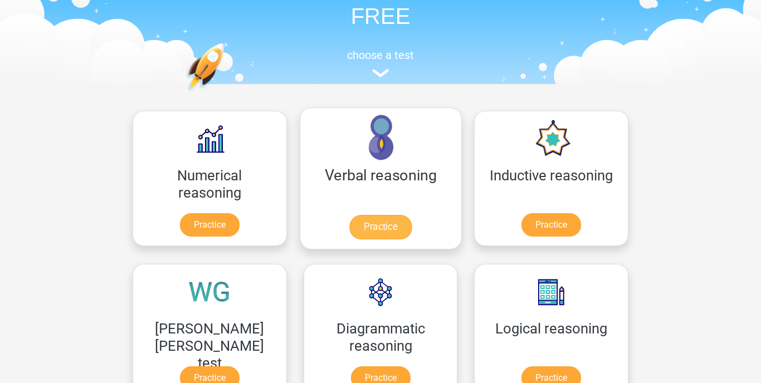
click at [349, 215] on link "Practice" at bounding box center [380, 227] width 62 height 25
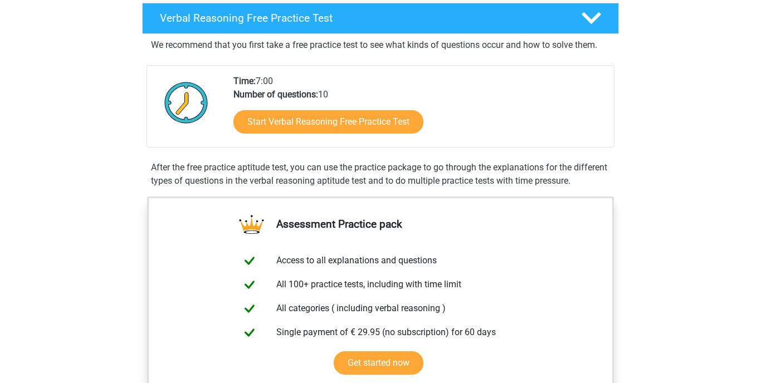
scroll to position [181, 0]
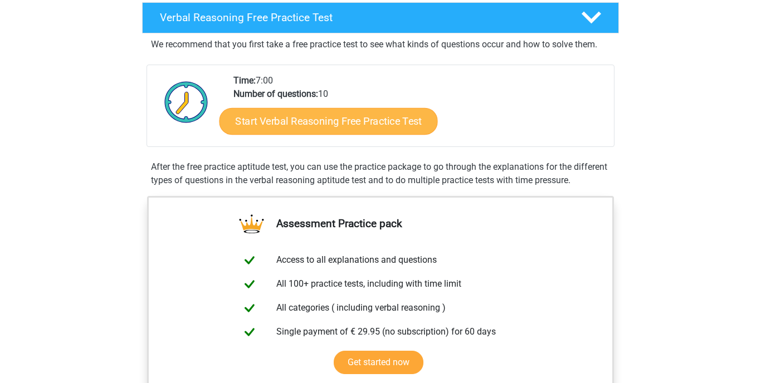
click at [325, 120] on link "Start Verbal Reasoning Free Practice Test" at bounding box center [328, 121] width 218 height 27
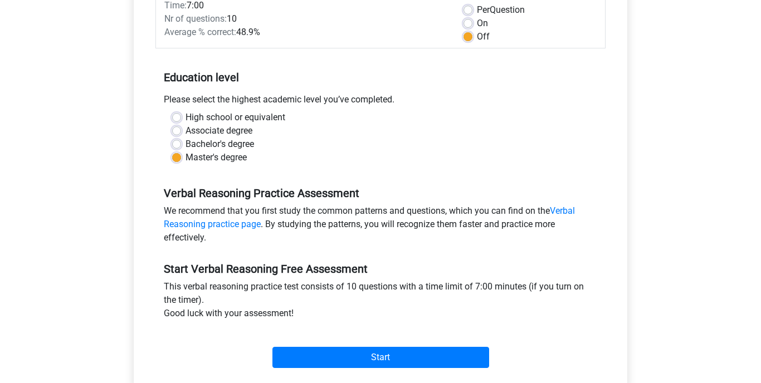
scroll to position [174, 0]
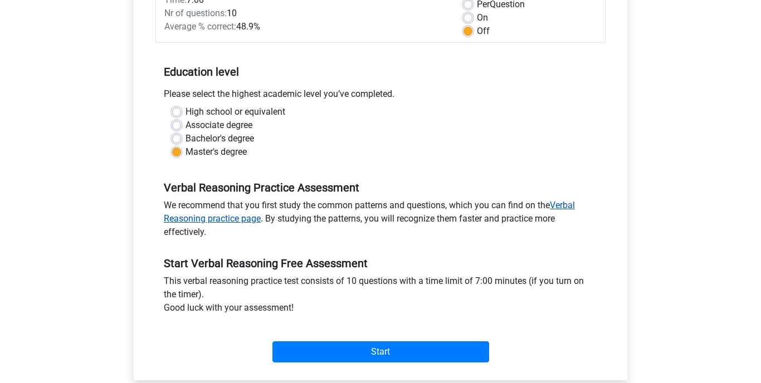
click at [564, 209] on link "Verbal Reasoning practice page" at bounding box center [369, 212] width 411 height 24
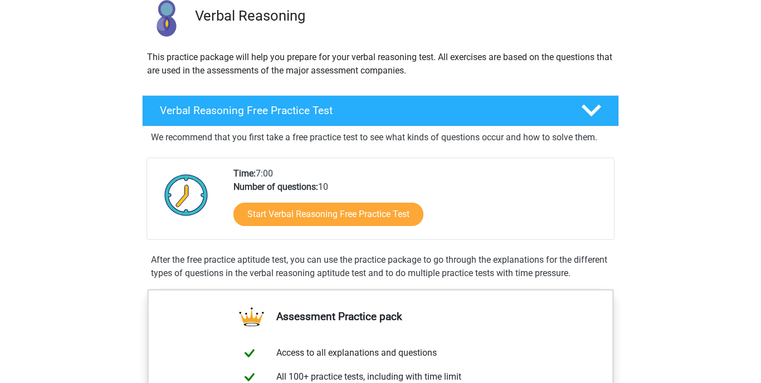
scroll to position [89, 0]
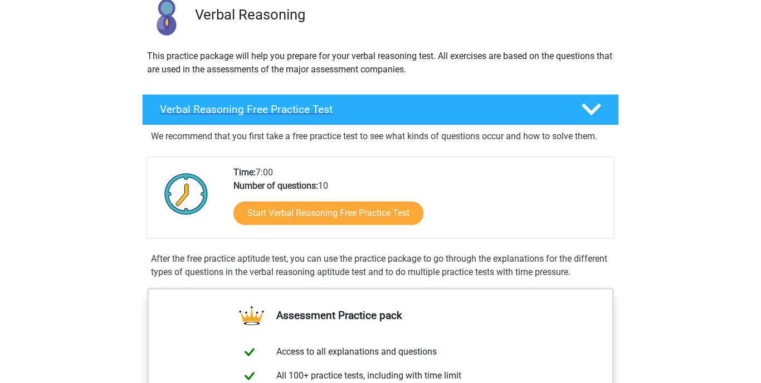
click at [594, 110] on polygon at bounding box center [590, 110] width 19 height 12
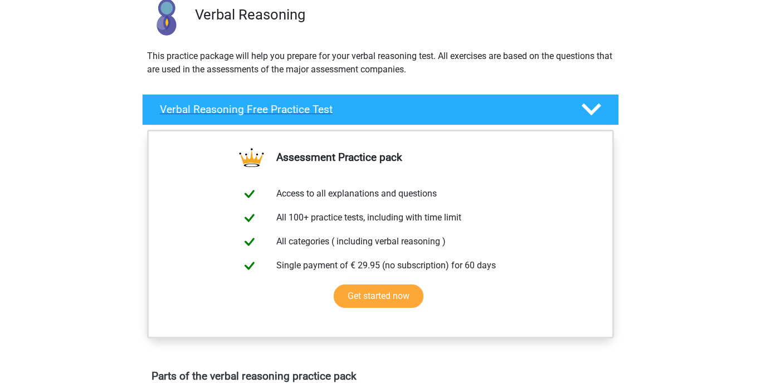
click at [594, 110] on polygon at bounding box center [590, 110] width 19 height 12
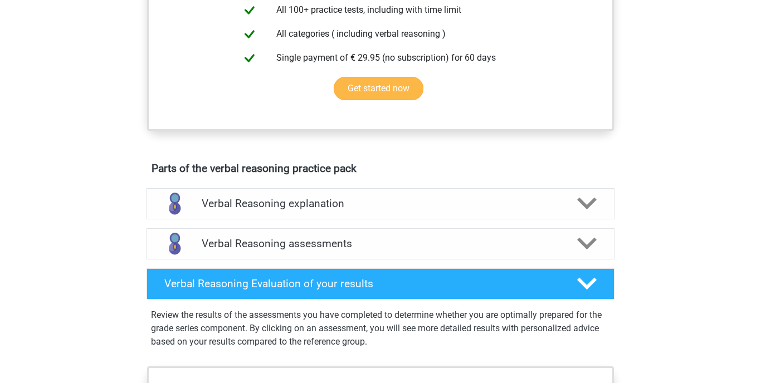
scroll to position [460, 0]
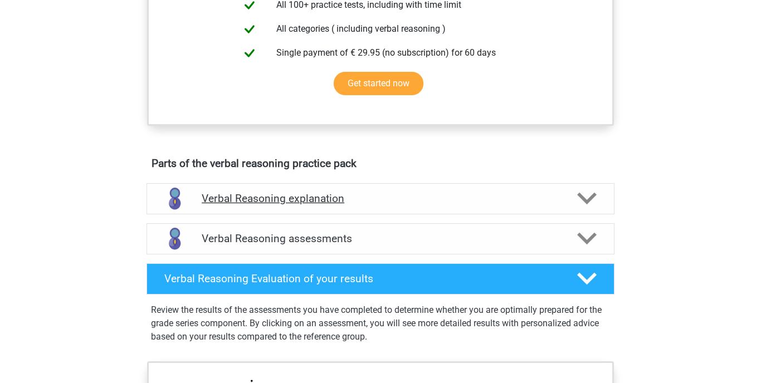
click at [583, 208] on icon at bounding box center [586, 198] width 19 height 19
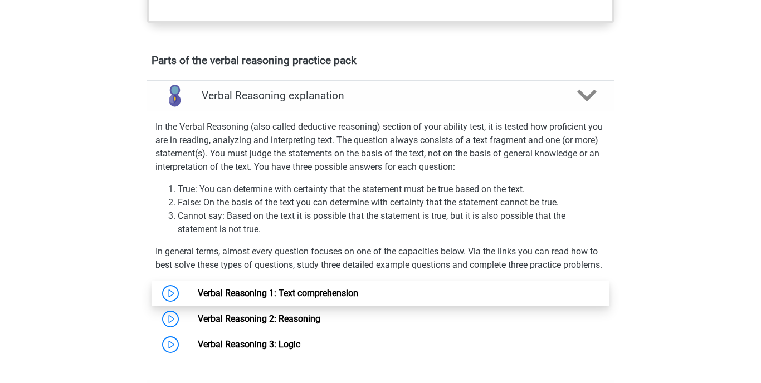
scroll to position [564, 0]
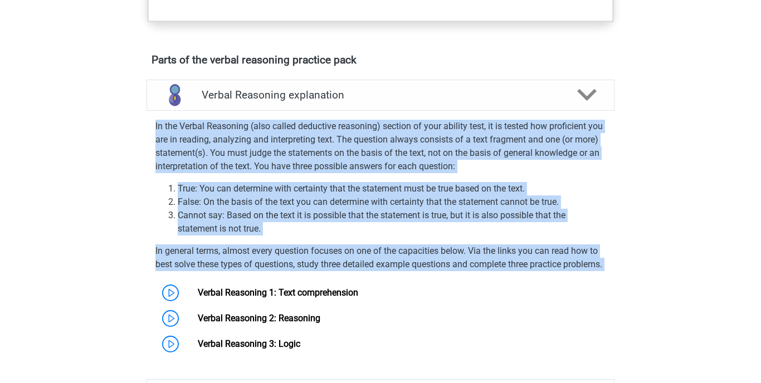
drag, startPoint x: 156, startPoint y: 136, endPoint x: 265, endPoint y: 297, distance: 193.7
click at [265, 297] on div "In the Verbal Reasoning (also called deductive reasoning) section of your abili…" at bounding box center [380, 236] width 477 height 242
copy div "In the Verbal Reasoning (also called deductive reasoning) section of your abili…"
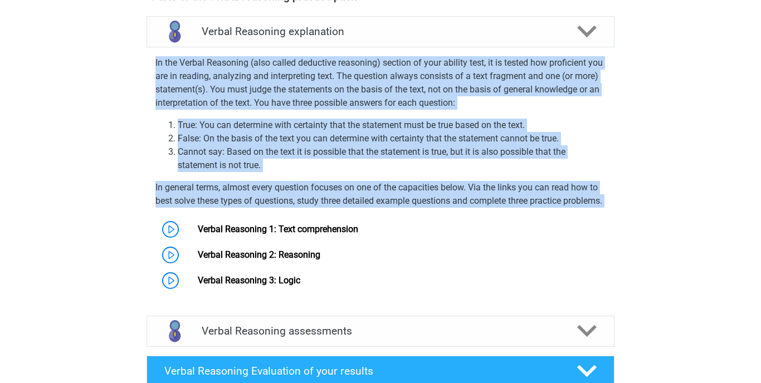
scroll to position [628, 0]
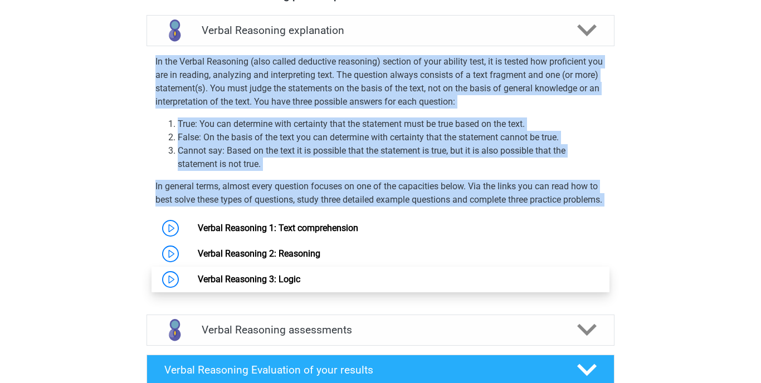
click at [239, 285] on link "Verbal Reasoning 3: Logic" at bounding box center [249, 279] width 102 height 11
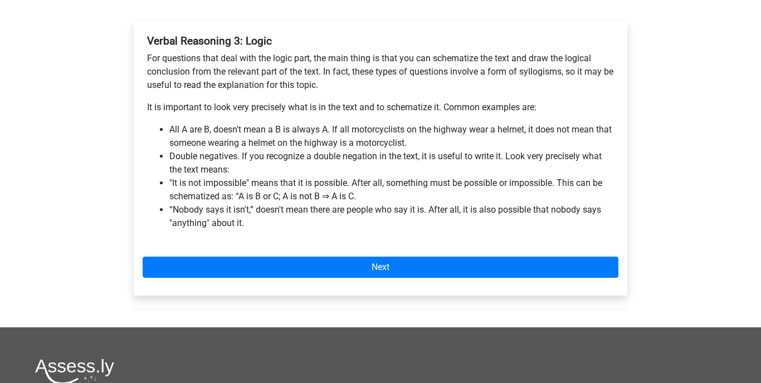
scroll to position [165, 0]
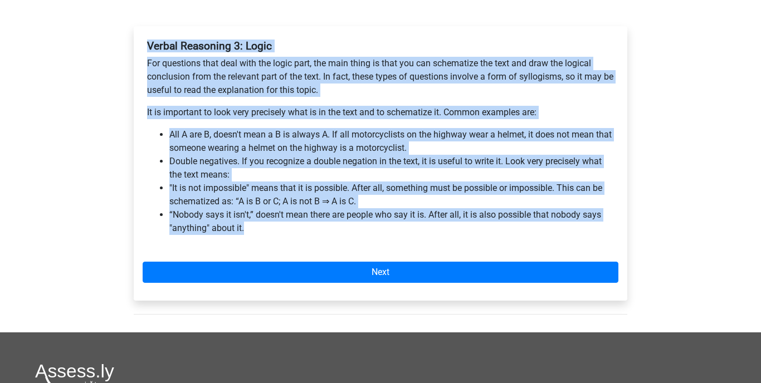
drag, startPoint x: 148, startPoint y: 44, endPoint x: 306, endPoint y: 207, distance: 226.8
click at [278, 242] on div "Verbal Reasoning 3: Logic For questions that deal with the logic part, the main…" at bounding box center [381, 141] width 476 height 213
copy div "Verbal Reasoning 3: Logic For questions that deal with the logic part, the main…"
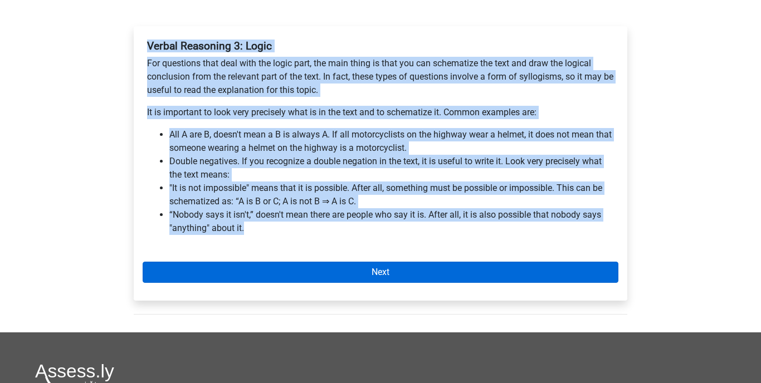
click at [370, 275] on link "Next" at bounding box center [381, 272] width 476 height 21
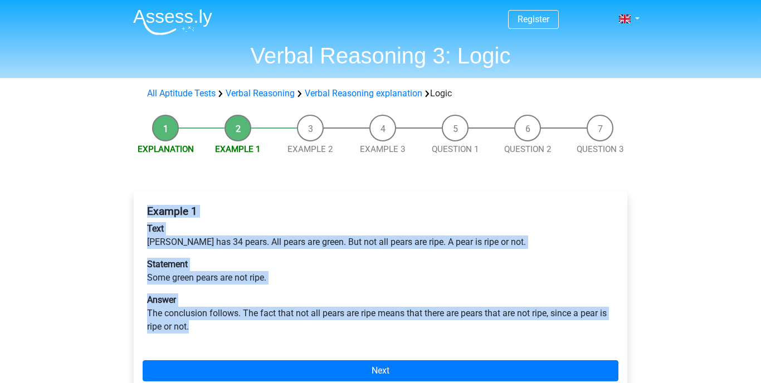
drag, startPoint x: 146, startPoint y: 208, endPoint x: 194, endPoint y: 332, distance: 133.4
click at [194, 332] on div "Example 1 Text [PERSON_NAME] has 34 pears. All pears are green. But not all pea…" at bounding box center [381, 273] width 476 height 146
copy div "Example 1 Text [PERSON_NAME] has 34 pears. All pears are green. But not all pea…"
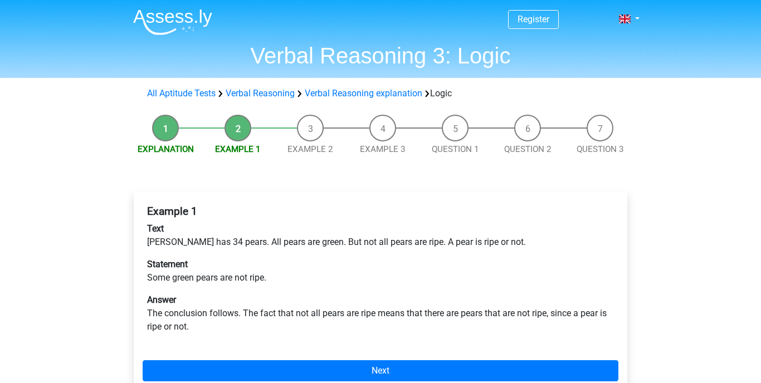
click at [309, 128] on li "Example 2" at bounding box center [310, 135] width 72 height 41
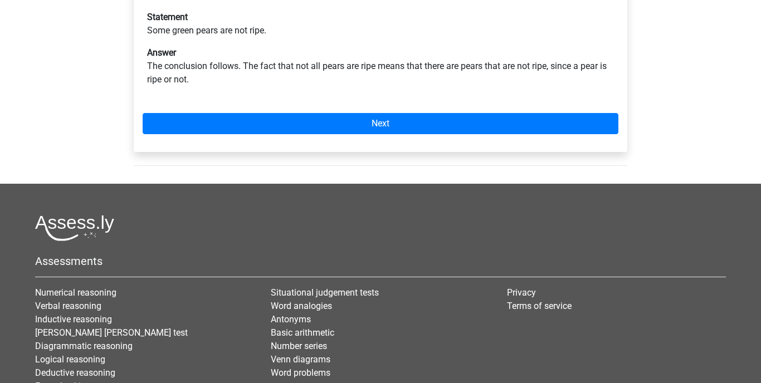
scroll to position [234, 0]
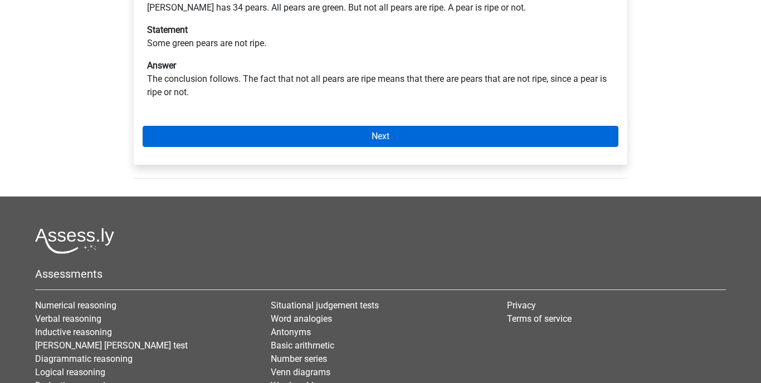
click at [330, 138] on link "Next" at bounding box center [381, 136] width 476 height 21
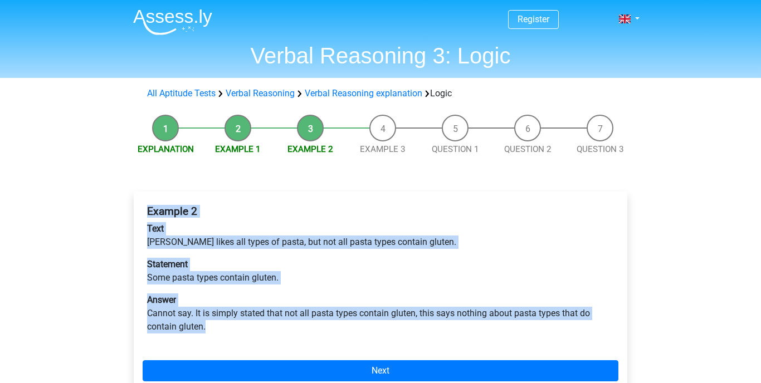
drag, startPoint x: 148, startPoint y: 209, endPoint x: 207, endPoint y: 326, distance: 131.0
click at [207, 327] on div "Example 2 Text [PERSON_NAME] likes all types of pasta, but not all pasta types …" at bounding box center [381, 273] width 476 height 146
copy div "Example 2 Text [PERSON_NAME] likes all types of pasta, but not all pasta types …"
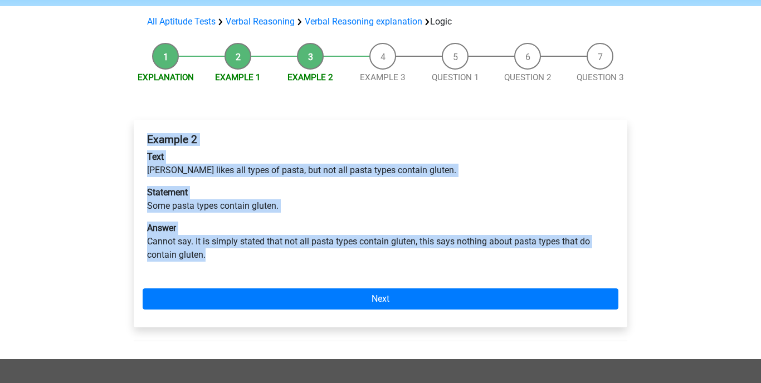
scroll to position [87, 0]
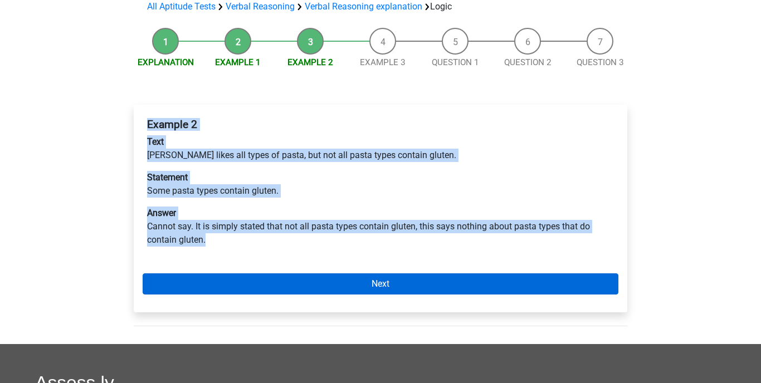
click at [351, 279] on link "Next" at bounding box center [381, 283] width 476 height 21
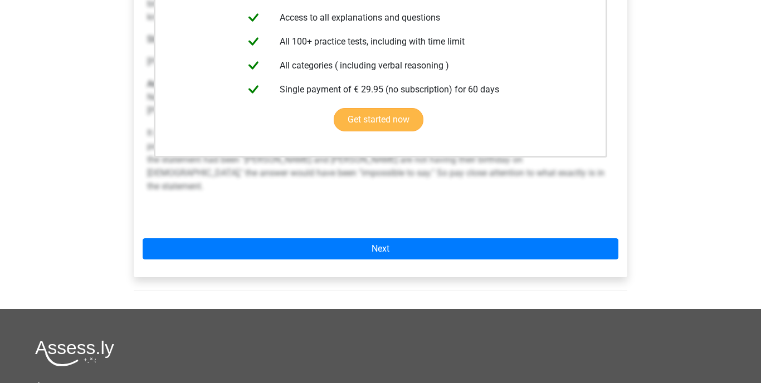
scroll to position [281, 0]
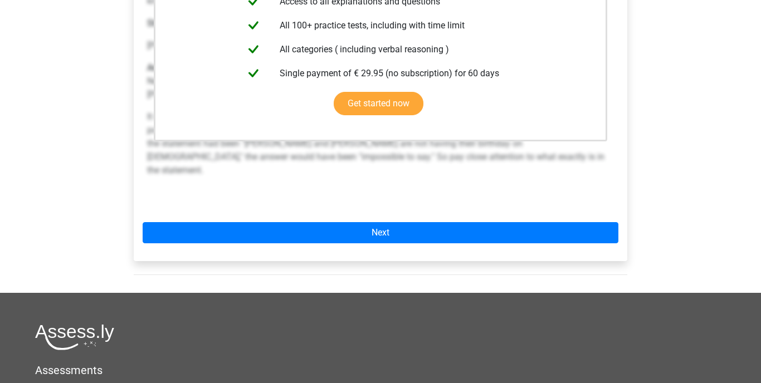
click at [393, 193] on div "Example 3 Text Class C contains a minimum of 2 children and a maximum of 3 chil…" at bounding box center [381, 64] width 476 height 290
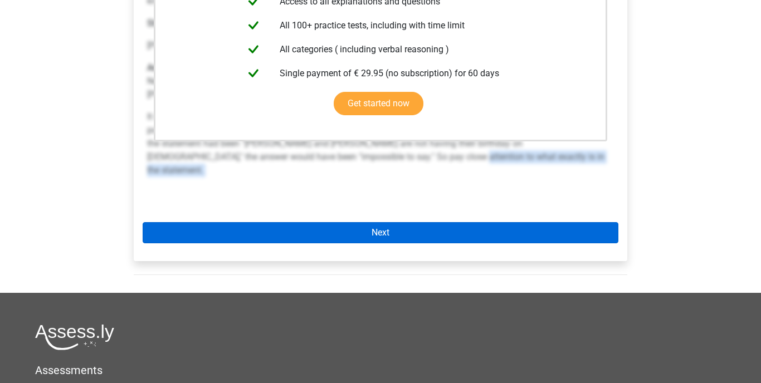
click at [392, 227] on link "Next" at bounding box center [381, 232] width 476 height 21
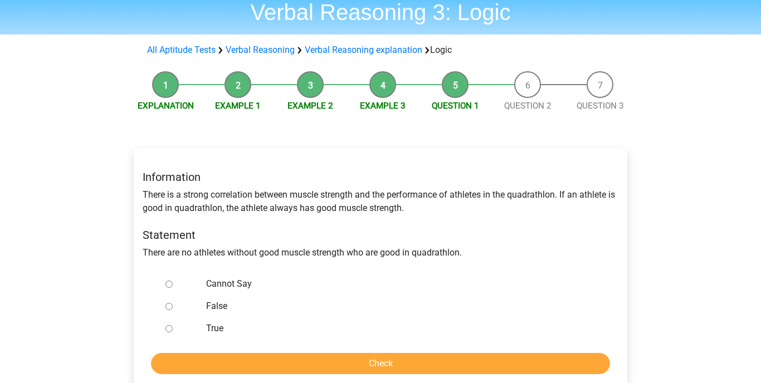
scroll to position [45, 0]
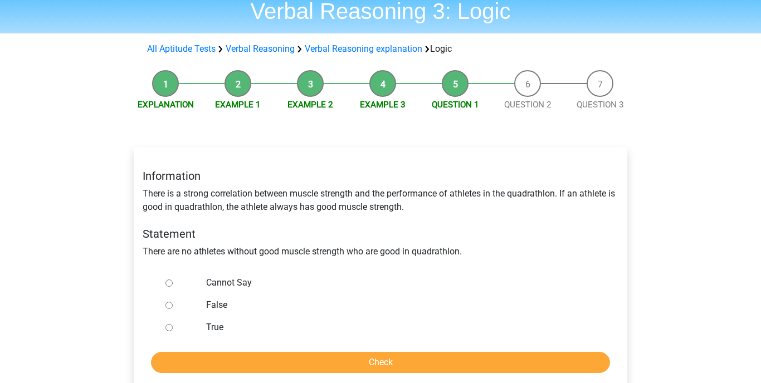
drag, startPoint x: 140, startPoint y: 171, endPoint x: 288, endPoint y: 306, distance: 200.2
click at [280, 327] on div "Information There is a strong correlation between muscle strength and the perfo…" at bounding box center [380, 269] width 493 height 244
copy div "Information There is a strong correlation between muscle strength and the perfo…"
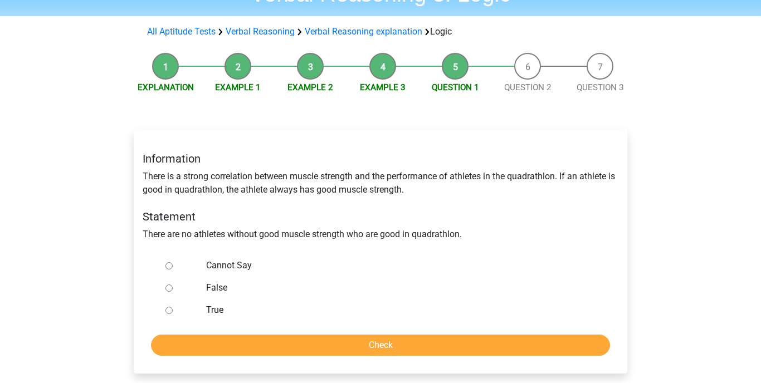
click at [119, 266] on div "Explanation Example 1 Example 2 Example 3 Question 1 Question 2 Question 3 Info…" at bounding box center [380, 226] width 529 height 358
click at [169, 312] on input "True" at bounding box center [168, 310] width 7 height 7
radio input "true"
click at [288, 350] on input "Check" at bounding box center [380, 345] width 459 height 21
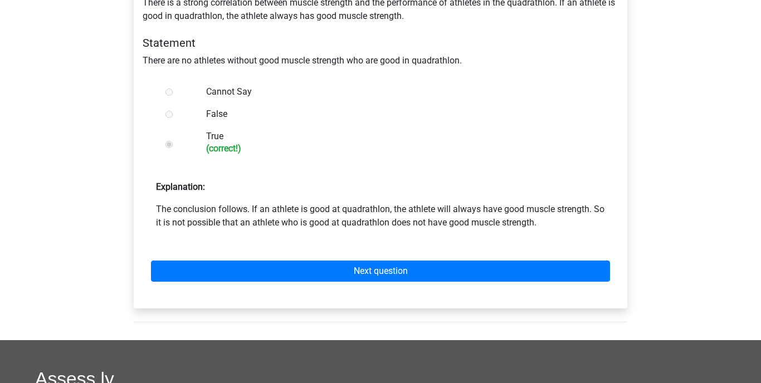
scroll to position [236, 0]
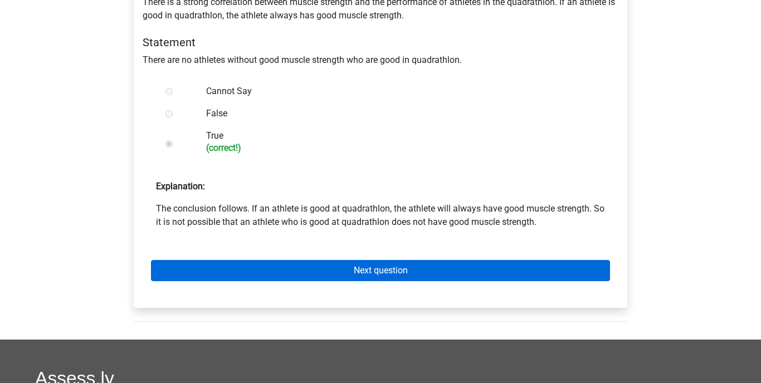
click at [331, 266] on link "Next question" at bounding box center [380, 270] width 459 height 21
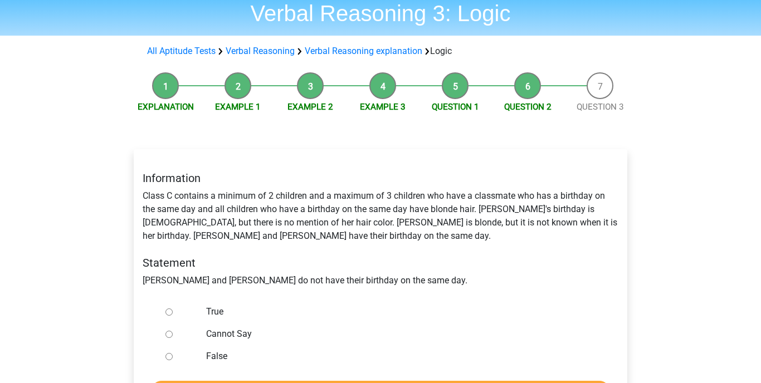
scroll to position [43, 0]
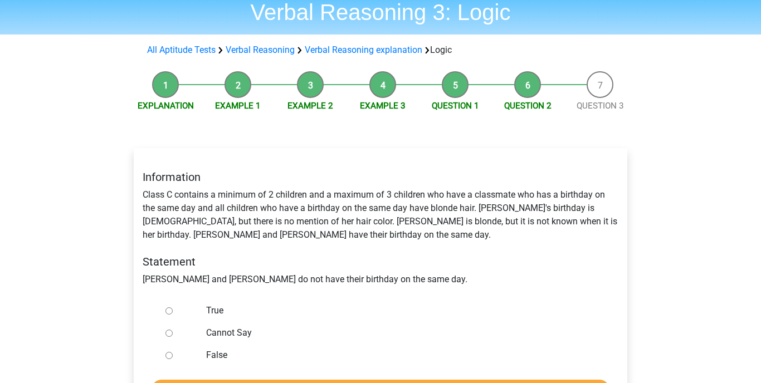
drag, startPoint x: 144, startPoint y: 221, endPoint x: 256, endPoint y: 352, distance: 172.3
click at [256, 352] on div "Information Class C contains a minimum of 2 children and a maximum of 3 childre…" at bounding box center [380, 283] width 493 height 271
copy div "nformation Class C contains a minimum of 2 children and a maximum of 3 children…"
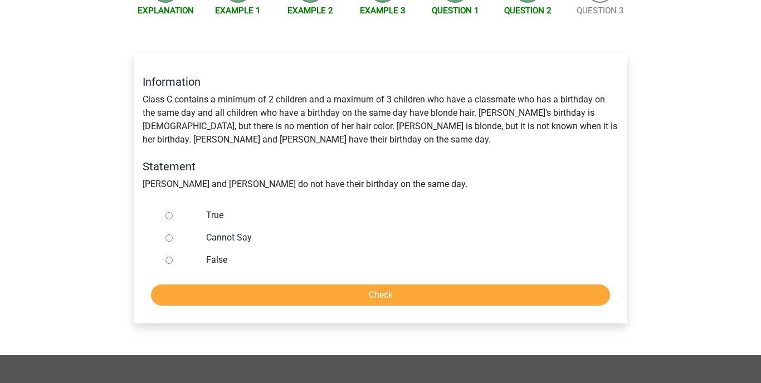
scroll to position [144, 0]
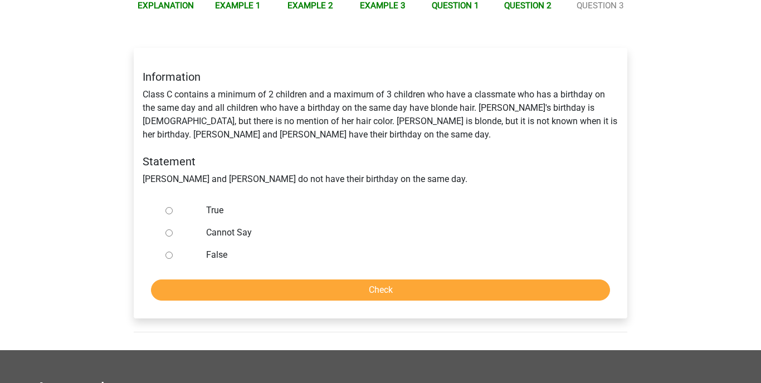
click at [171, 212] on input "True" at bounding box center [168, 210] width 7 height 7
radio input "true"
click at [304, 288] on input "Check" at bounding box center [380, 290] width 459 height 21
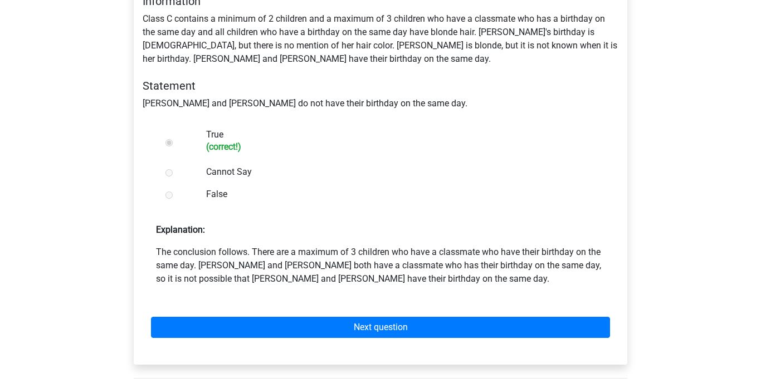
scroll to position [220, 0]
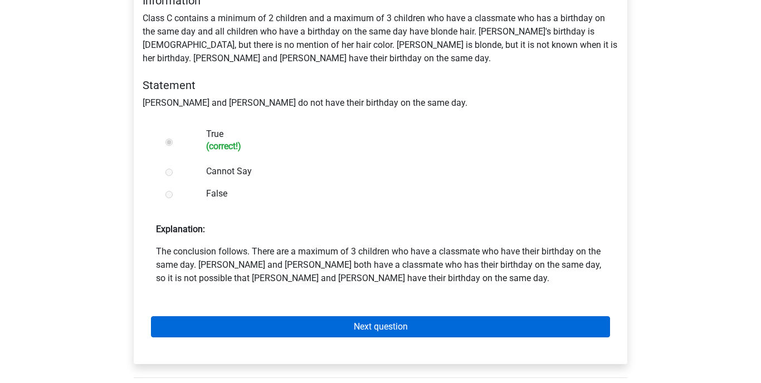
click at [318, 330] on link "Next question" at bounding box center [380, 326] width 459 height 21
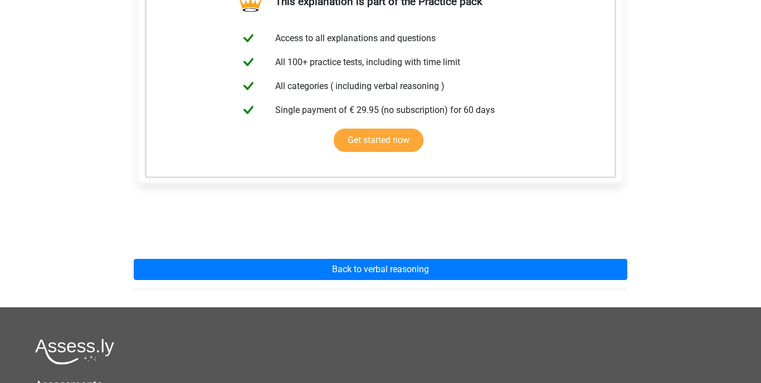
scroll to position [225, 0]
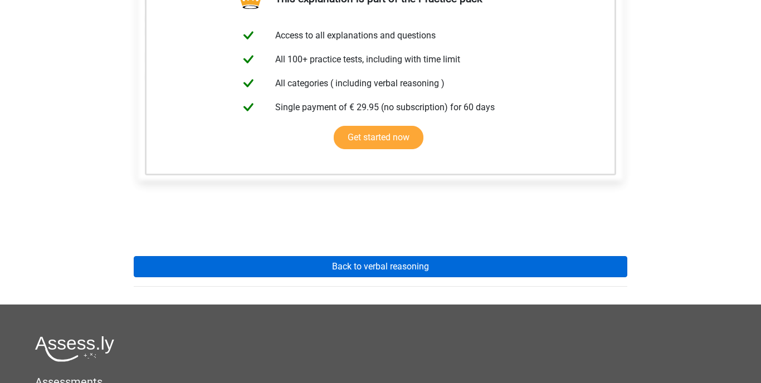
click at [366, 266] on link "Back to verbal reasoning" at bounding box center [380, 266] width 493 height 21
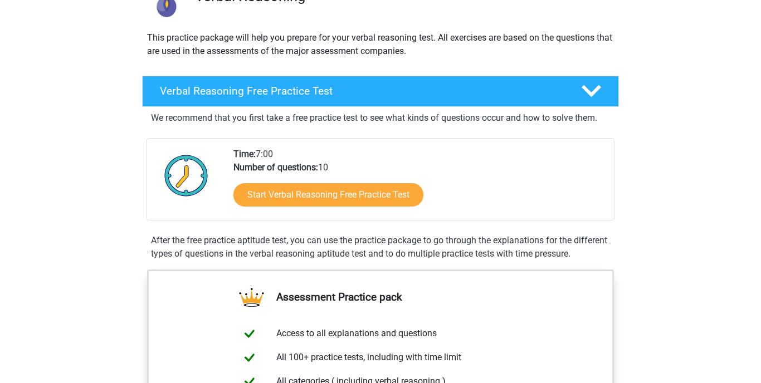
scroll to position [105, 0]
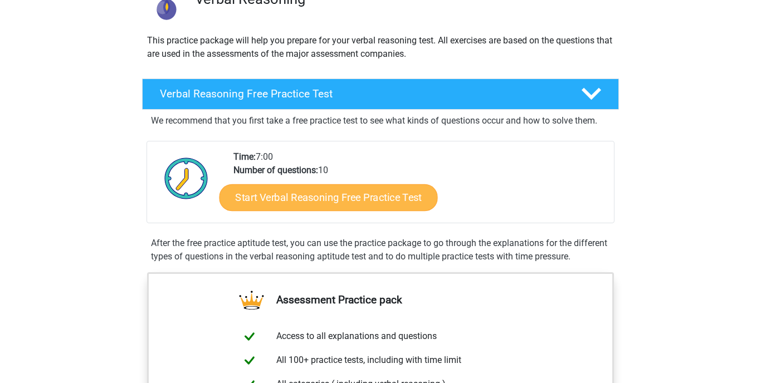
click at [347, 194] on link "Start Verbal Reasoning Free Practice Test" at bounding box center [328, 197] width 218 height 27
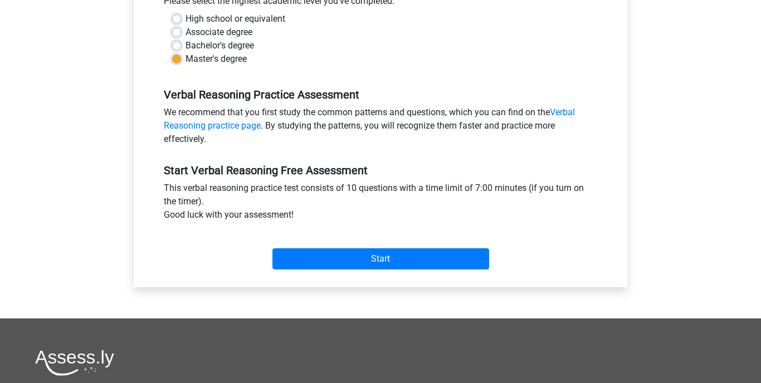
scroll to position [270, 0]
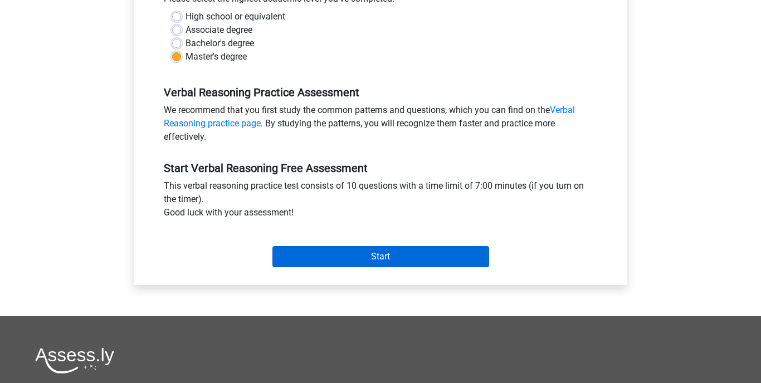
click at [360, 262] on input "Start" at bounding box center [380, 256] width 217 height 21
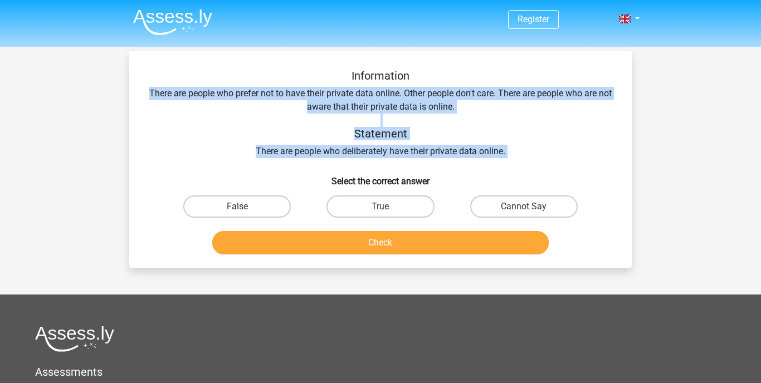
drag, startPoint x: 155, startPoint y: 94, endPoint x: 488, endPoint y: 164, distance: 340.2
click at [488, 164] on div "Information There are people who prefer not to have their private data online. …" at bounding box center [380, 164] width 493 height 190
copy div "There are people who prefer not to have their private data online. Other people…"
click at [496, 209] on label "Cannot Say" at bounding box center [523, 206] width 107 height 22
click at [523, 209] on input "Cannot Say" at bounding box center [526, 210] width 7 height 7
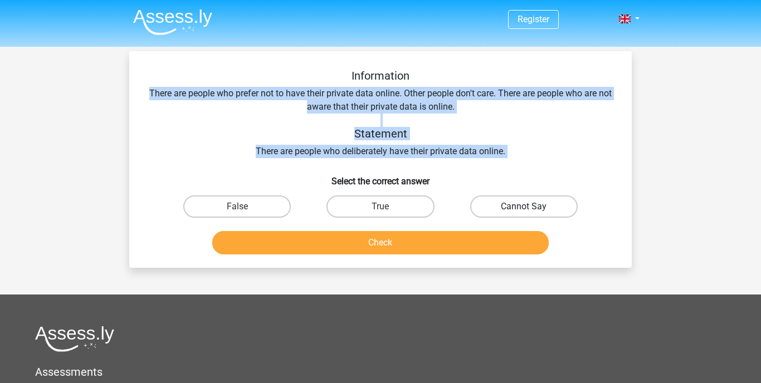
radio input "true"
click at [466, 244] on button "Check" at bounding box center [380, 242] width 337 height 23
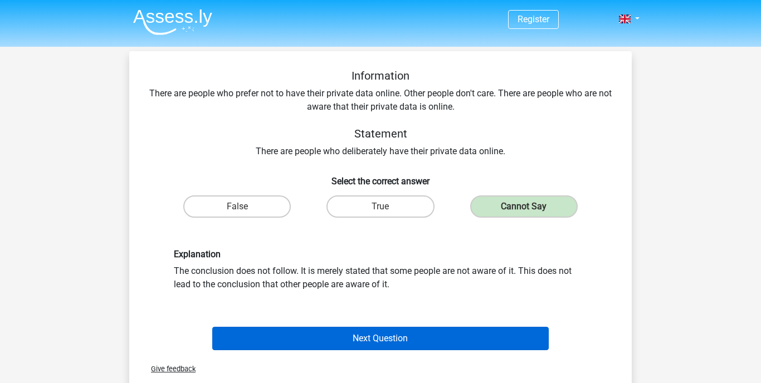
click at [428, 336] on button "Next Question" at bounding box center [380, 338] width 337 height 23
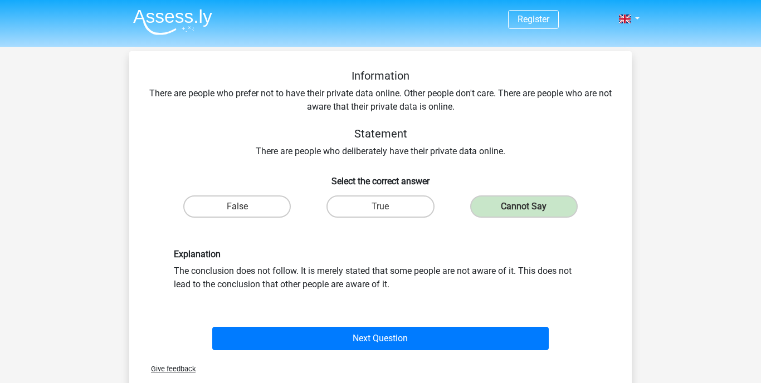
scroll to position [51, 0]
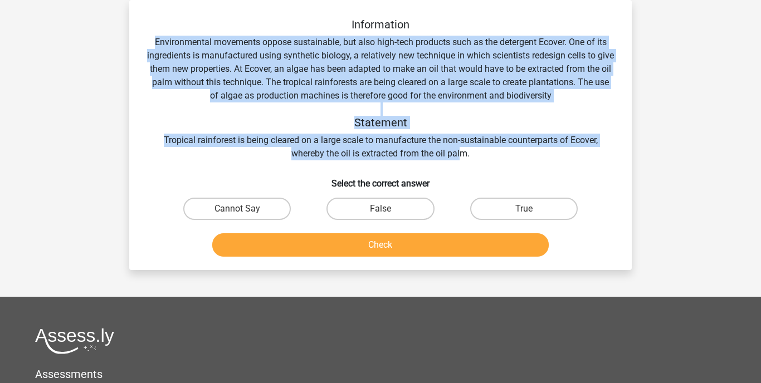
drag, startPoint x: 146, startPoint y: 39, endPoint x: 459, endPoint y: 159, distance: 335.6
click at [459, 159] on div "Information Environmental movements oppose sustainable, but also high-tech prod…" at bounding box center [380, 139] width 493 height 243
copy div "Environmental movements oppose sustainable, but also high-tech products such as…"
click at [229, 209] on label "Cannot Say" at bounding box center [236, 209] width 107 height 22
click at [237, 209] on input "Cannot Say" at bounding box center [240, 212] width 7 height 7
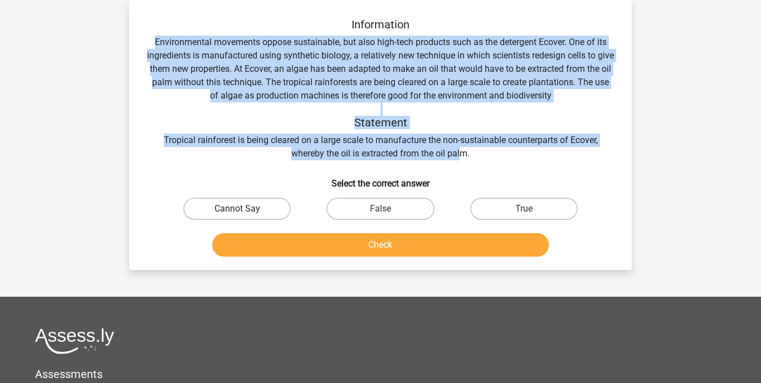
radio input "true"
click at [297, 244] on button "Check" at bounding box center [380, 244] width 337 height 23
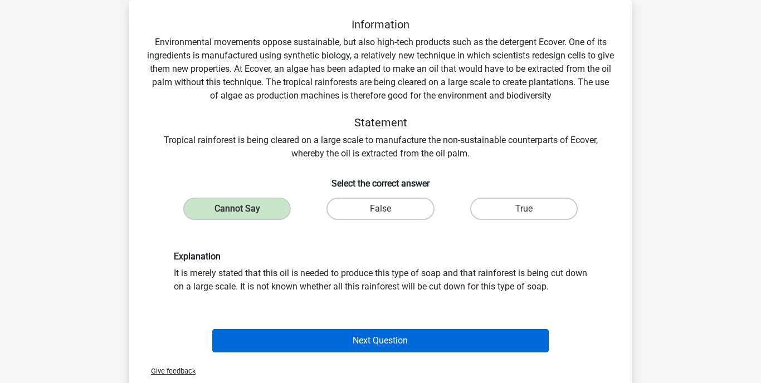
click at [350, 342] on button "Next Question" at bounding box center [380, 340] width 337 height 23
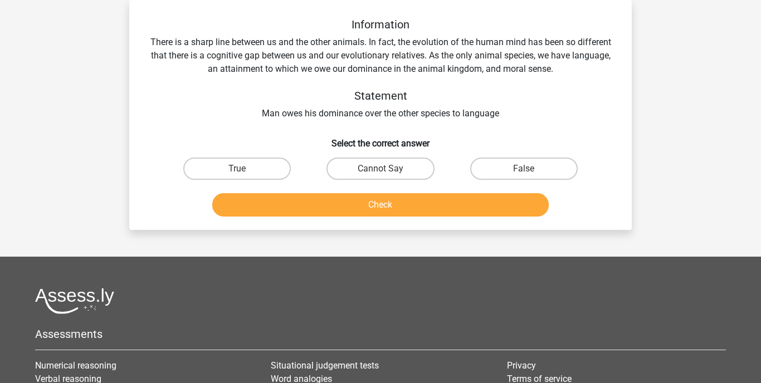
scroll to position [50, 0]
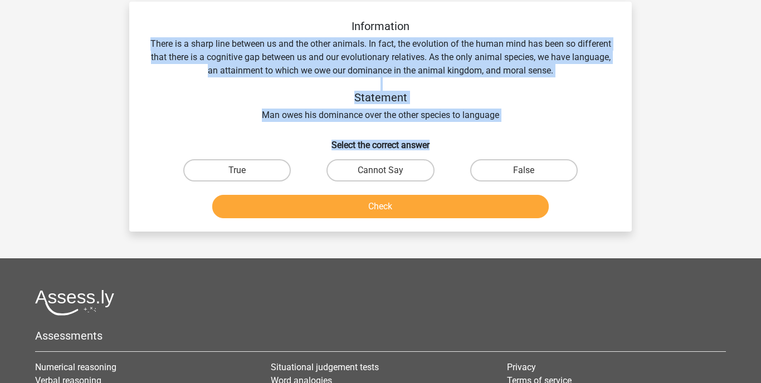
drag, startPoint x: 150, startPoint y: 42, endPoint x: 445, endPoint y: 111, distance: 303.0
click at [445, 145] on div "Information There is a sharp line between us and the other animals. In fact, th…" at bounding box center [380, 120] width 493 height 203
copy div "There is a sharp line between us and the other animals. In fact, the evolution …"
click at [212, 173] on label "True" at bounding box center [236, 170] width 107 height 22
click at [237, 173] on input "True" at bounding box center [240, 173] width 7 height 7
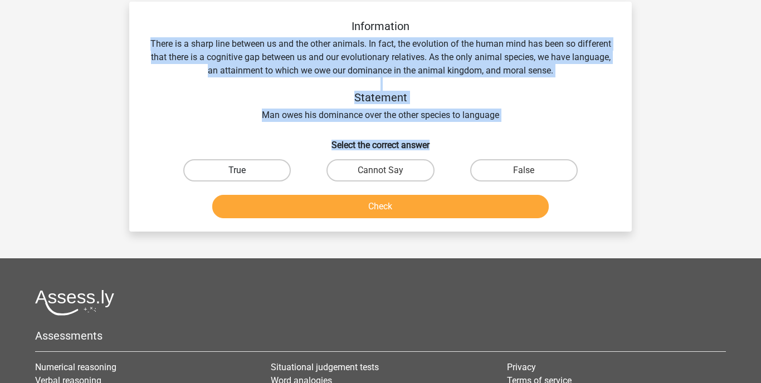
radio input "true"
click at [305, 210] on button "Check" at bounding box center [380, 206] width 337 height 23
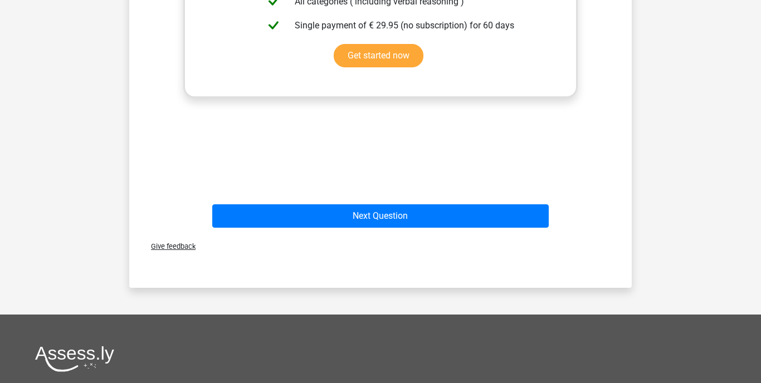
click at [305, 210] on button "Next Question" at bounding box center [380, 215] width 337 height 23
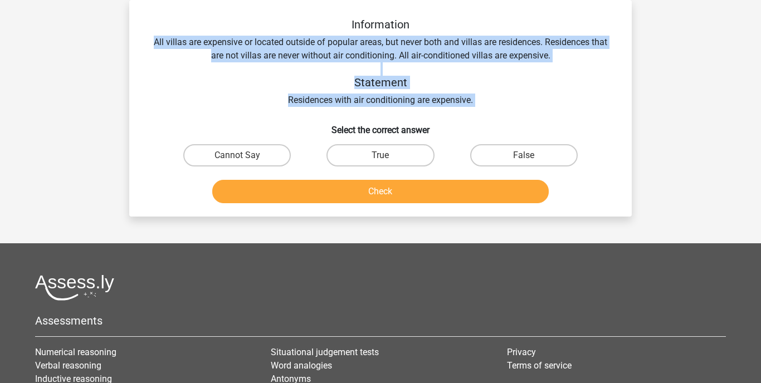
drag, startPoint x: 154, startPoint y: 41, endPoint x: 476, endPoint y: 108, distance: 328.8
click at [476, 108] on div "Information All villas are expensive or located outside of popular areas, but n…" at bounding box center [380, 113] width 493 height 190
copy div "All villas are expensive or located outside of popular areas, but never both an…"
click at [545, 151] on label "False" at bounding box center [523, 155] width 107 height 22
click at [531, 155] on input "False" at bounding box center [526, 158] width 7 height 7
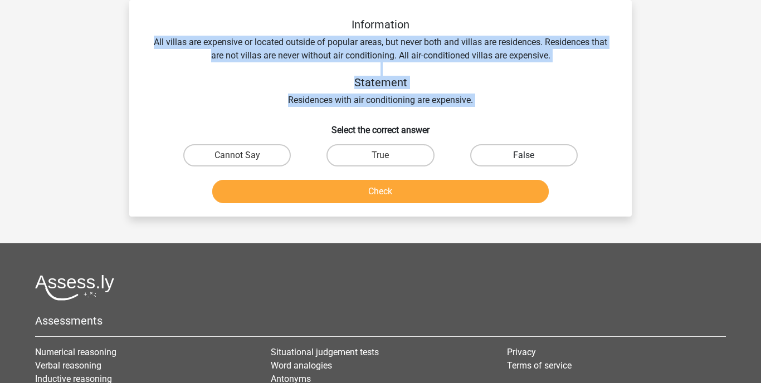
radio input "true"
click at [464, 193] on button "Check" at bounding box center [380, 191] width 337 height 23
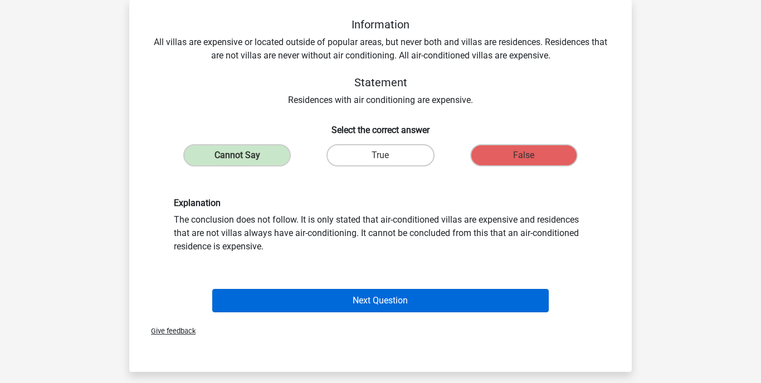
click at [374, 297] on button "Next Question" at bounding box center [380, 300] width 337 height 23
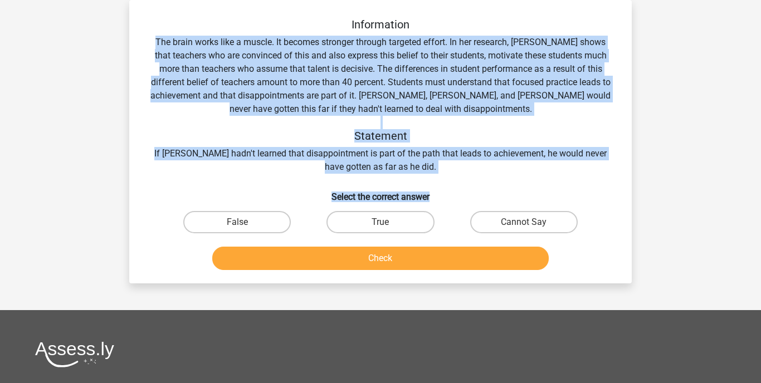
drag, startPoint x: 156, startPoint y: 33, endPoint x: 448, endPoint y: 194, distance: 332.7
click at [448, 194] on div "Information The brain works like a muscle. It becomes stronger through targeted…" at bounding box center [380, 146] width 493 height 257
copy div "The brain works like a muscle. It becomes stronger through targeted effort. In …"
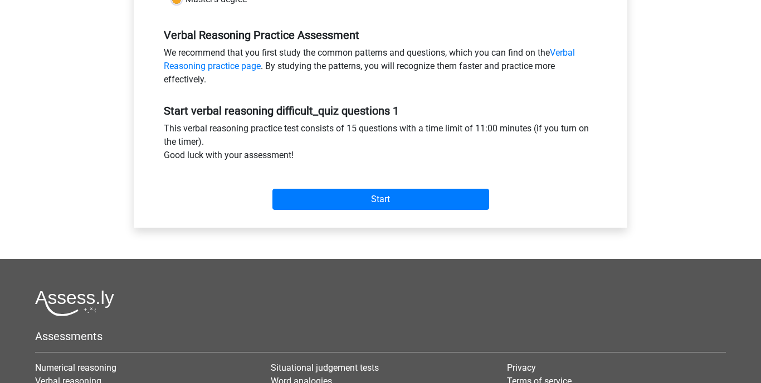
scroll to position [330, 0]
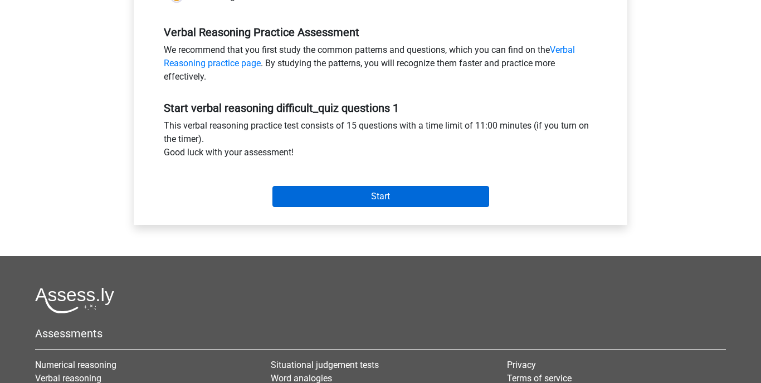
click at [314, 202] on input "Start" at bounding box center [380, 196] width 217 height 21
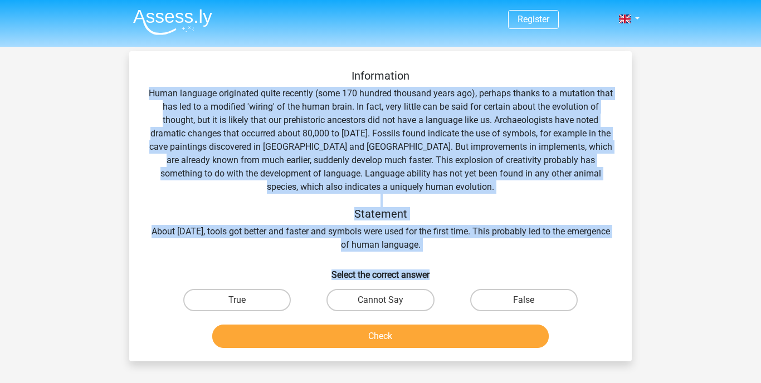
drag, startPoint x: 150, startPoint y: 87, endPoint x: 442, endPoint y: 271, distance: 344.8
click at [442, 271] on div "Information Human language originated quite recently (some 170 hundred thousand…" at bounding box center [380, 210] width 493 height 283
copy div "Human language originated quite recently (some 170 hundred thousand years ago),…"
click at [498, 296] on label "False" at bounding box center [523, 300] width 107 height 22
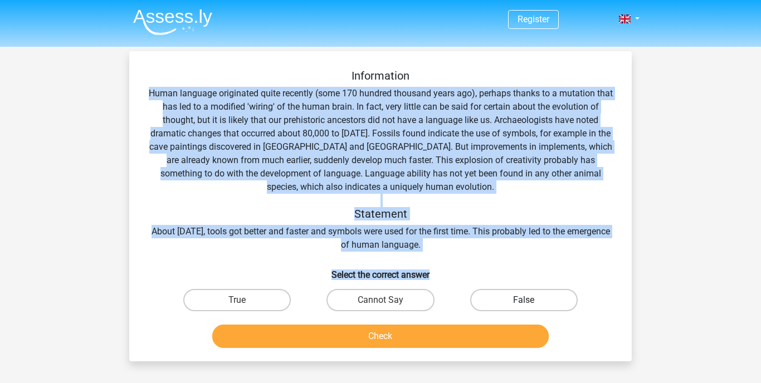
click at [523, 300] on input "False" at bounding box center [526, 303] width 7 height 7
radio input "true"
click at [445, 341] on button "Check" at bounding box center [380, 336] width 337 height 23
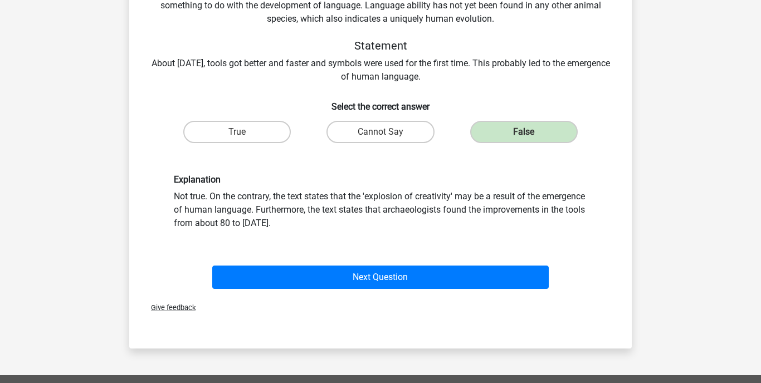
scroll to position [169, 0]
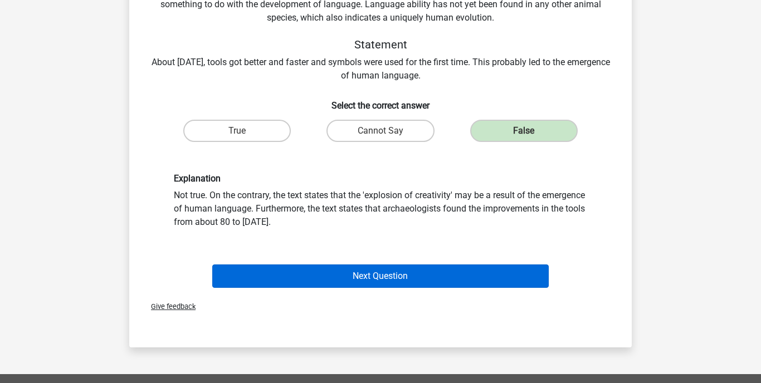
click at [440, 277] on button "Next Question" at bounding box center [380, 276] width 337 height 23
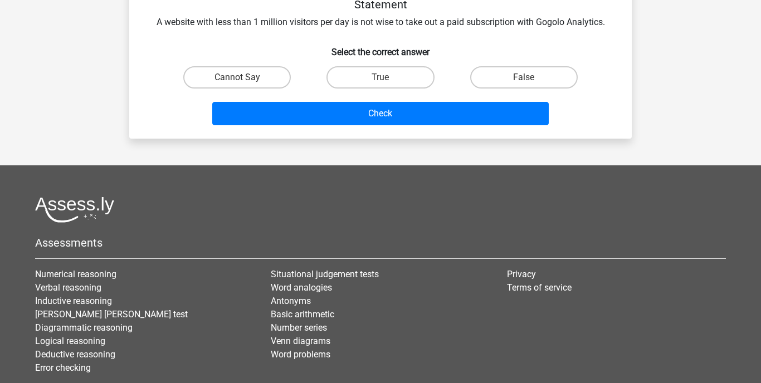
scroll to position [51, 0]
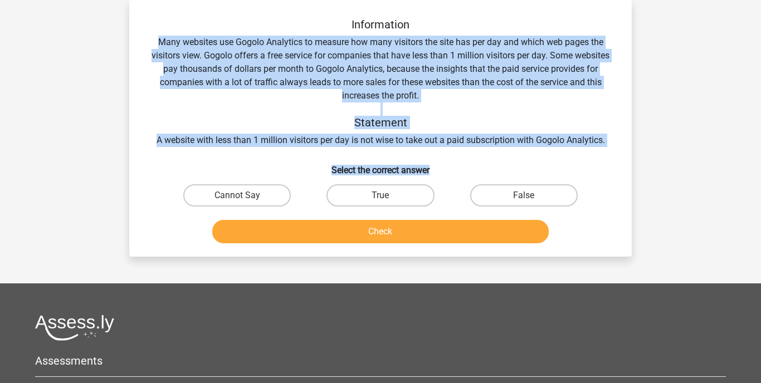
drag, startPoint x: 158, startPoint y: 41, endPoint x: 445, endPoint y: 169, distance: 314.6
click at [445, 169] on div "Information Many websites use Gogolo Analytics to measure how many visitors the…" at bounding box center [380, 133] width 493 height 230
copy div "Many websites use Gogolo Analytics to measure how many visitors the site has pe…"
click at [263, 195] on label "Cannot Say" at bounding box center [236, 195] width 107 height 22
click at [244, 195] on input "Cannot Say" at bounding box center [240, 198] width 7 height 7
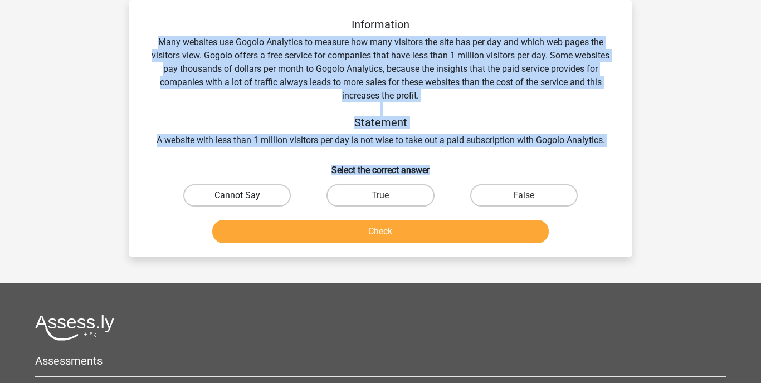
radio input "true"
click at [312, 234] on button "Check" at bounding box center [380, 231] width 337 height 23
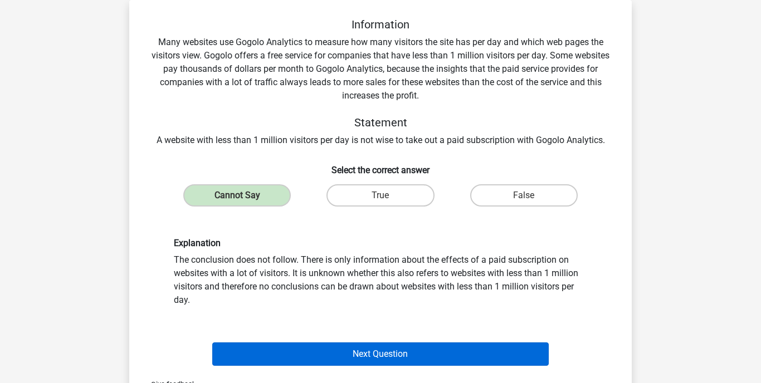
click at [364, 352] on button "Next Question" at bounding box center [380, 353] width 337 height 23
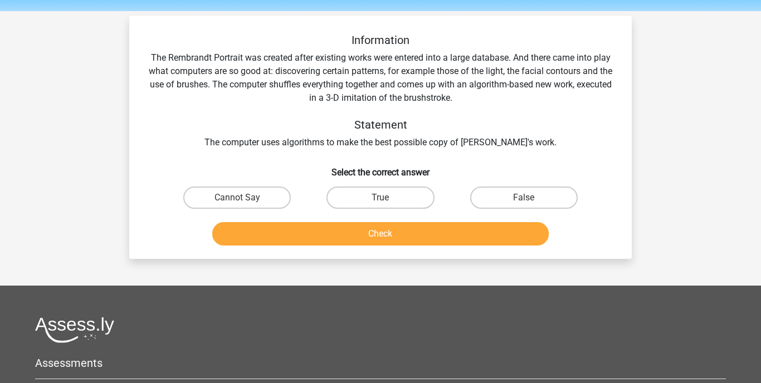
scroll to position [33, 0]
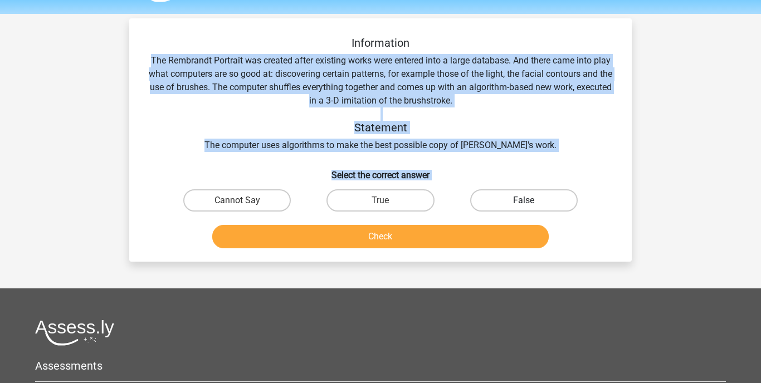
drag, startPoint x: 145, startPoint y: 53, endPoint x: 553, endPoint y: 192, distance: 430.7
click at [553, 192] on div "Information The Rembrandt Portrait was created after existing works were entere…" at bounding box center [380, 144] width 493 height 217
copy div "The Rembrandt Portrait was created after existing works were entered into a lar…"
click at [516, 204] on label "False" at bounding box center [523, 200] width 107 height 22
click at [523, 204] on input "False" at bounding box center [526, 203] width 7 height 7
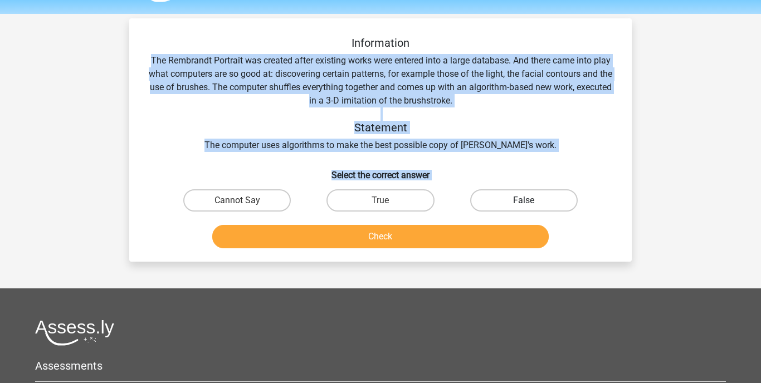
radio input "true"
click at [483, 233] on button "Check" at bounding box center [380, 236] width 337 height 23
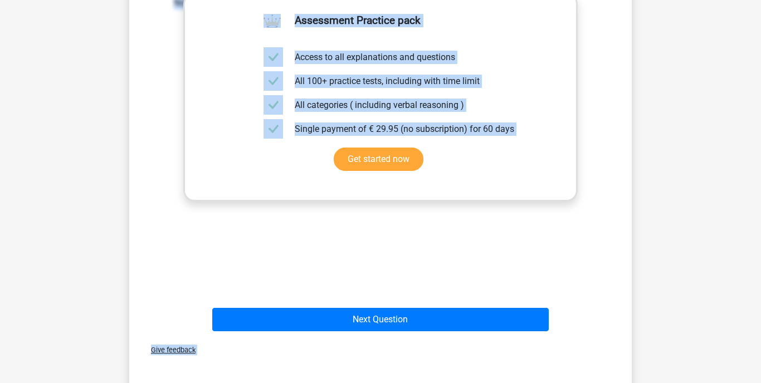
scroll to position [324, 0]
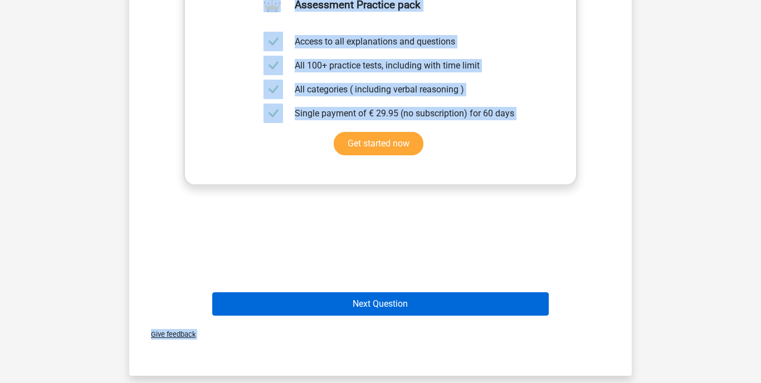
click at [453, 301] on button "Next Question" at bounding box center [380, 303] width 337 height 23
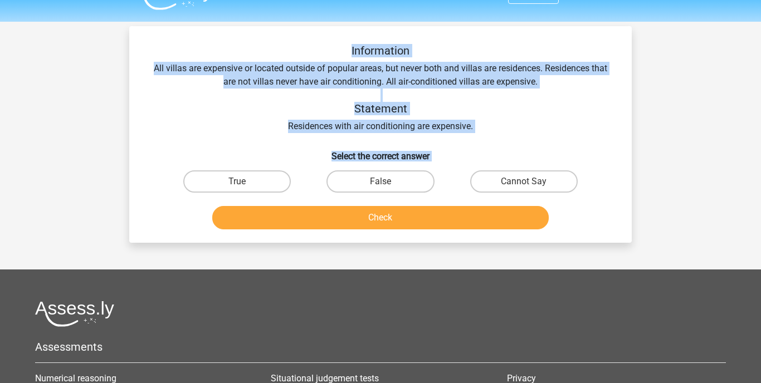
scroll to position [0, 0]
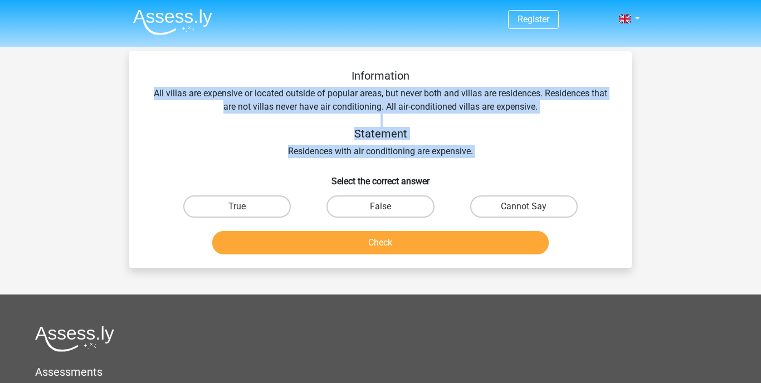
drag, startPoint x: 144, startPoint y: 87, endPoint x: 465, endPoint y: 162, distance: 329.4
click at [465, 162] on div "Information All villas are expensive or located outside of popular areas, but n…" at bounding box center [380, 164] width 493 height 190
copy div "All villas are expensive or located outside of popular areas, but never both an…"
click at [508, 199] on label "Cannot Say" at bounding box center [523, 206] width 107 height 22
click at [523, 207] on input "Cannot Say" at bounding box center [526, 210] width 7 height 7
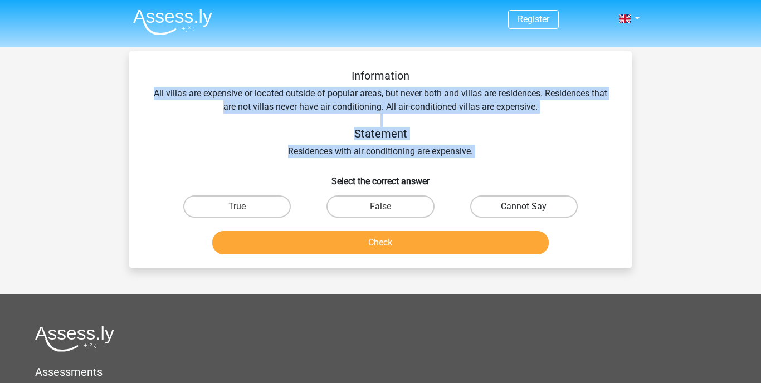
radio input "true"
click at [455, 247] on button "Check" at bounding box center [380, 242] width 337 height 23
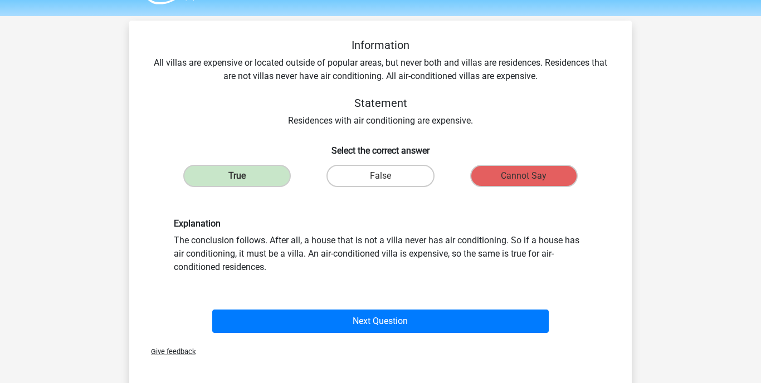
scroll to position [32, 0]
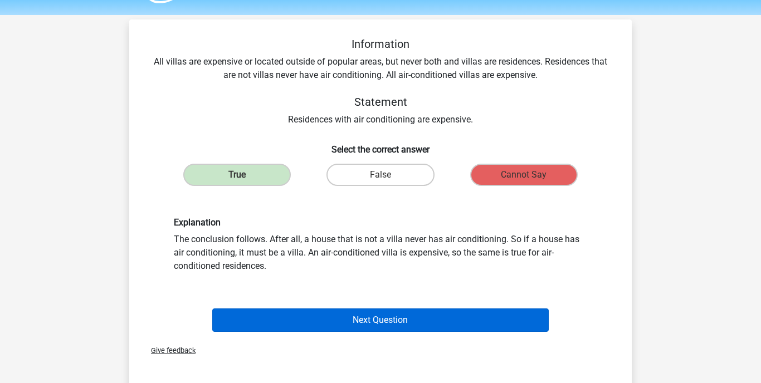
click at [433, 324] on button "Next Question" at bounding box center [380, 319] width 337 height 23
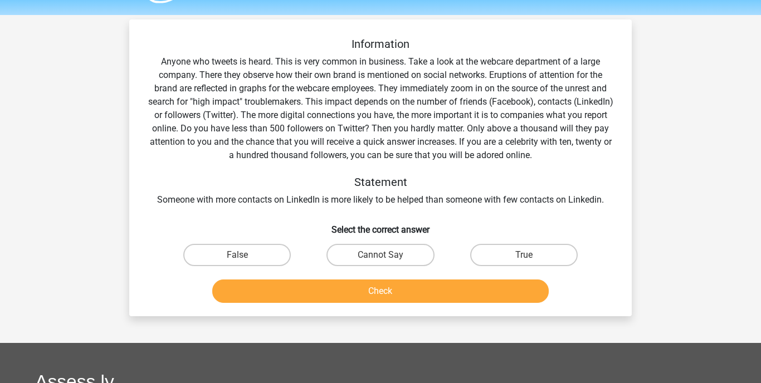
scroll to position [51, 0]
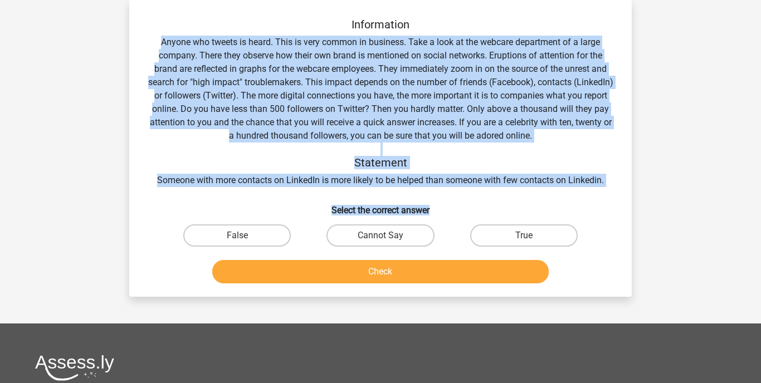
drag, startPoint x: 162, startPoint y: 38, endPoint x: 462, endPoint y: 210, distance: 345.7
click at [462, 210] on div "Information Anyone who tweets is heard. This is very common in business. Take a…" at bounding box center [380, 153] width 493 height 270
click at [467, 129] on div "Information Anyone who tweets is heard. This is very common in business. Take a…" at bounding box center [380, 102] width 467 height 169
drag, startPoint x: 159, startPoint y: 40, endPoint x: 453, endPoint y: 211, distance: 340.1
click at [453, 211] on div "Information Anyone who tweets is heard. This is very common in business. Take a…" at bounding box center [380, 153] width 493 height 270
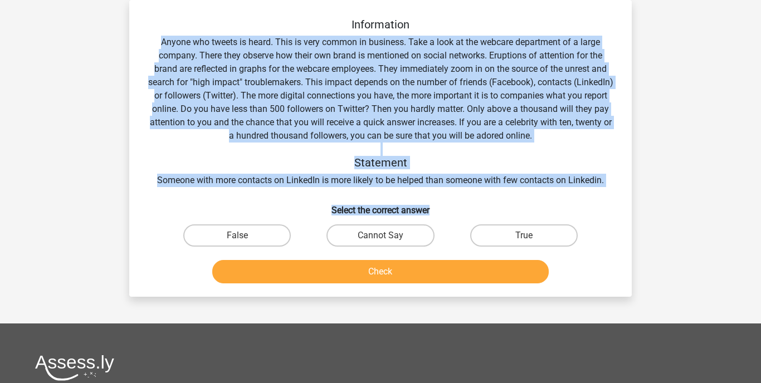
copy div "Anyone who tweets is heard. This is very common in business. Take a look at the…"
click at [384, 236] on input "Cannot Say" at bounding box center [383, 239] width 7 height 7
radio input "true"
click at [391, 273] on button "Check" at bounding box center [380, 271] width 337 height 23
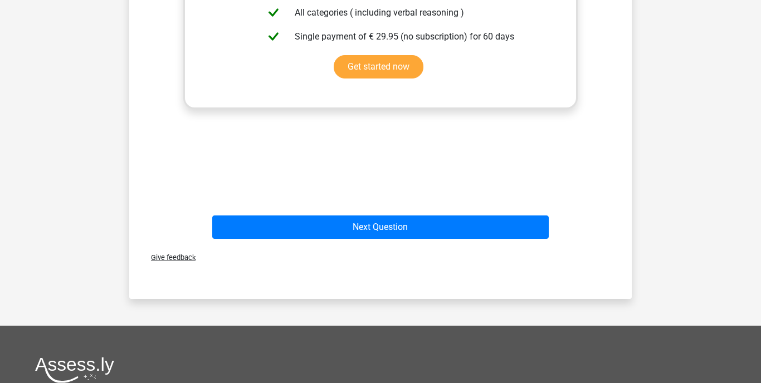
scroll to position [457, 0]
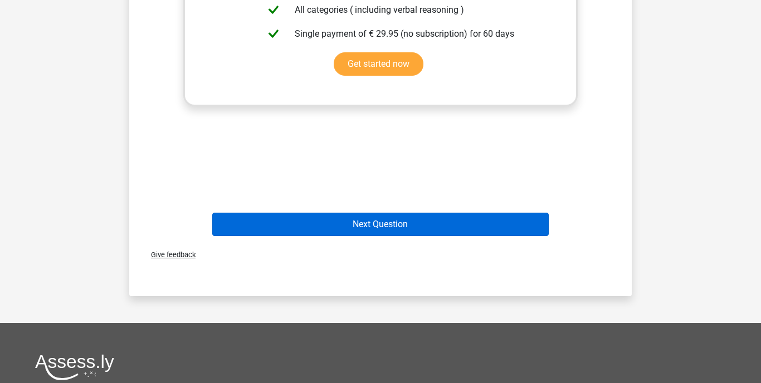
click at [388, 223] on button "Next Question" at bounding box center [380, 224] width 337 height 23
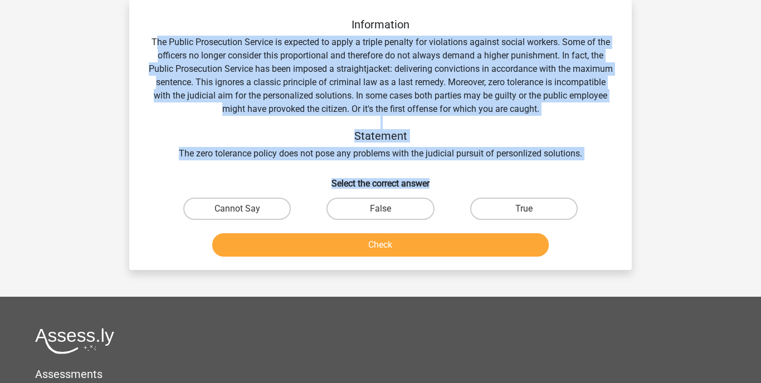
drag, startPoint x: 154, startPoint y: 38, endPoint x: 440, endPoint y: 182, distance: 320.0
click at [440, 182] on div "Information The Public Prosecution Service is expected to apply a triple penalt…" at bounding box center [380, 139] width 493 height 243
copy div "he Public Prosecution Service is expected to apply a triple penalty for violati…"
click at [240, 211] on input "Cannot Say" at bounding box center [240, 212] width 7 height 7
radio input "true"
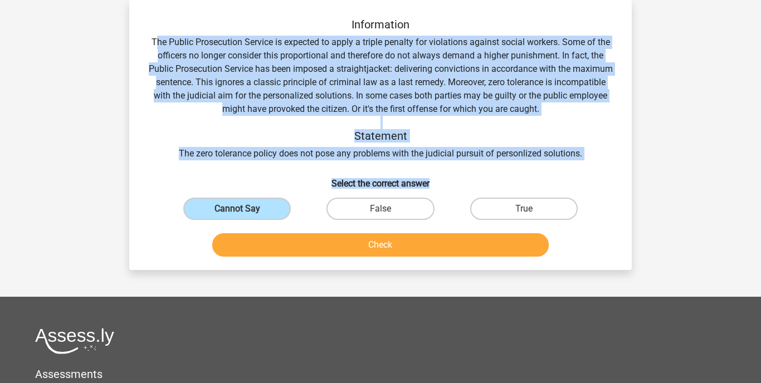
click at [290, 246] on button "Check" at bounding box center [380, 244] width 337 height 23
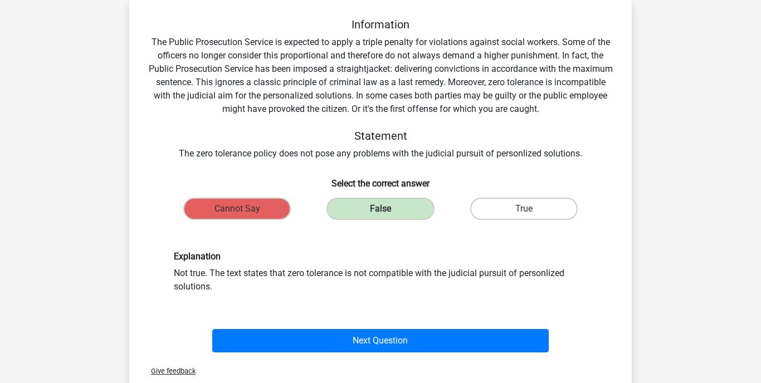
drag, startPoint x: 227, startPoint y: 290, endPoint x: 166, endPoint y: 272, distance: 63.3
click at [166, 272] on div "Explanation Not true. The text states that zero tolerance is not compatible wit…" at bounding box center [380, 272] width 430 height 42
copy div "Not true. The text states that zero tolerance is not compatible with the judici…"
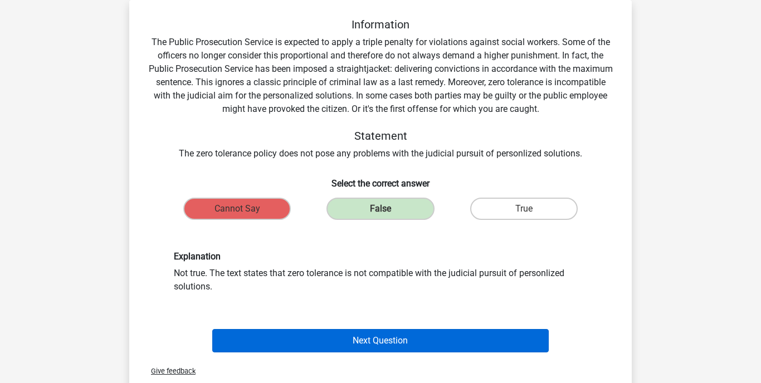
click at [404, 351] on button "Next Question" at bounding box center [380, 340] width 337 height 23
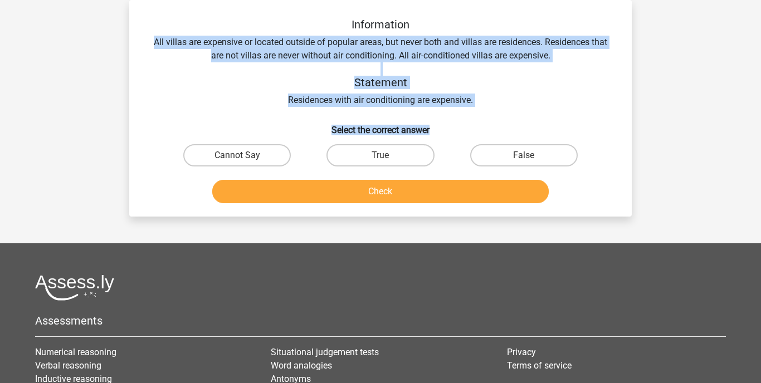
drag, startPoint x: 151, startPoint y: 37, endPoint x: 447, endPoint y: 99, distance: 302.2
click at [447, 126] on div "Information All villas are expensive or located outside of popular areas, but n…" at bounding box center [380, 113] width 493 height 190
copy div "All villas are expensive or located outside of popular areas, but never both an…"
click at [242, 155] on label "Cannot Say" at bounding box center [236, 155] width 107 height 22
click at [242, 155] on input "Cannot Say" at bounding box center [240, 158] width 7 height 7
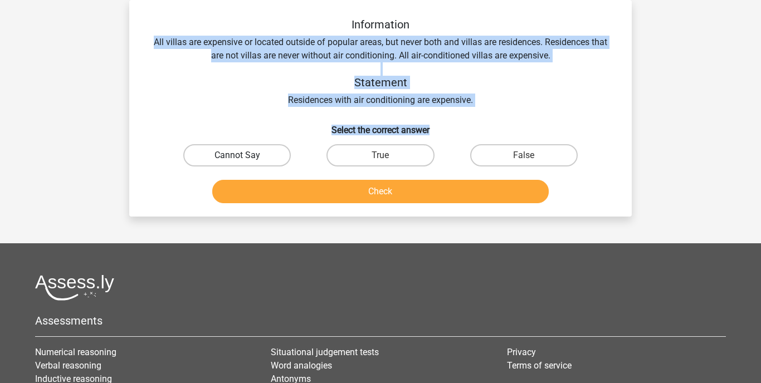
radio input "true"
click at [315, 192] on button "Check" at bounding box center [380, 191] width 337 height 23
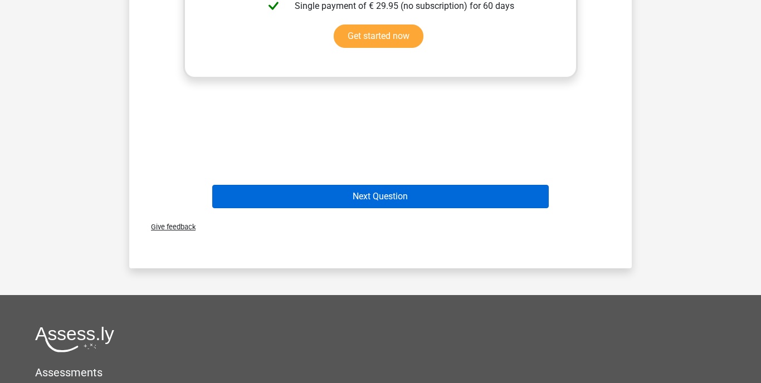
click at [315, 192] on button "Next Question" at bounding box center [380, 196] width 337 height 23
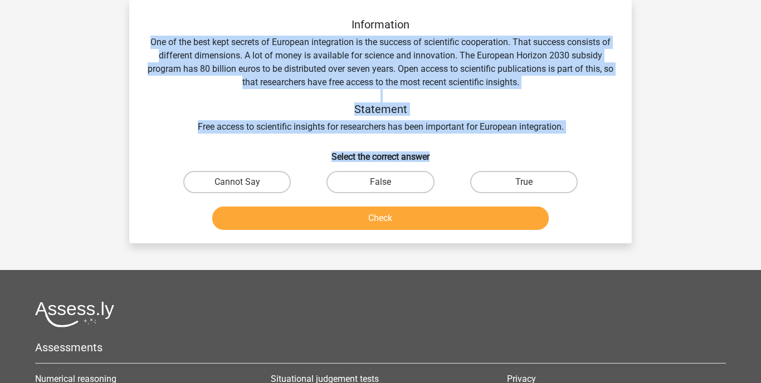
drag, startPoint x: 150, startPoint y: 41, endPoint x: 471, endPoint y: 155, distance: 340.3
click at [471, 155] on div "Information One of the best kept secrets of European integration is the success…" at bounding box center [380, 126] width 493 height 217
copy div "One of the best kept secrets of European integration is the success of scientif…"
click at [247, 179] on label "Cannot Say" at bounding box center [236, 182] width 107 height 22
click at [244, 182] on input "Cannot Say" at bounding box center [240, 185] width 7 height 7
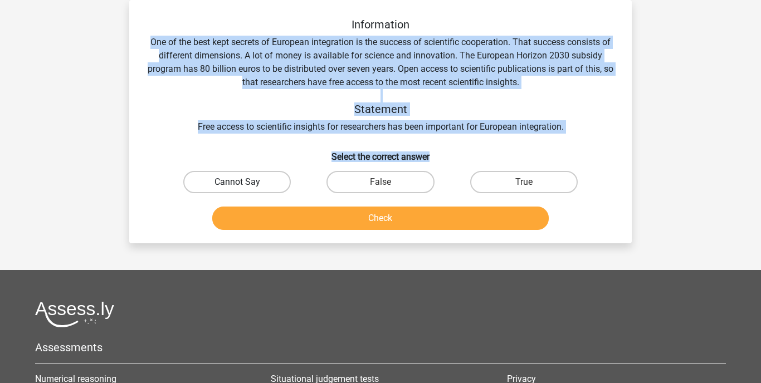
radio input "true"
click at [284, 222] on button "Check" at bounding box center [380, 218] width 337 height 23
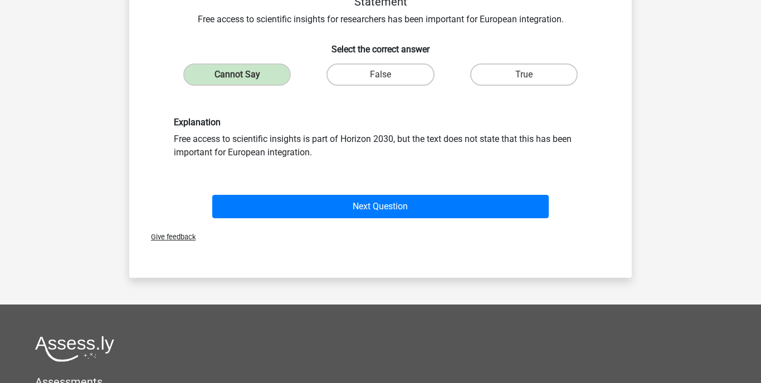
scroll to position [183, 0]
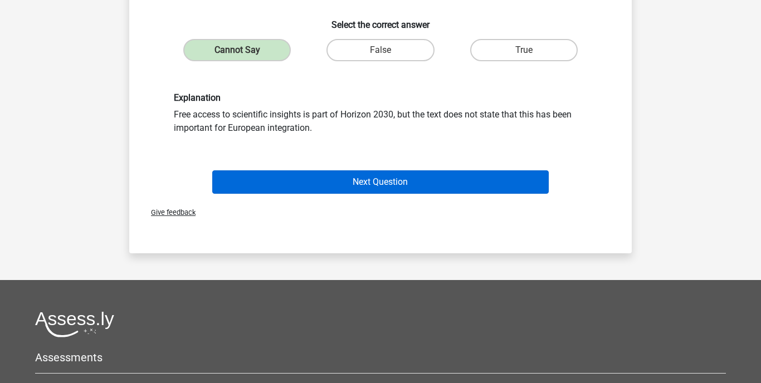
click at [291, 186] on button "Next Question" at bounding box center [380, 181] width 337 height 23
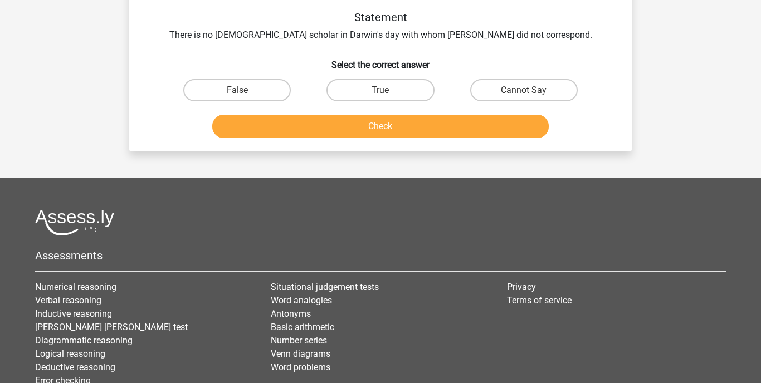
scroll to position [51, 0]
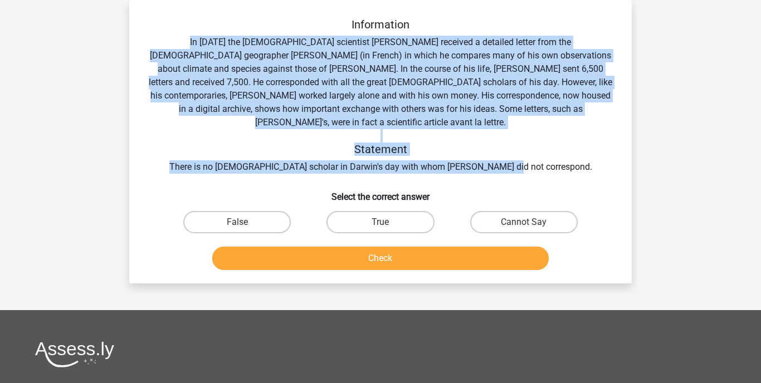
drag, startPoint x: 156, startPoint y: 42, endPoint x: 558, endPoint y: 153, distance: 417.0
click at [558, 153] on div "Information In 1839 the English scientist Charles Darwin received a detailed le…" at bounding box center [380, 96] width 467 height 156
click at [239, 222] on input "False" at bounding box center [240, 225] width 7 height 7
radio input "true"
click at [305, 252] on button "Check" at bounding box center [380, 258] width 337 height 23
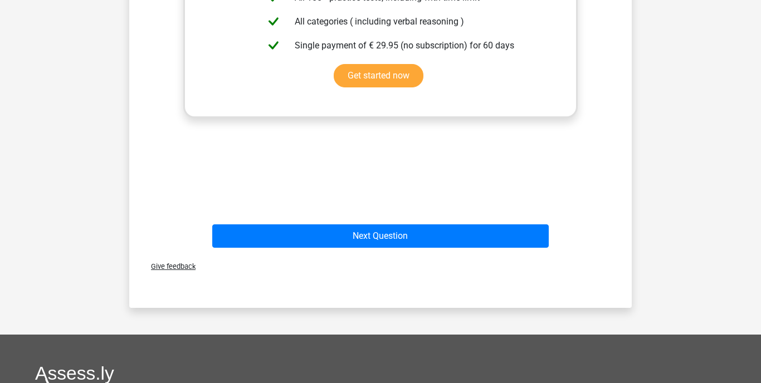
scroll to position [435, 1]
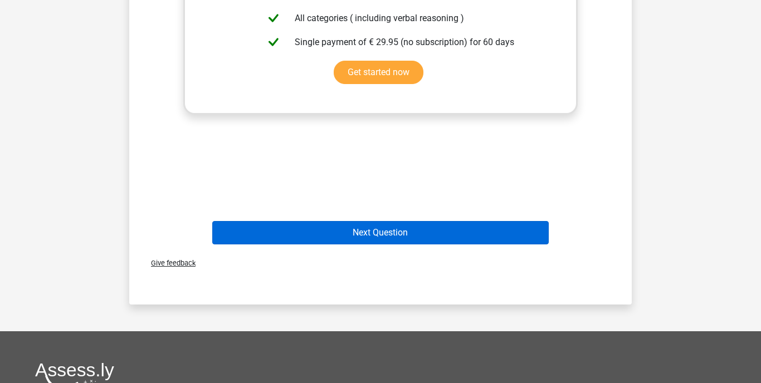
click at [328, 226] on button "Next Question" at bounding box center [380, 232] width 337 height 23
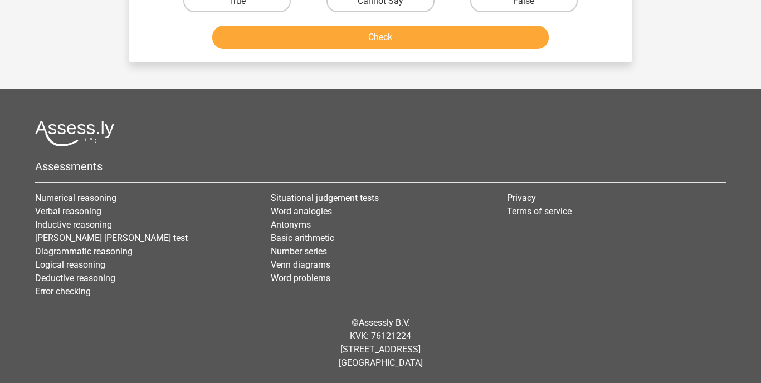
scroll to position [51, 0]
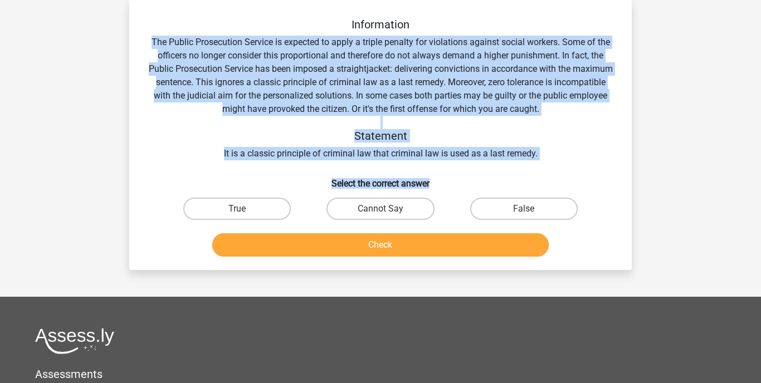
drag, startPoint x: 151, startPoint y: 38, endPoint x: 451, endPoint y: 121, distance: 310.7
click at [448, 187] on div "Information The Public Prosecution Service is expected to apply a triple penalt…" at bounding box center [380, 139] width 493 height 243
click at [246, 206] on label "True" at bounding box center [236, 209] width 107 height 22
click at [244, 209] on input "True" at bounding box center [240, 212] width 7 height 7
radio input "true"
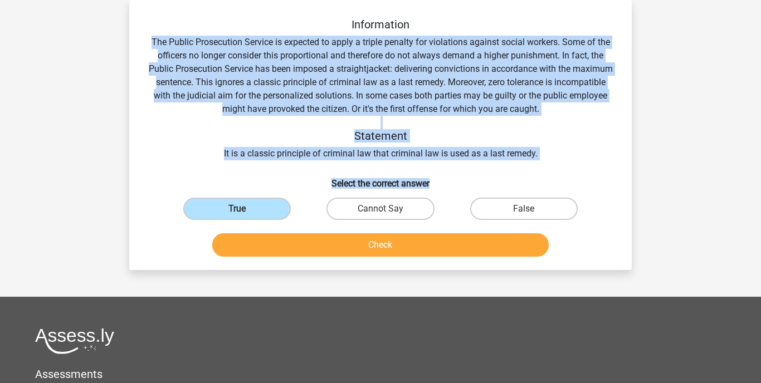
click at [331, 244] on button "Check" at bounding box center [380, 244] width 337 height 23
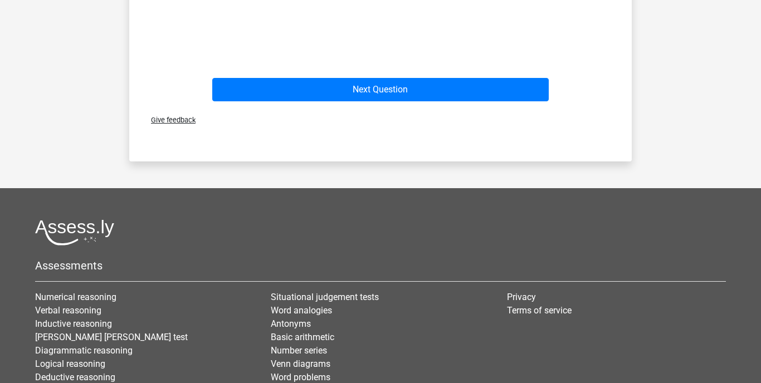
scroll to position [565, 0]
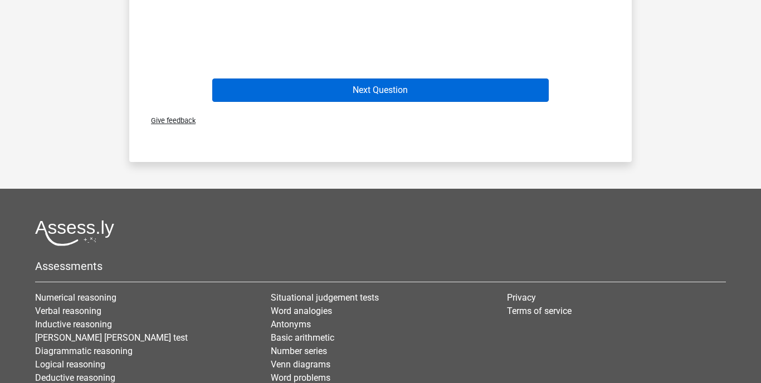
click at [381, 88] on button "Next Question" at bounding box center [380, 90] width 337 height 23
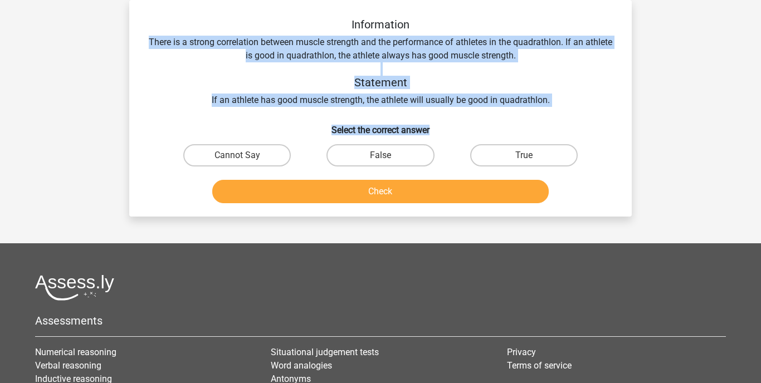
drag, startPoint x: 163, startPoint y: 40, endPoint x: 451, endPoint y: 129, distance: 302.1
click at [451, 129] on div "Information There is a strong correlation between muscle strength and the perfo…" at bounding box center [380, 113] width 493 height 190
click at [241, 154] on label "Cannot Say" at bounding box center [236, 155] width 107 height 22
click at [241, 155] on input "Cannot Say" at bounding box center [240, 158] width 7 height 7
radio input "true"
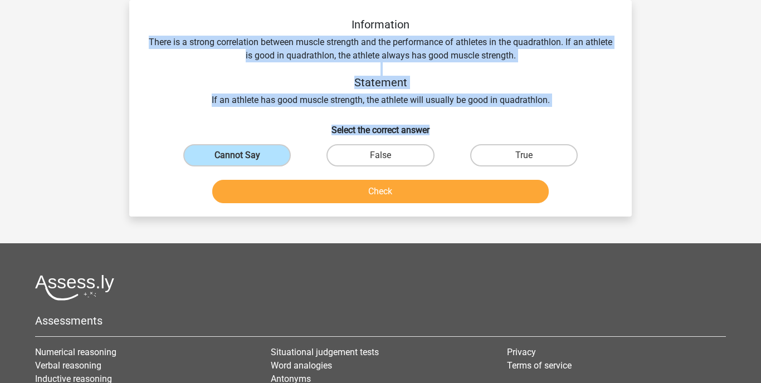
click at [307, 186] on button "Check" at bounding box center [380, 191] width 337 height 23
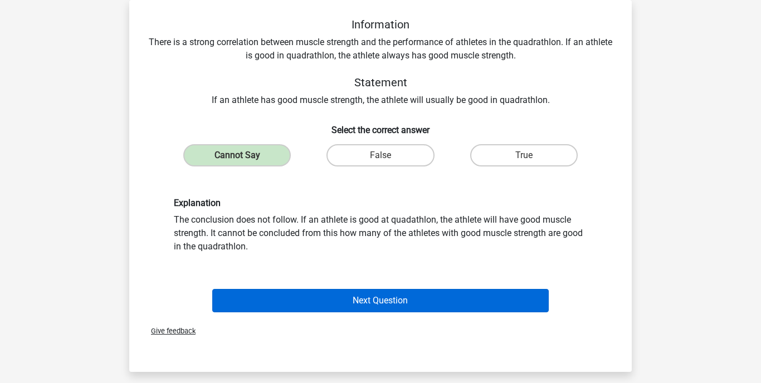
click at [343, 299] on button "Next Question" at bounding box center [380, 300] width 337 height 23
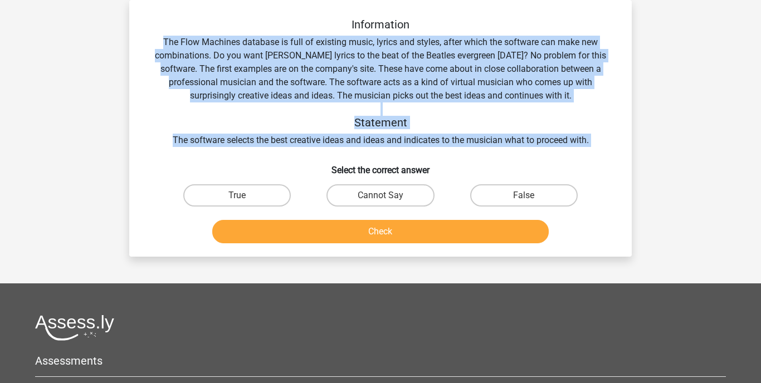
drag, startPoint x: 162, startPoint y: 37, endPoint x: 530, endPoint y: 156, distance: 386.9
click at [530, 156] on div "Information The Flow Machines database is full of existing music, lyrics and st…" at bounding box center [380, 133] width 493 height 230
click at [391, 193] on label "Cannot Say" at bounding box center [379, 195] width 107 height 22
click at [388, 195] on input "Cannot Say" at bounding box center [383, 198] width 7 height 7
radio input "true"
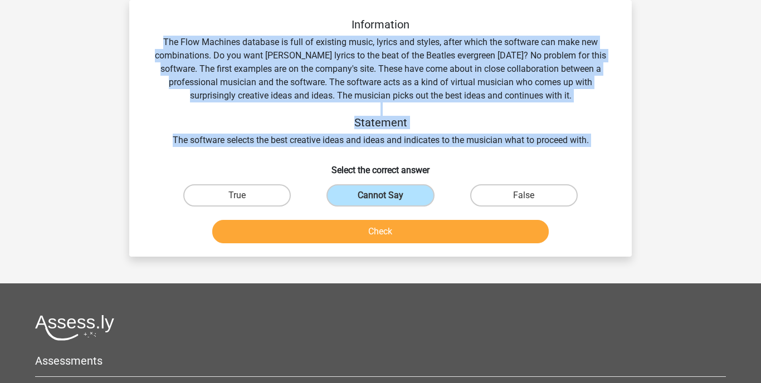
click at [394, 235] on button "Check" at bounding box center [380, 231] width 337 height 23
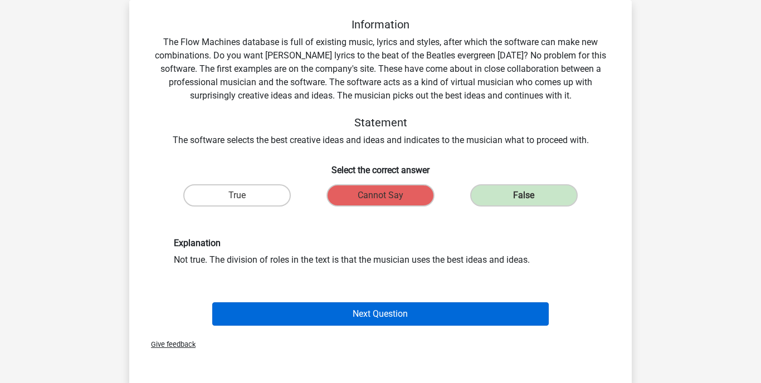
click at [361, 315] on button "Next Question" at bounding box center [380, 313] width 337 height 23
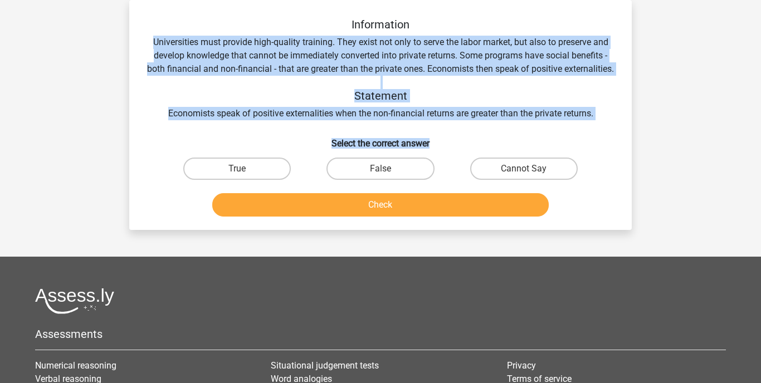
drag, startPoint x: 141, startPoint y: 37, endPoint x: 450, endPoint y: 154, distance: 330.2
click at [450, 154] on div "Information Universities must provide high-quality training. They exist not onl…" at bounding box center [380, 119] width 493 height 203
click at [380, 179] on label "False" at bounding box center [379, 169] width 107 height 22
click at [380, 176] on input "False" at bounding box center [383, 172] width 7 height 7
radio input "true"
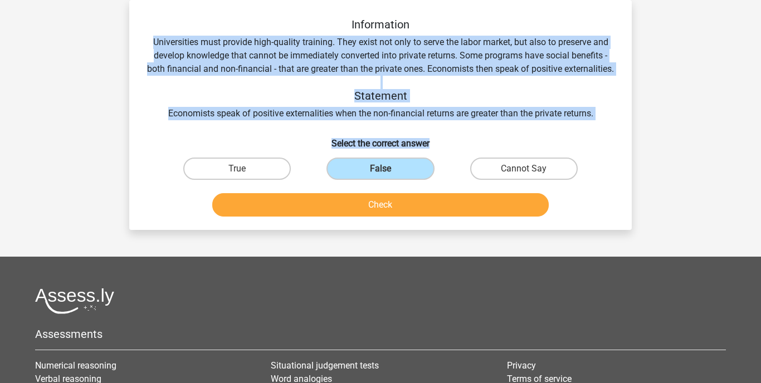
click at [377, 217] on button "Check" at bounding box center [380, 204] width 337 height 23
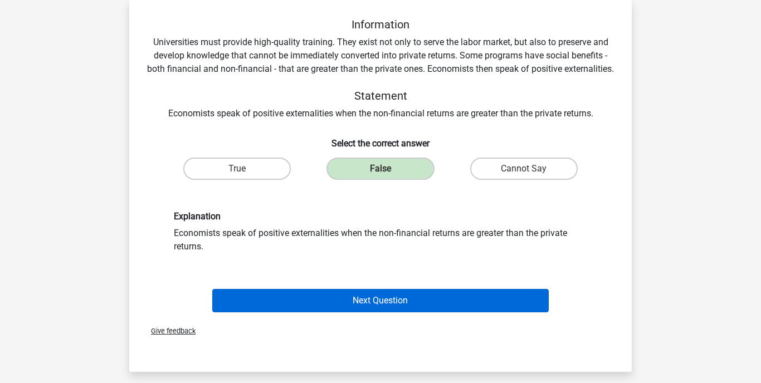
click at [374, 311] on button "Next Question" at bounding box center [380, 300] width 337 height 23
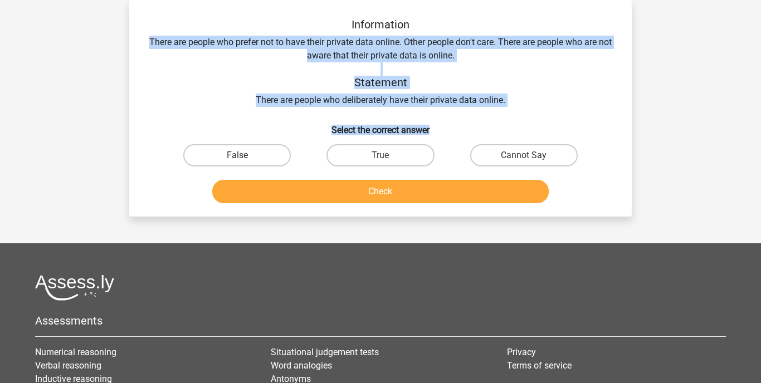
drag, startPoint x: 155, startPoint y: 37, endPoint x: 421, endPoint y: 74, distance: 268.2
click at [453, 133] on div "Information There are people who prefer not to have their private data online. …" at bounding box center [380, 113] width 493 height 190
click at [504, 159] on label "Cannot Say" at bounding box center [523, 155] width 107 height 22
click at [523, 159] on input "Cannot Say" at bounding box center [526, 158] width 7 height 7
radio input "true"
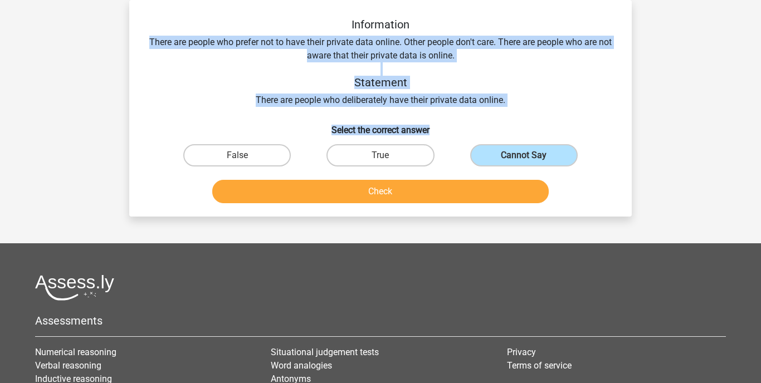
click at [439, 194] on button "Check" at bounding box center [380, 191] width 337 height 23
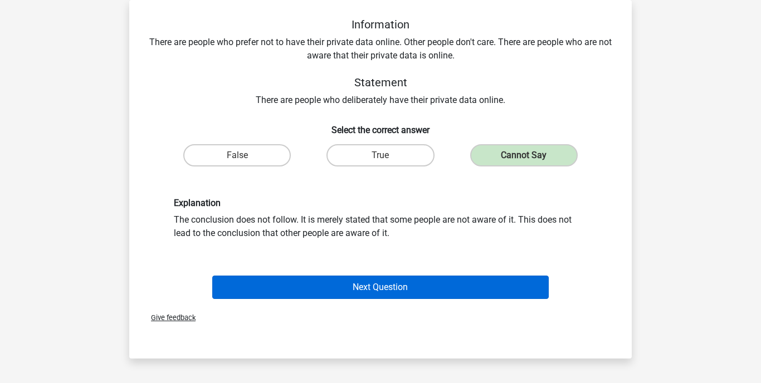
click at [412, 292] on button "Next Question" at bounding box center [380, 287] width 337 height 23
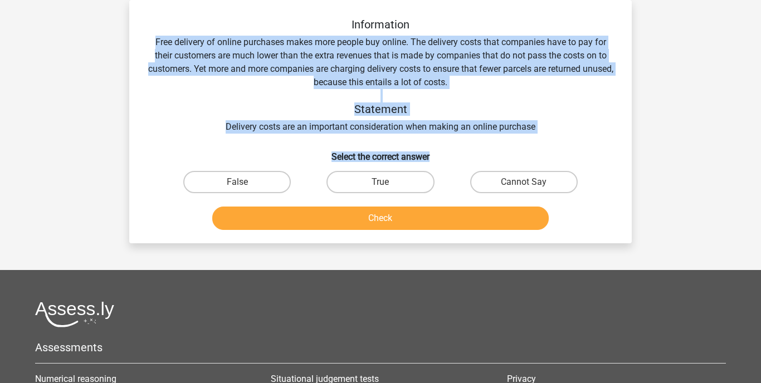
drag, startPoint x: 151, startPoint y: 36, endPoint x: 437, endPoint y: 159, distance: 310.8
click at [437, 159] on div "Information Free delivery of online purchases makes more people buy online. The…" at bounding box center [380, 126] width 493 height 217
click at [491, 180] on label "Cannot Say" at bounding box center [523, 182] width 107 height 22
click at [523, 182] on input "Cannot Say" at bounding box center [526, 185] width 7 height 7
radio input "true"
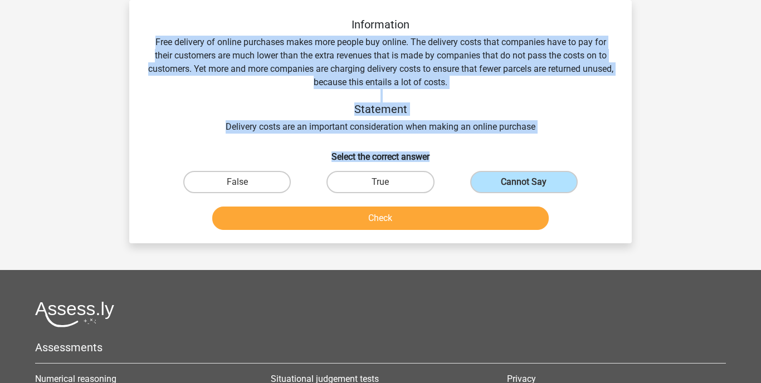
click at [439, 217] on button "Check" at bounding box center [380, 218] width 337 height 23
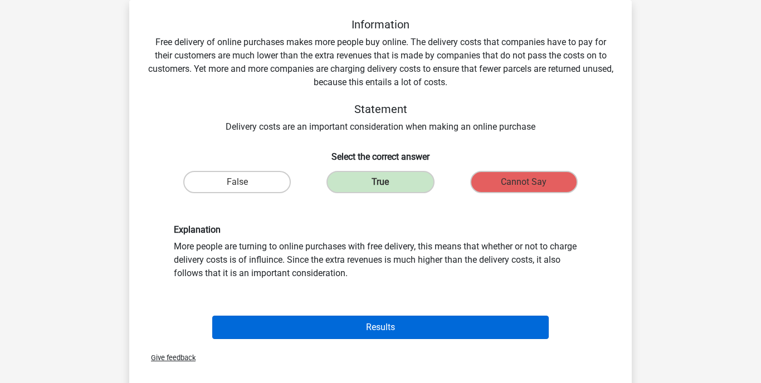
click at [397, 326] on button "Results" at bounding box center [380, 327] width 337 height 23
